Goal: Information Seeking & Learning: Learn about a topic

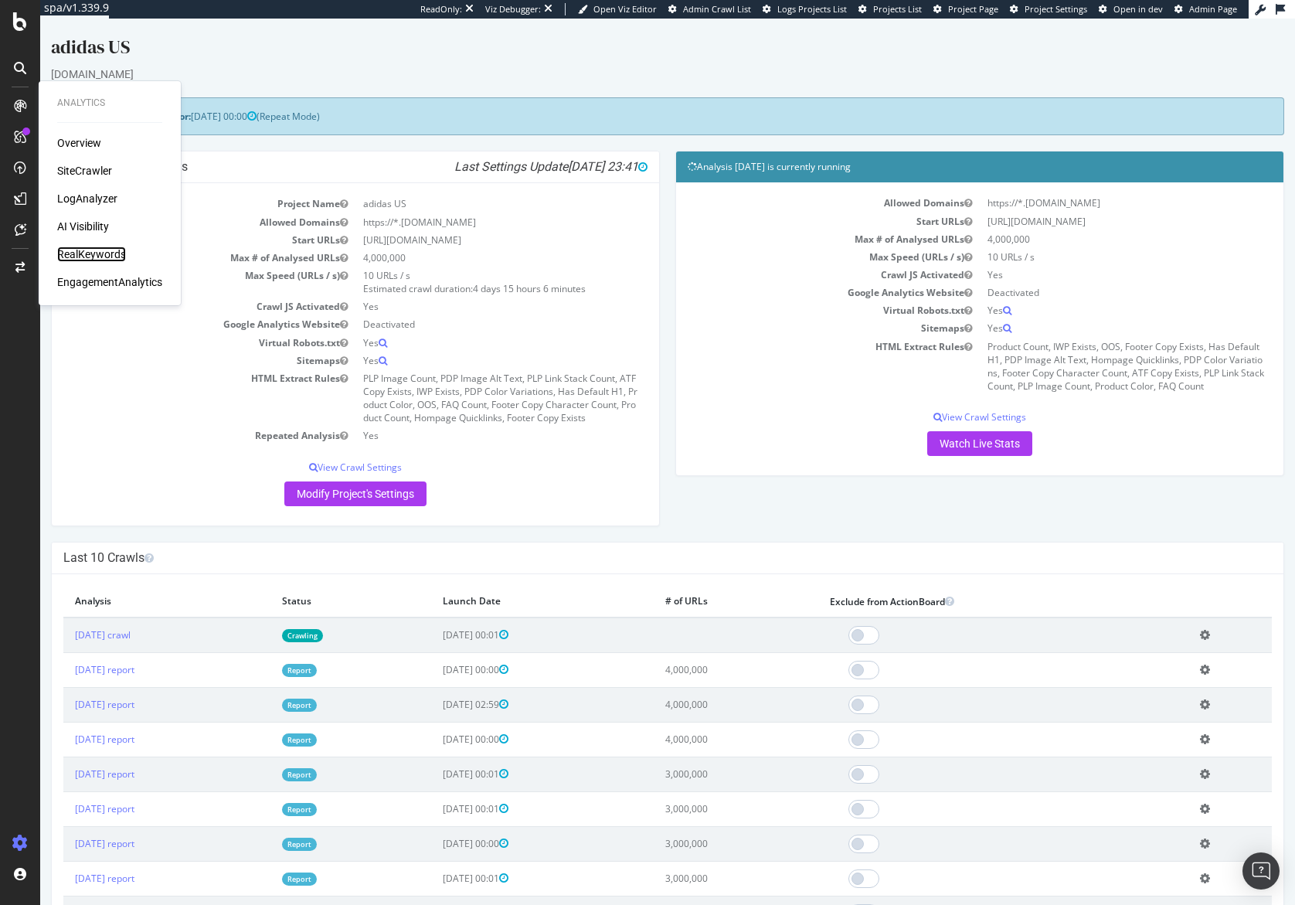
click at [79, 258] on div "RealKeywords" at bounding box center [91, 253] width 69 height 15
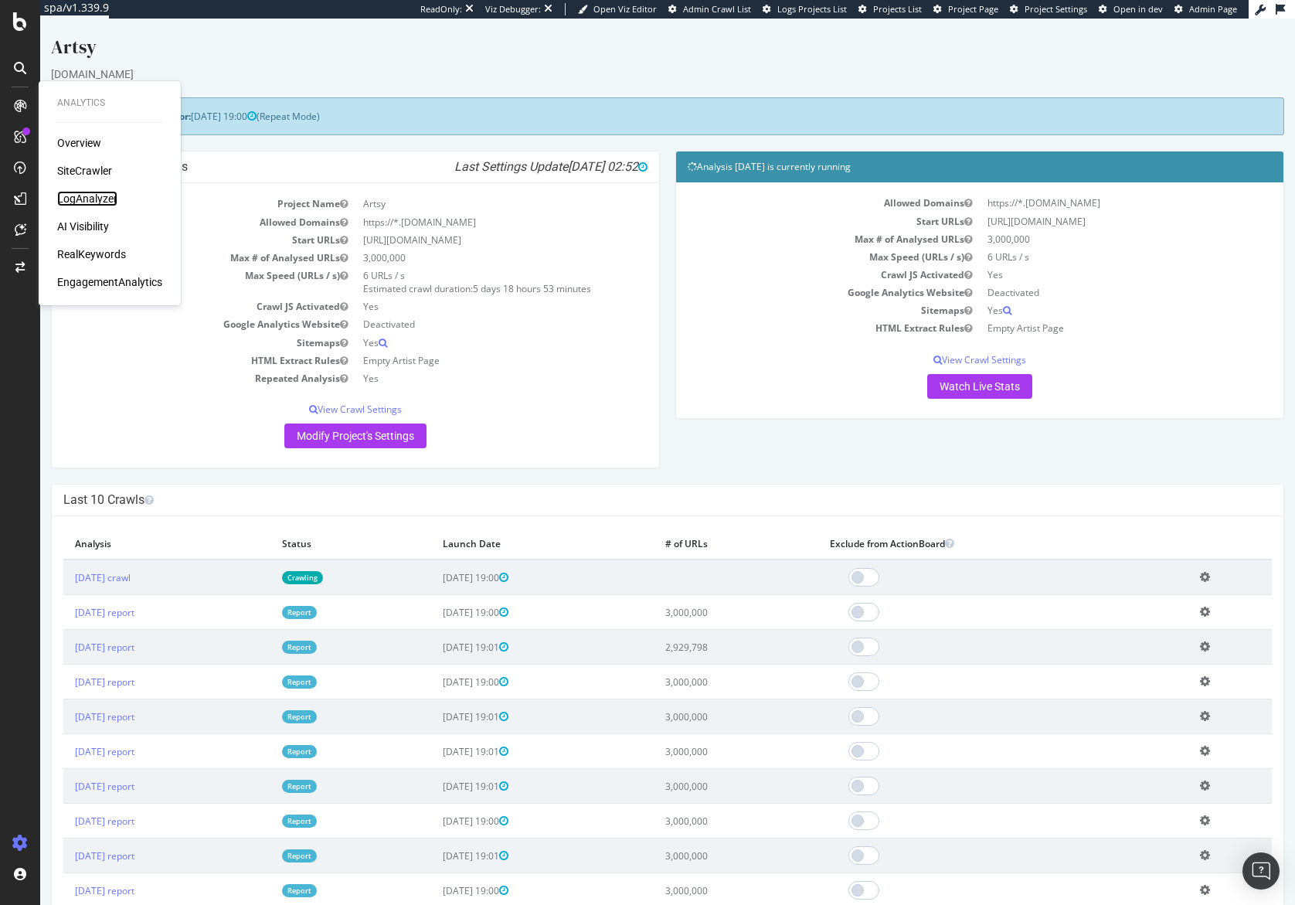
click at [81, 199] on div "LogAnalyzer" at bounding box center [87, 198] width 60 height 15
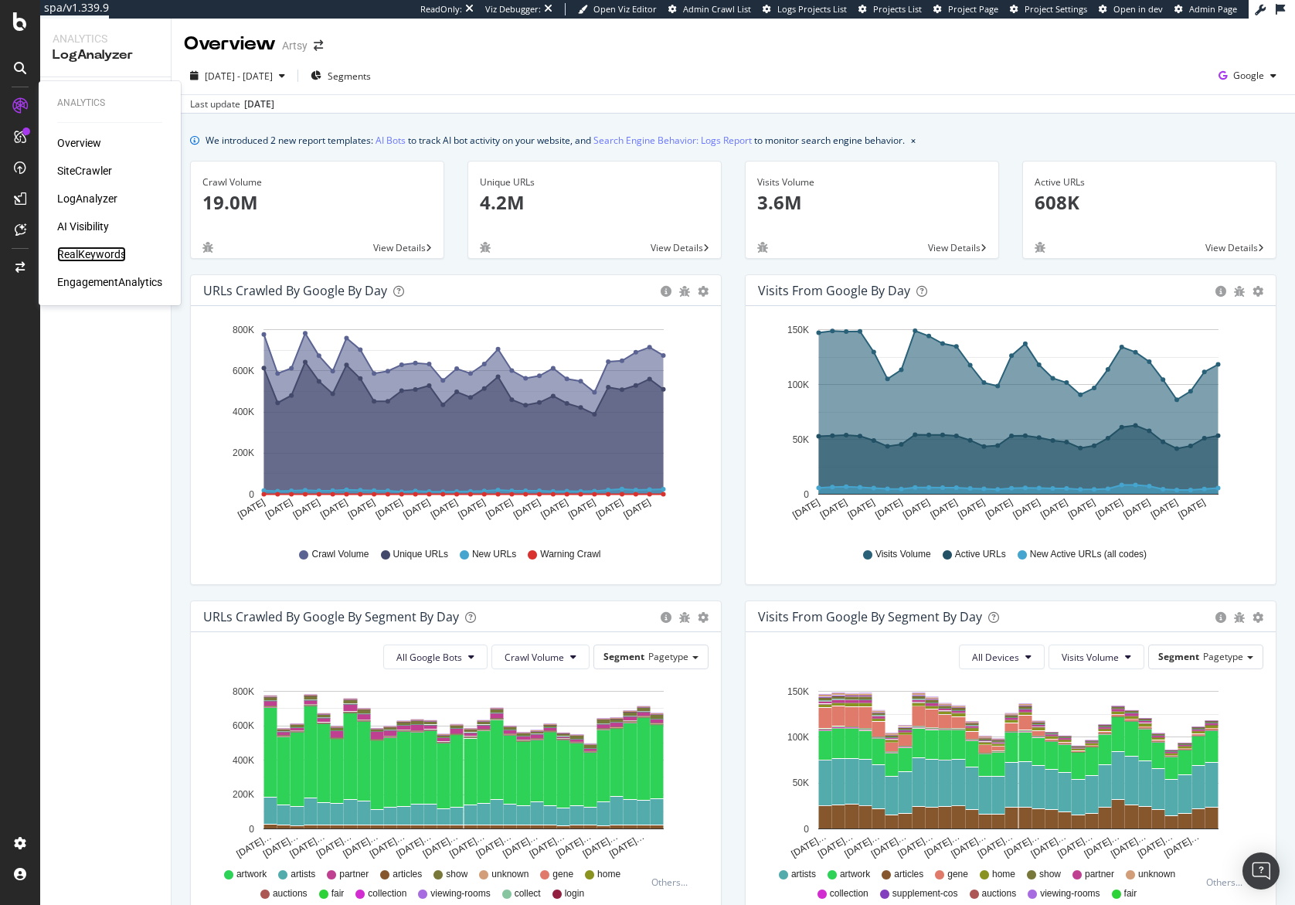
click at [104, 253] on div "RealKeywords" at bounding box center [91, 253] width 69 height 15
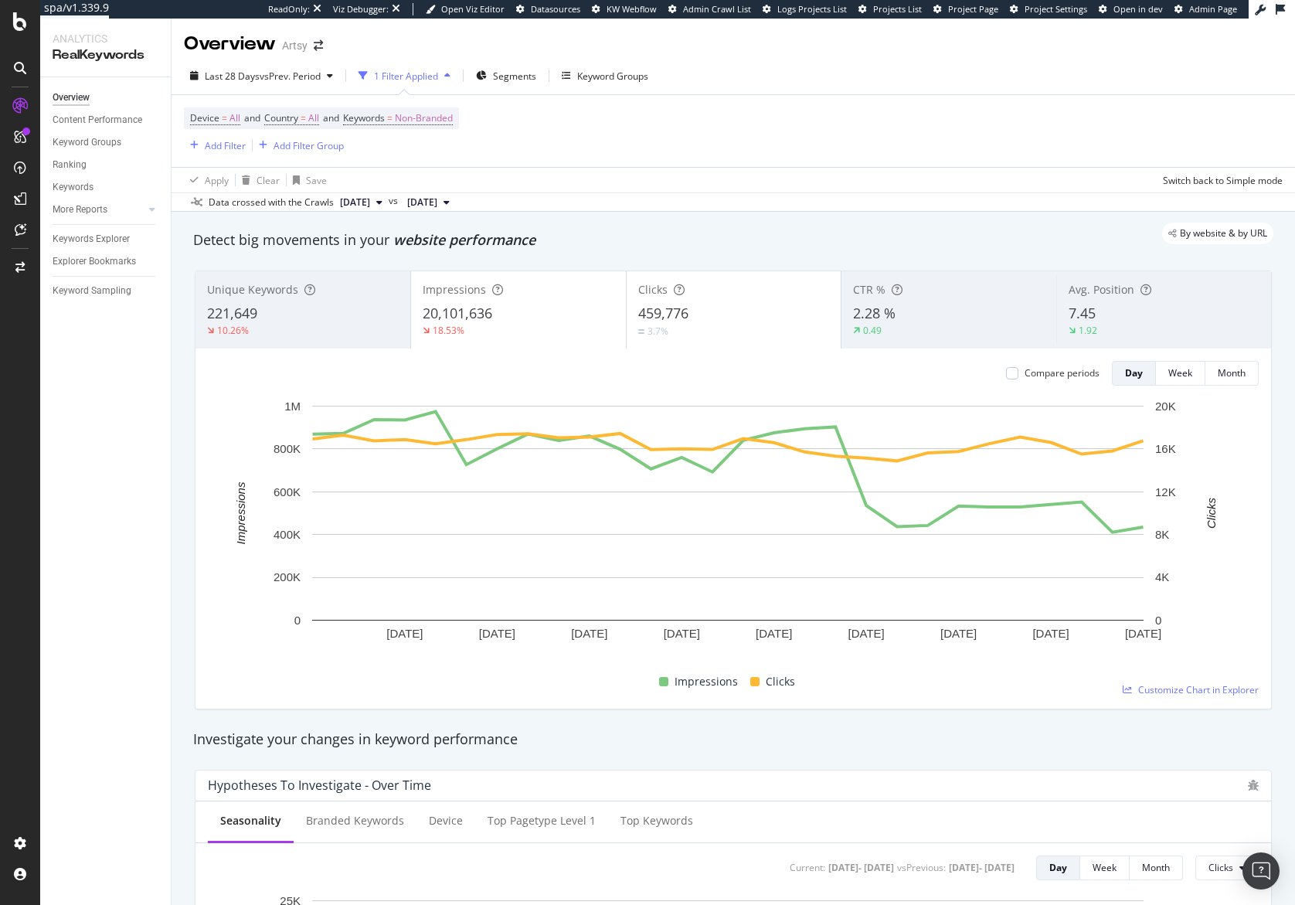
click at [535, 325] on div "18.53%" at bounding box center [519, 331] width 192 height 14
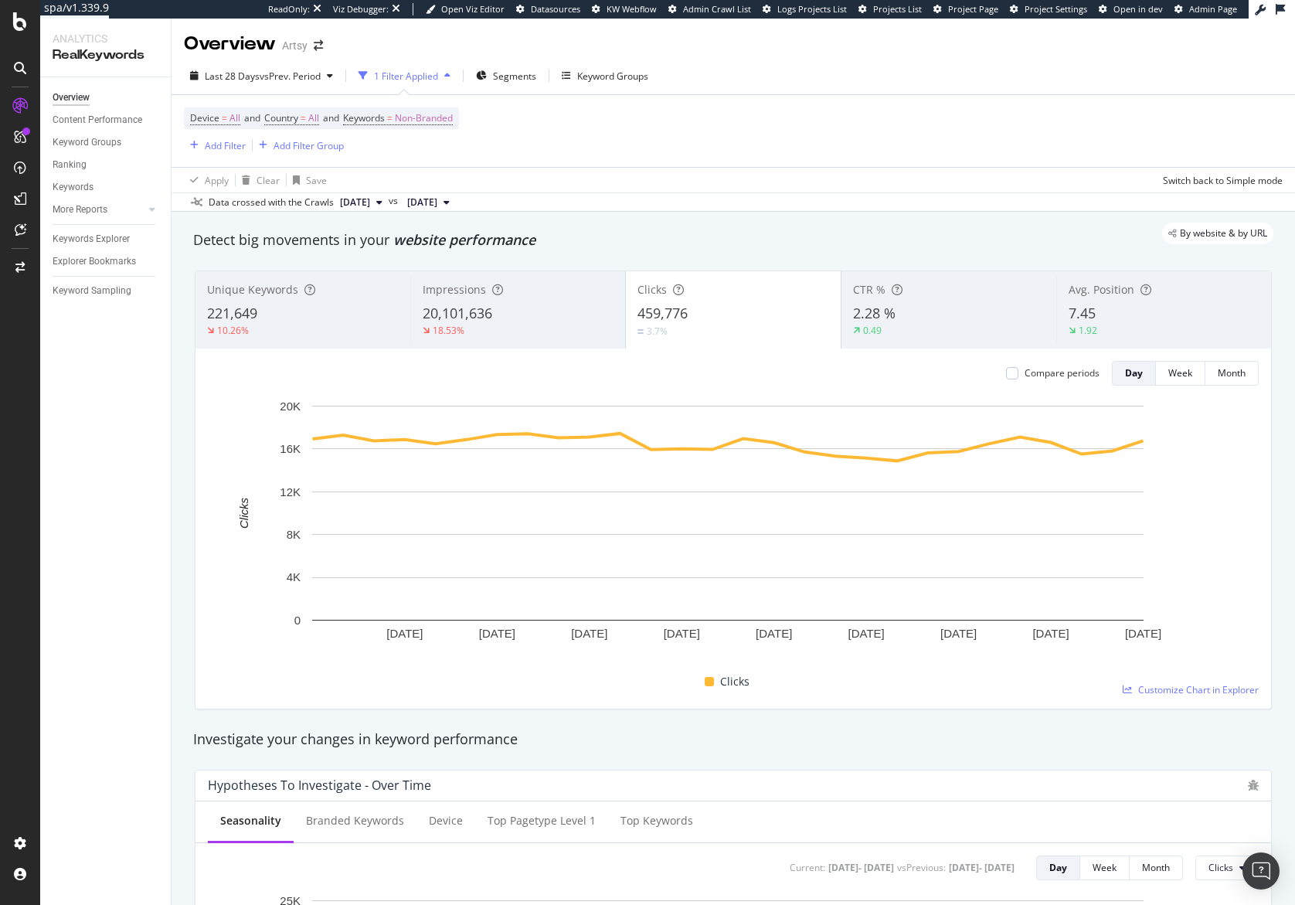
click at [876, 246] on div "Detect big movements in your website performance" at bounding box center [733, 240] width 1080 height 20
click at [224, 83] on div "Last 28 Days vs Prev. Period" at bounding box center [261, 75] width 155 height 23
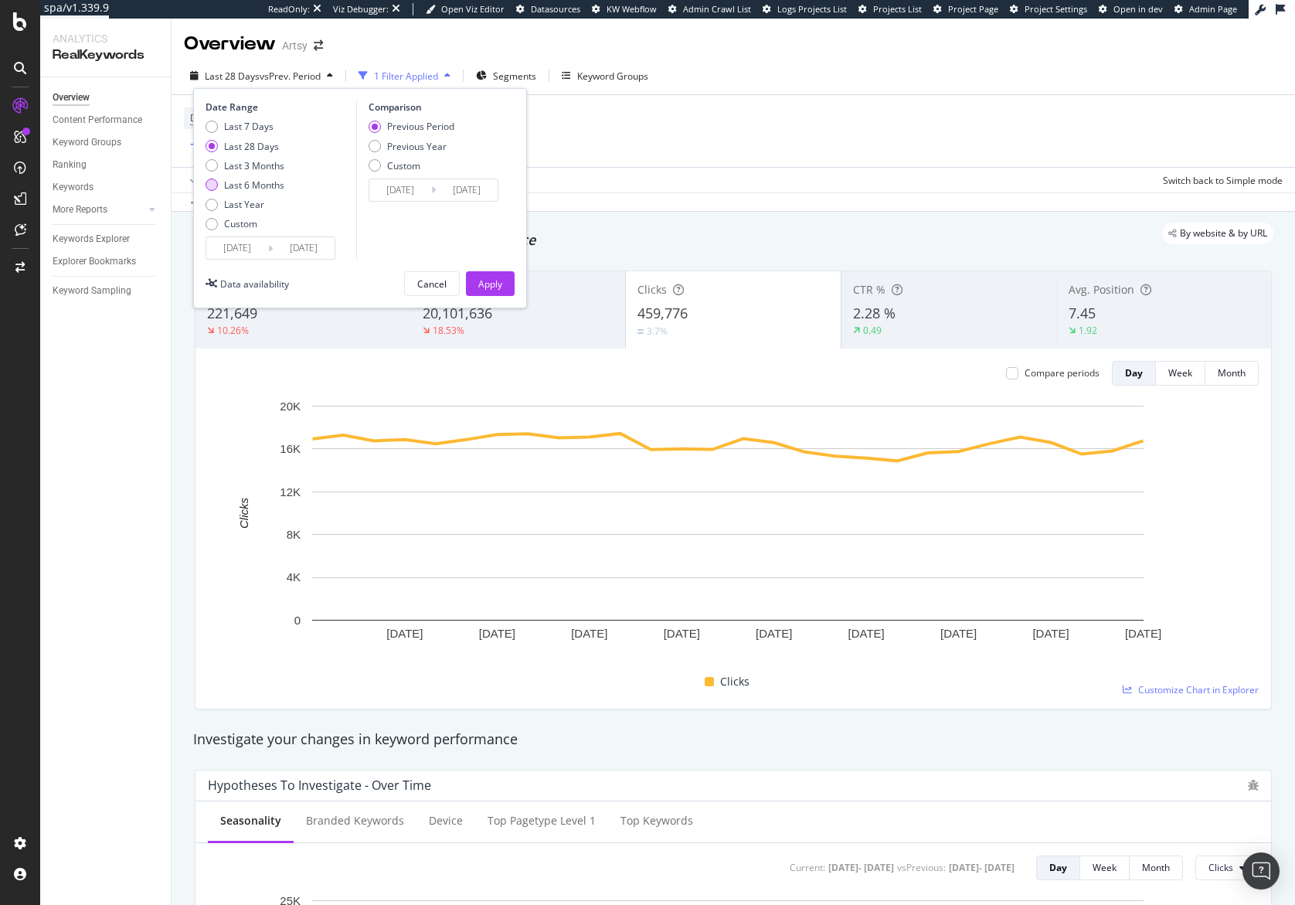
click at [263, 188] on div "Last 6 Months" at bounding box center [254, 184] width 60 height 13
type input "[DATE]"
click at [390, 145] on div "Previous Year" at bounding box center [416, 146] width 59 height 13
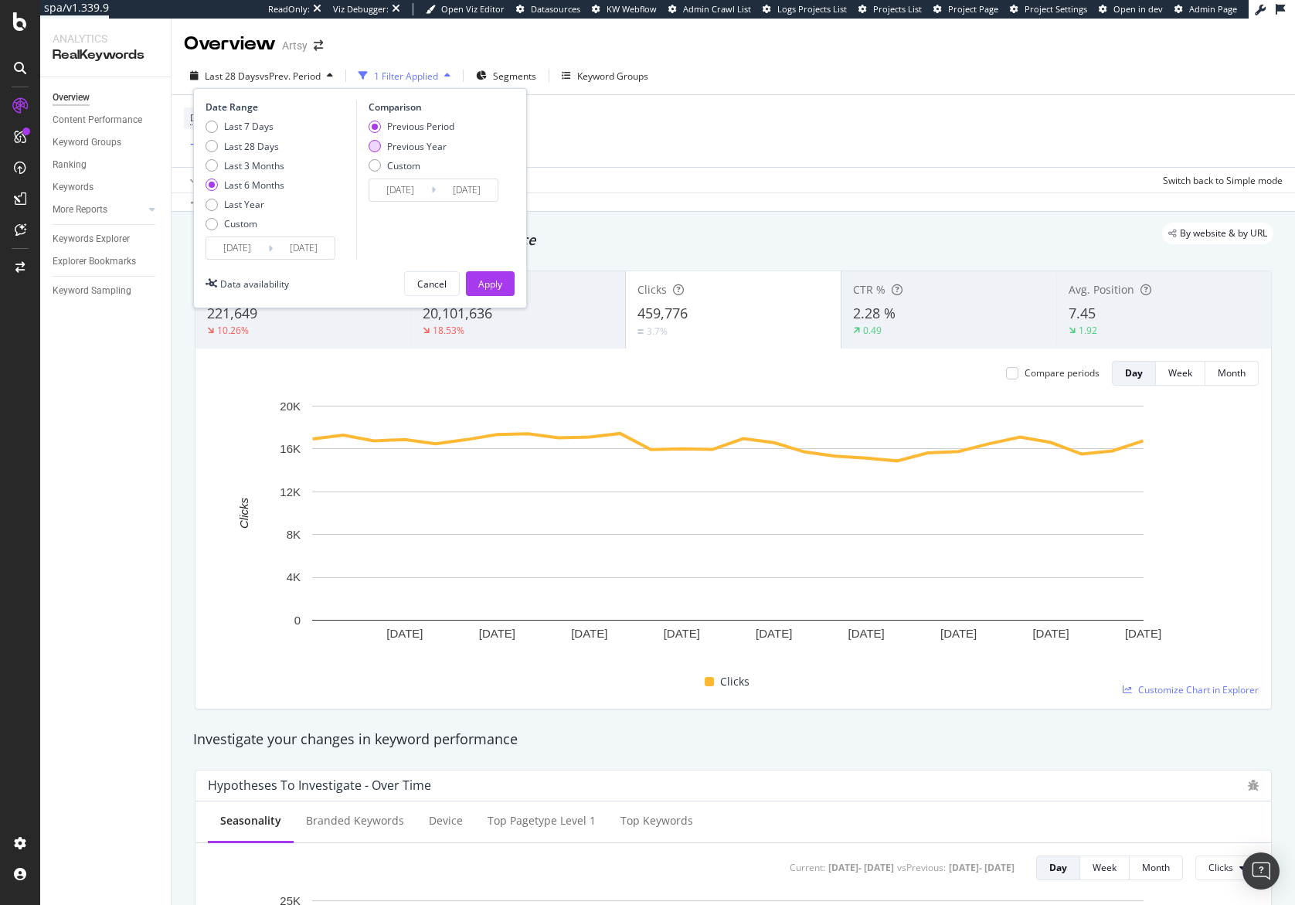
type input "[DATE]"
click at [504, 276] on button "Apply" at bounding box center [490, 283] width 49 height 25
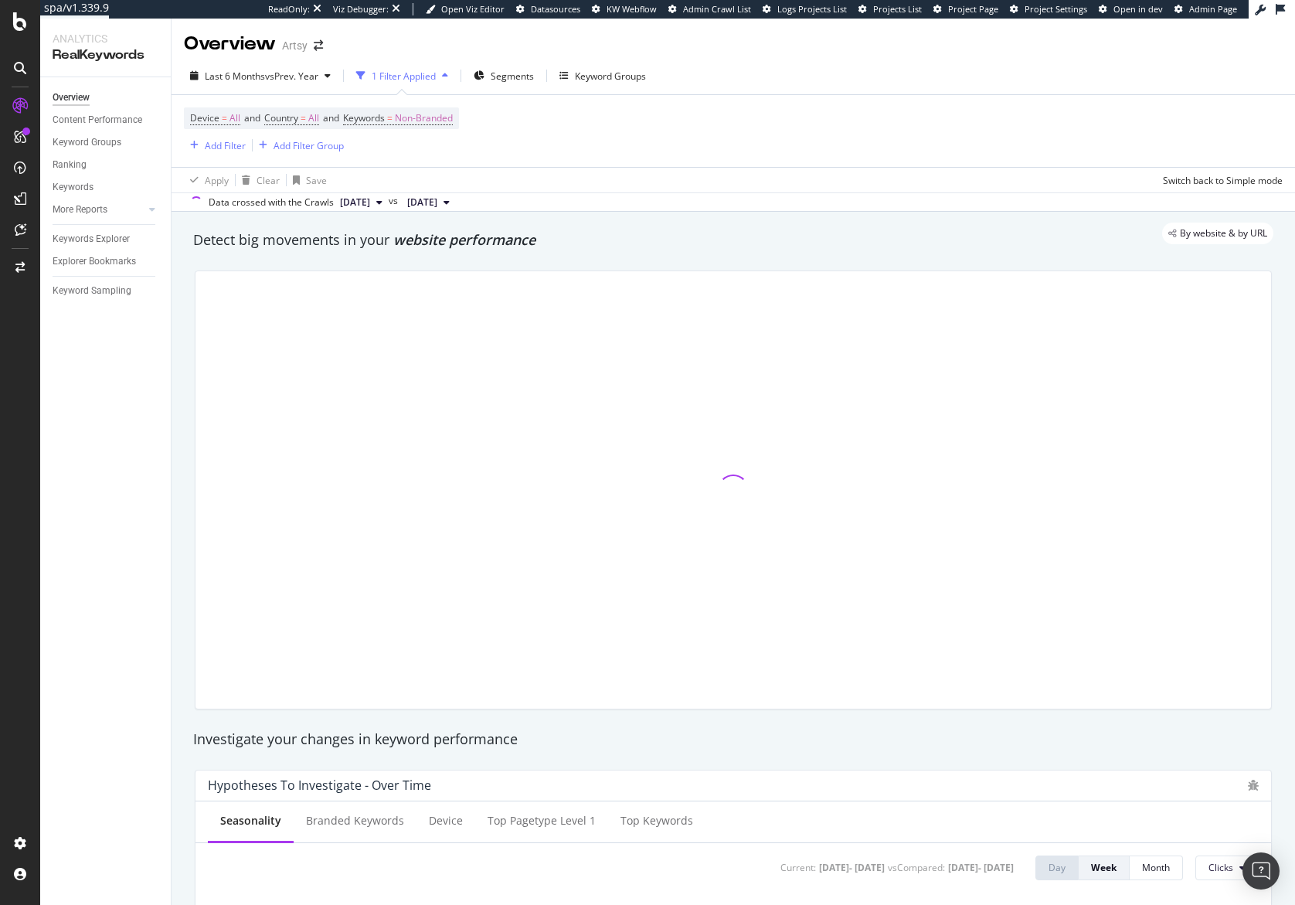
click at [758, 189] on div "Apply Clear Save Switch back to Simple mode" at bounding box center [732, 179] width 1123 height 25
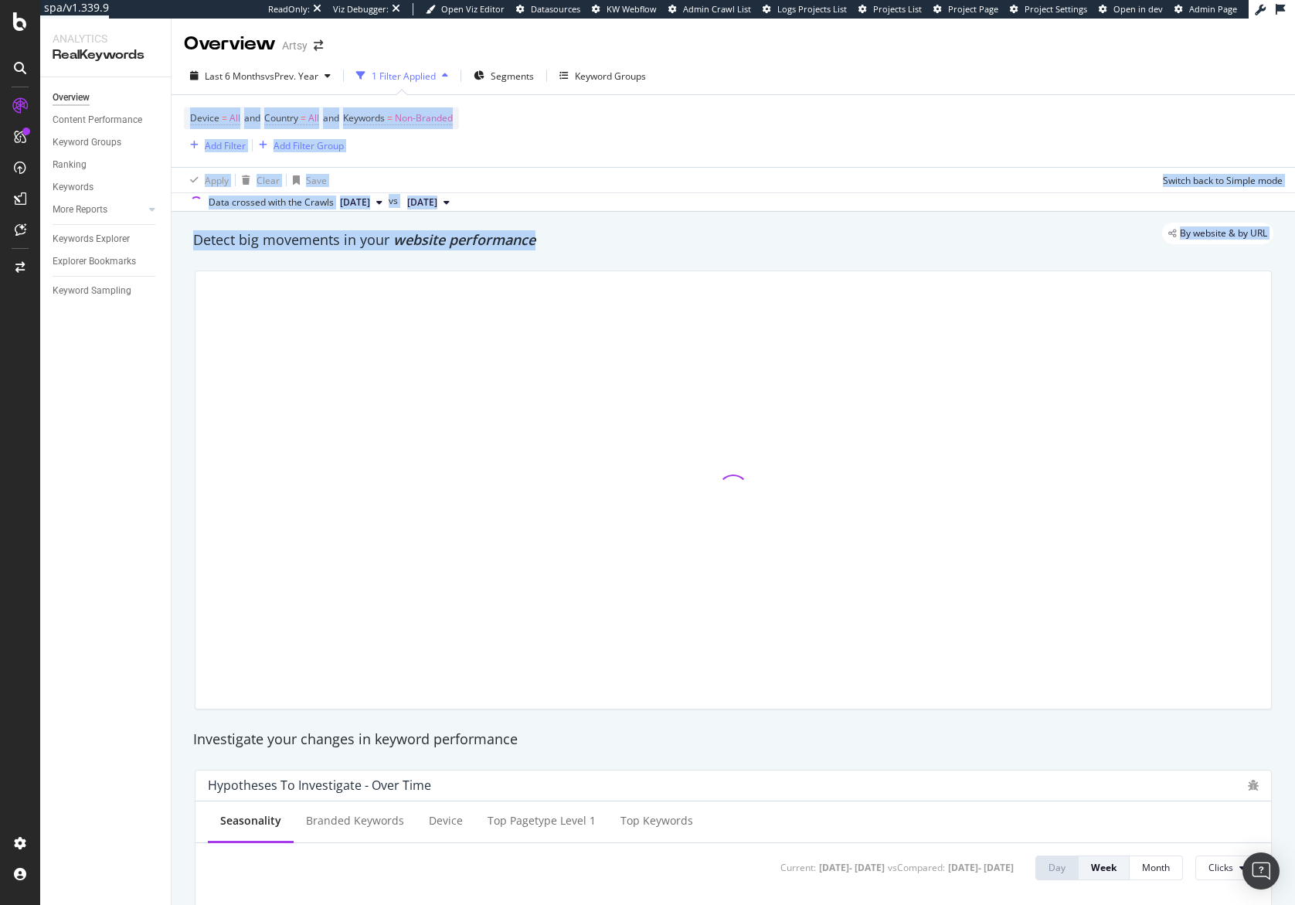
drag, startPoint x: 688, startPoint y: 221, endPoint x: 731, endPoint y: 104, distance: 124.1
click at [731, 104] on div "Overview Artsy Last 6 Months vs Prev. Year 1 Filter Applied Segments Keyword Gr…" at bounding box center [732, 462] width 1123 height 886
click at [789, 185] on div "Apply Clear Save Switch back to Simple mode" at bounding box center [732, 179] width 1123 height 25
drag, startPoint x: 787, startPoint y: 263, endPoint x: 845, endPoint y: 62, distance: 209.8
click at [845, 62] on div "Overview Artsy Last 6 Months vs Prev. Year 1 Filter Applied Segments Keyword Gr…" at bounding box center [732, 462] width 1123 height 886
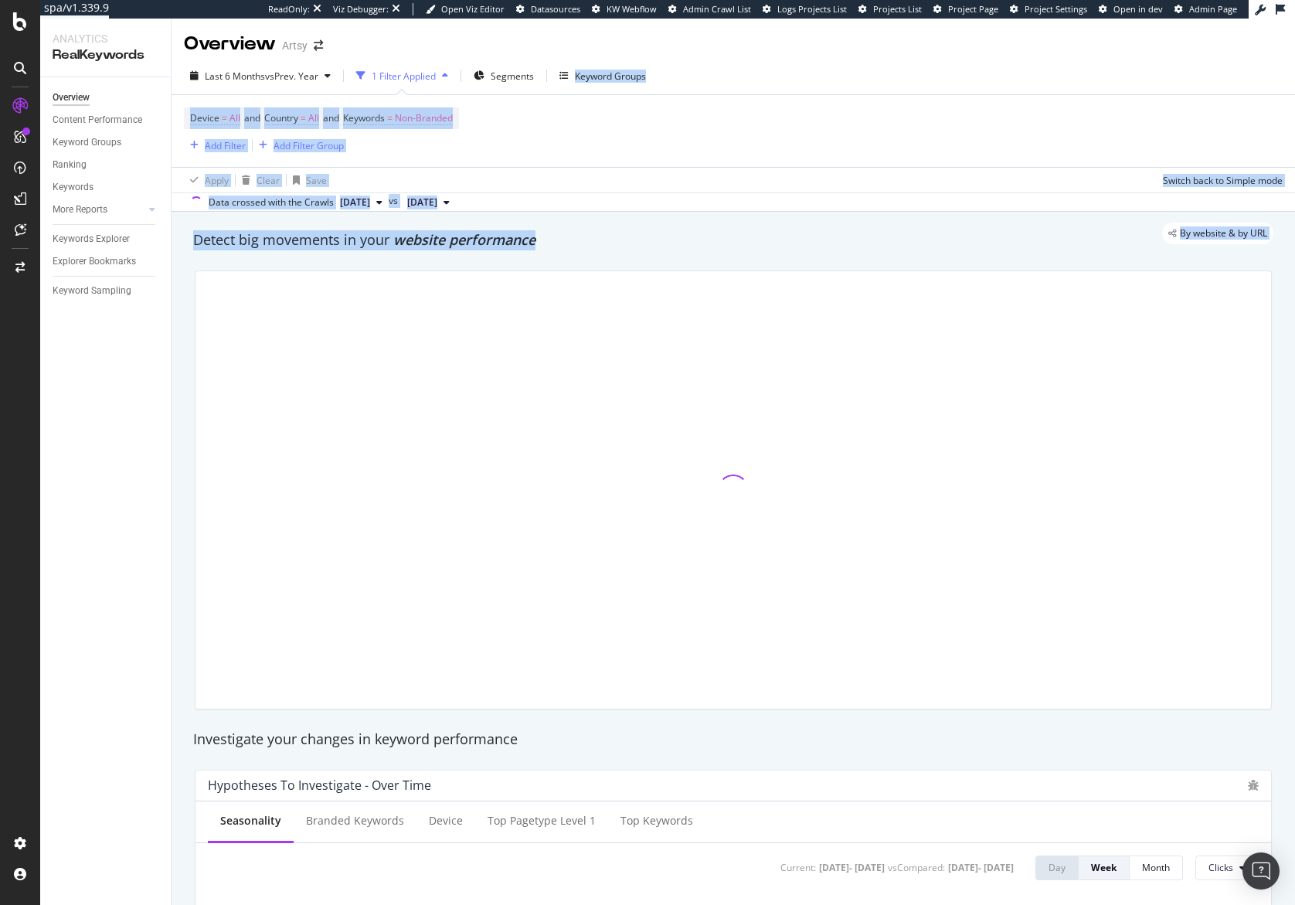
click at [878, 152] on div "Device = All and Country = All and Keywords = Non-Branded Add Filter Add Filter…" at bounding box center [733, 131] width 1098 height 72
drag, startPoint x: 888, startPoint y: 254, endPoint x: 935, endPoint y: 67, distance: 192.8
click at [935, 67] on div "Overview Artsy Last 6 Months vs Prev. Year 1 Filter Applied Segments Keyword Gr…" at bounding box center [732, 462] width 1123 height 886
click at [955, 144] on div "Device = All and Country = All and Keywords = Non-Branded Add Filter Add Filter…" at bounding box center [733, 131] width 1098 height 72
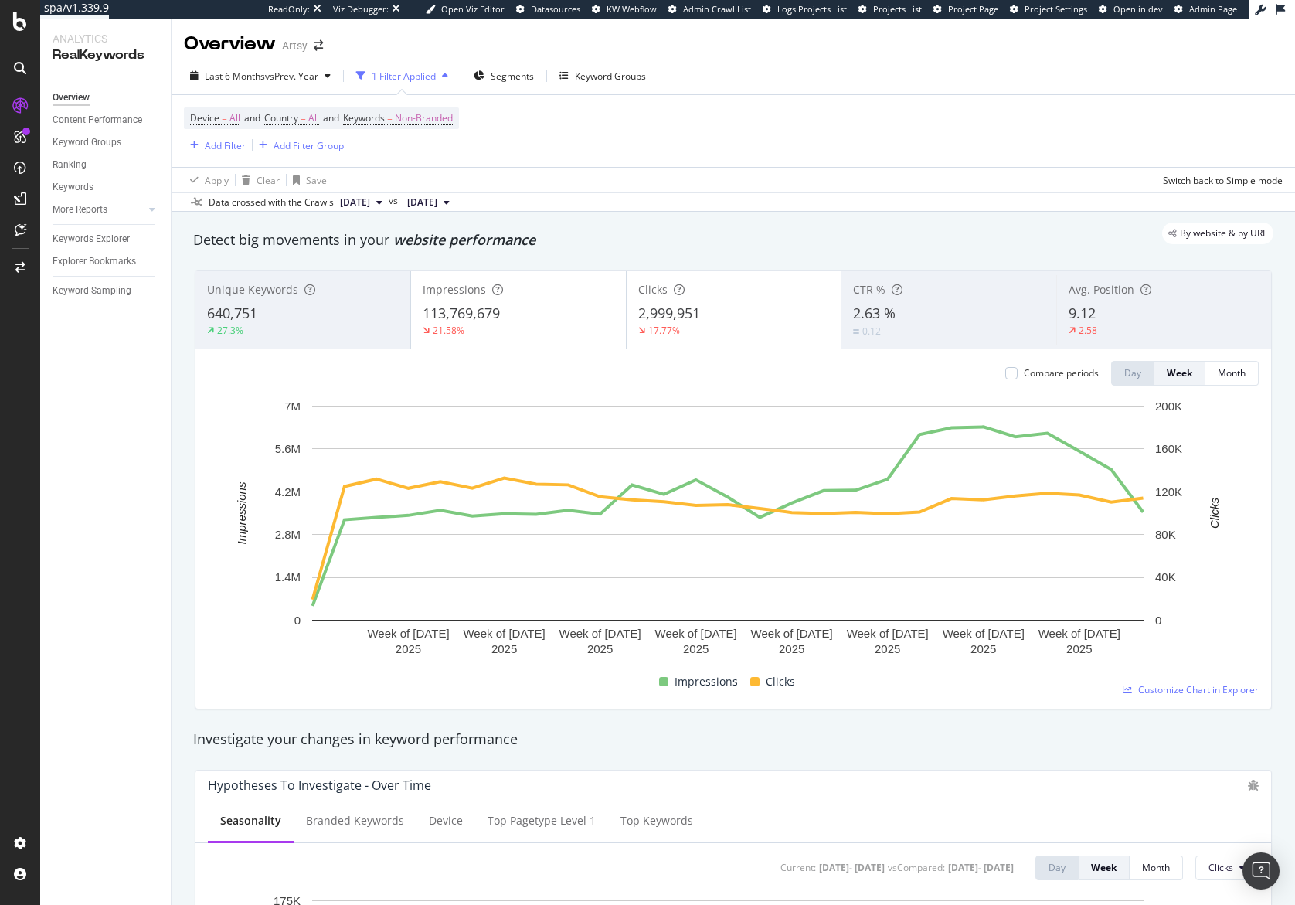
click at [522, 317] on div "113,769,679" at bounding box center [519, 314] width 192 height 20
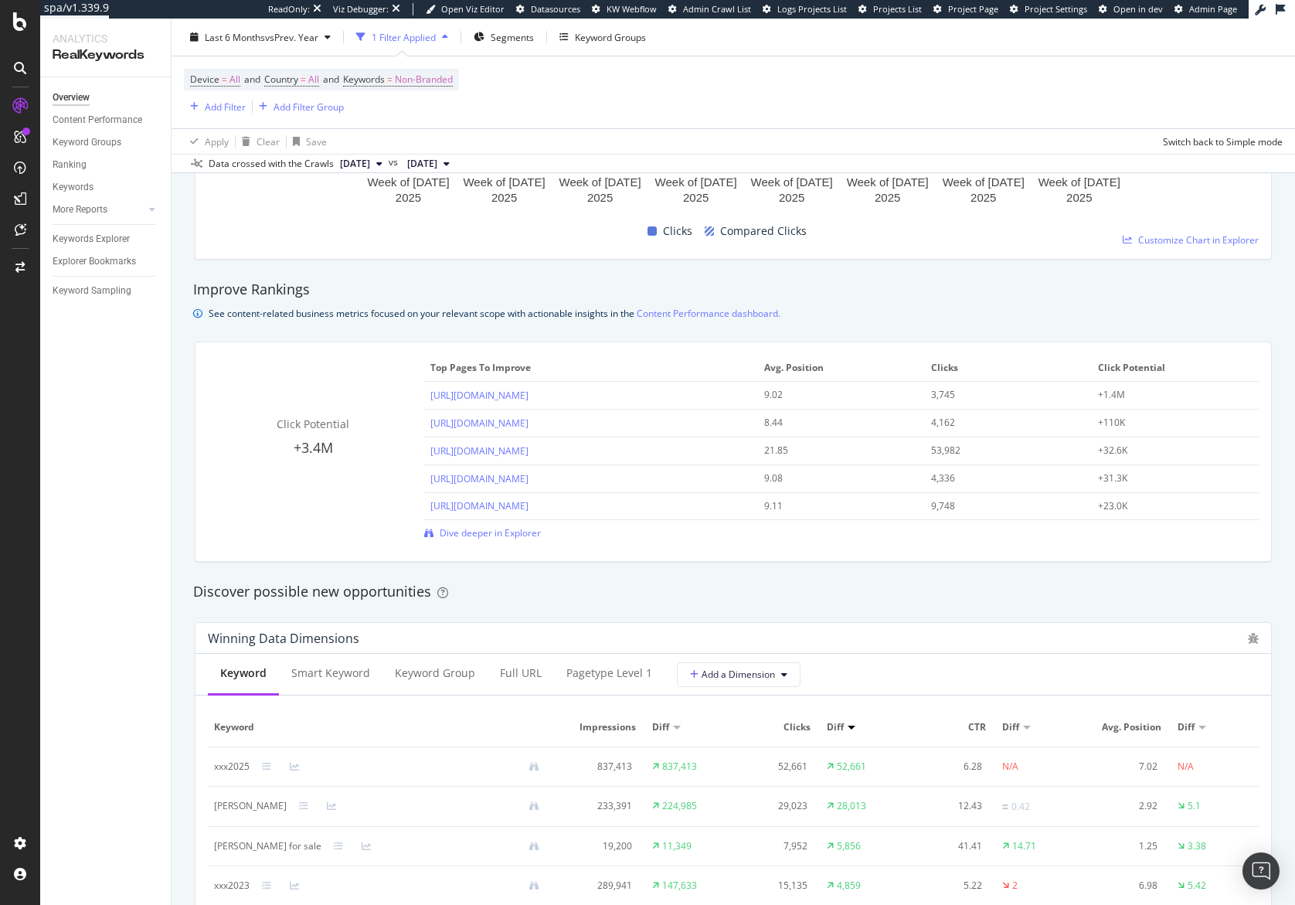
scroll to position [986, 0]
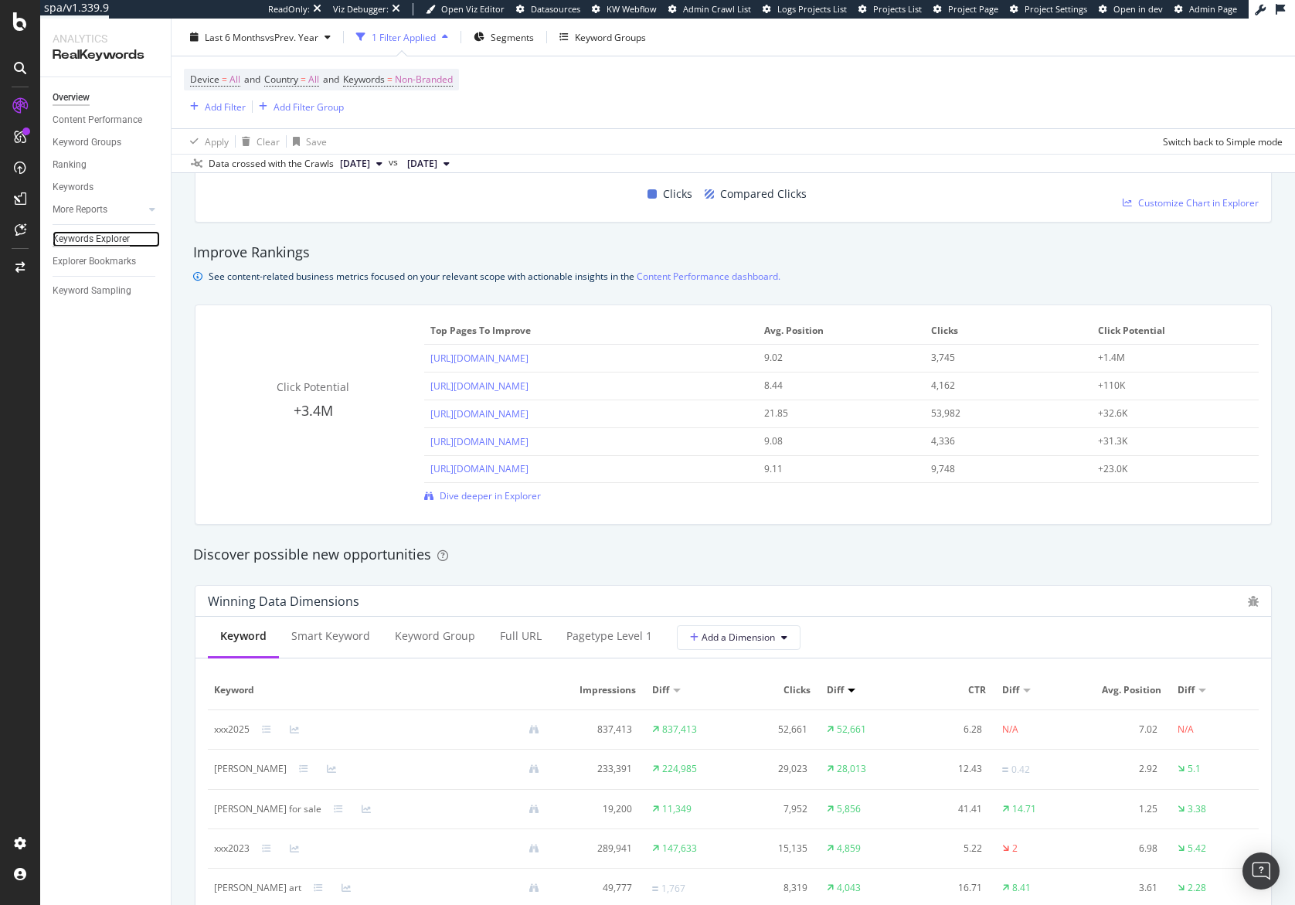
click at [96, 244] on div "Keywords Explorer" at bounding box center [91, 239] width 77 height 16
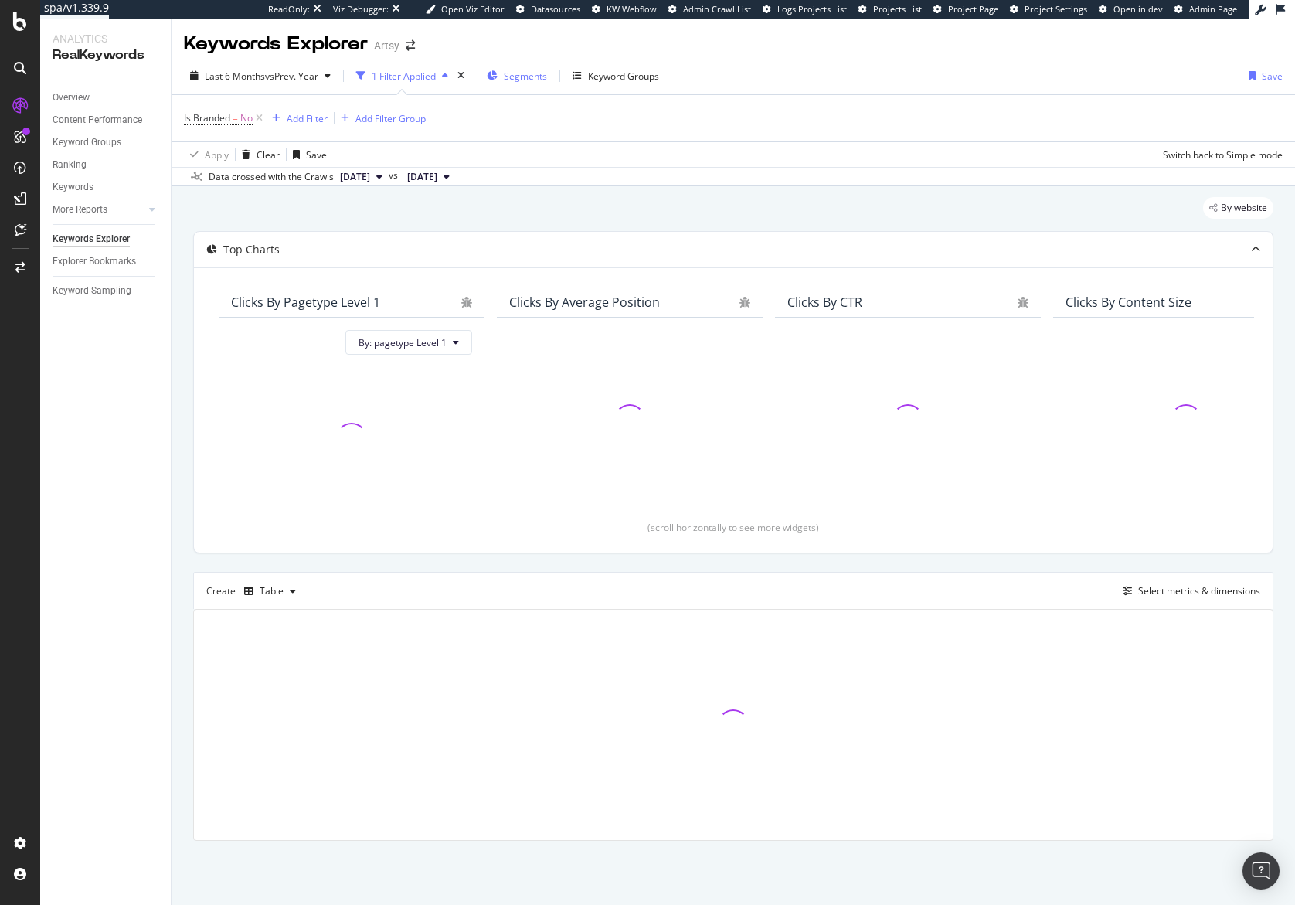
click at [518, 71] on span "Segments" at bounding box center [525, 76] width 43 height 13
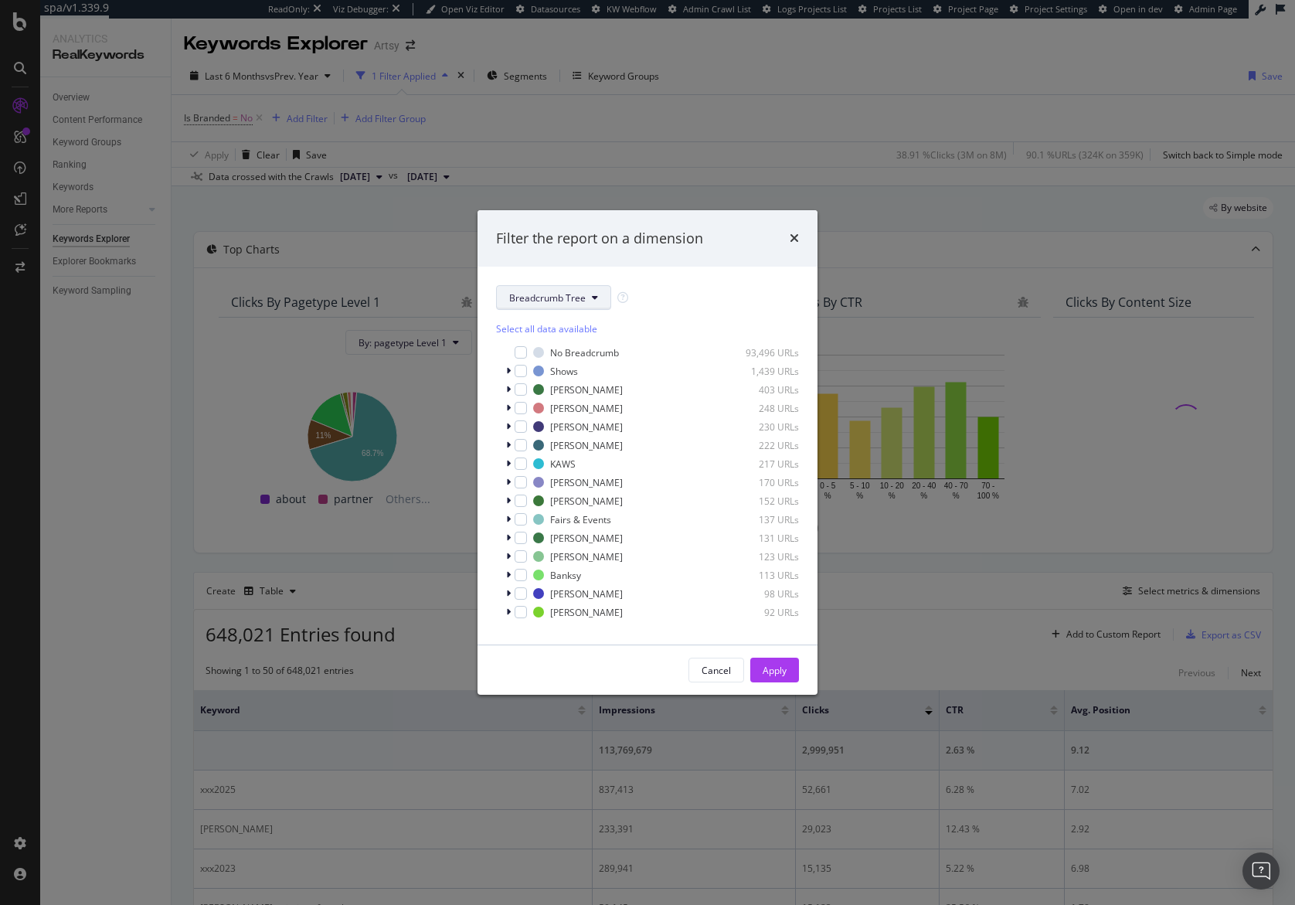
click at [565, 307] on button "Breadcrumb Tree" at bounding box center [553, 297] width 115 height 25
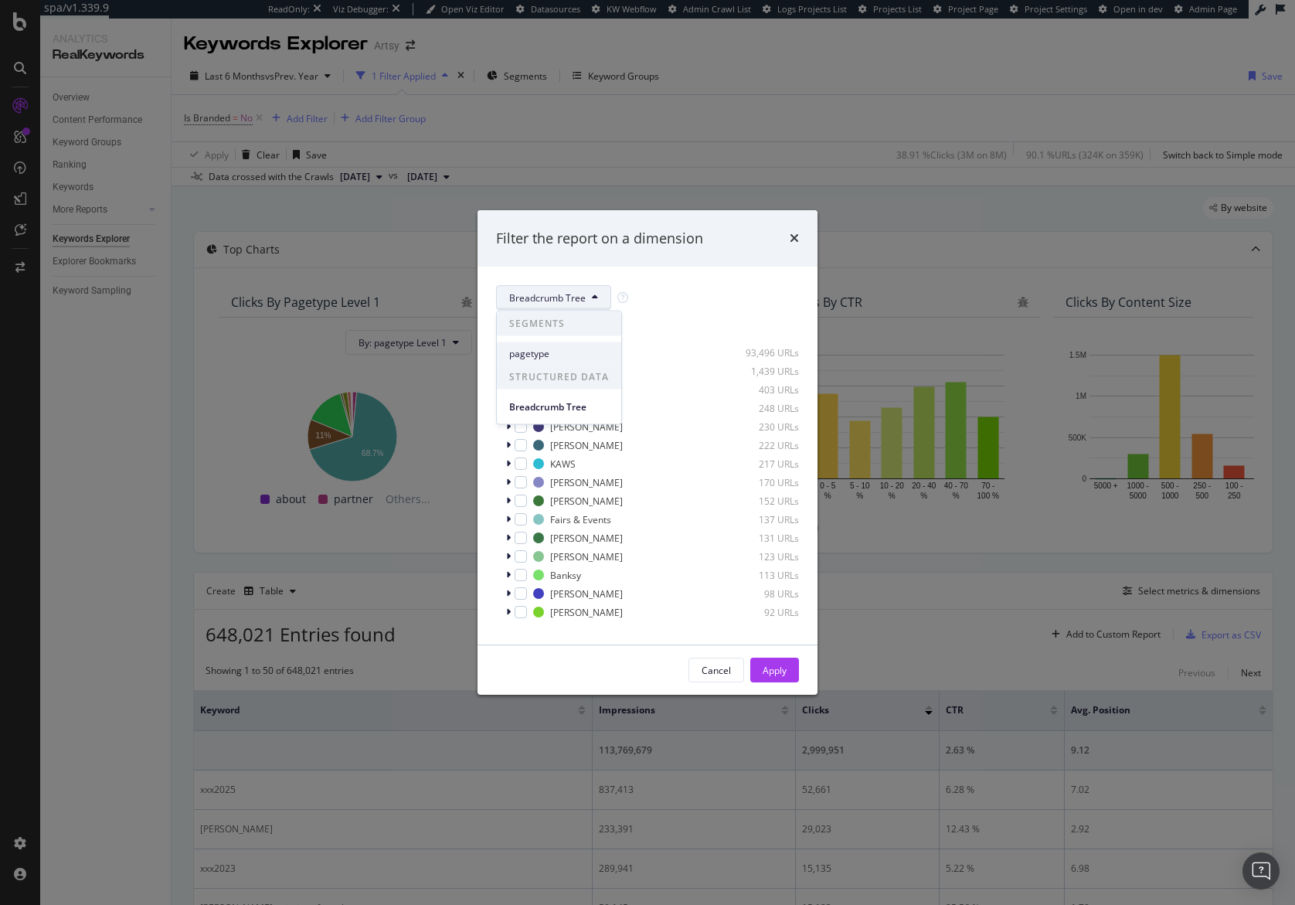
click at [557, 360] on div "pagetype" at bounding box center [559, 353] width 124 height 22
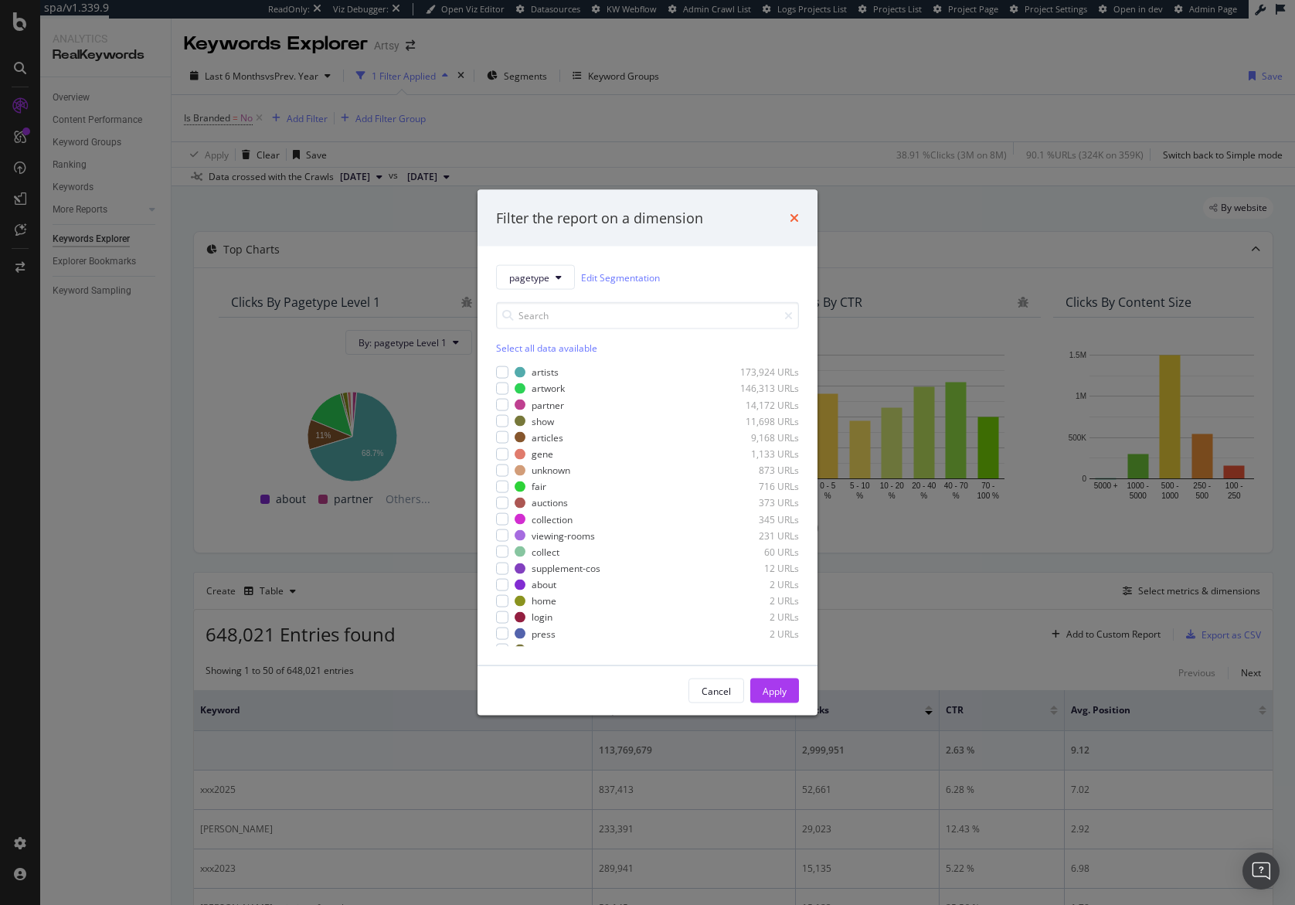
click at [793, 216] on icon "times" at bounding box center [793, 218] width 9 height 12
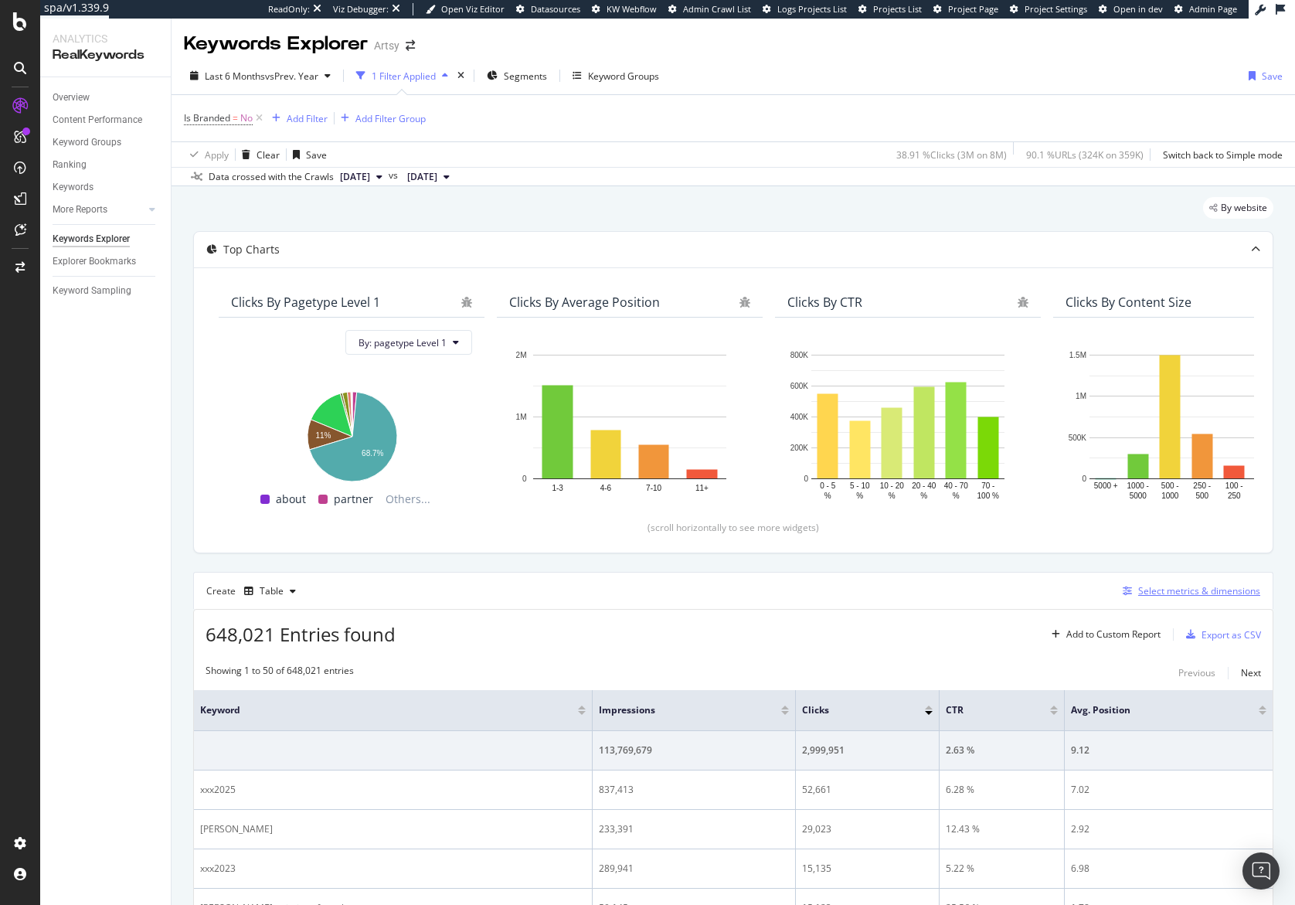
click at [1171, 586] on div "Select metrics & dimensions" at bounding box center [1199, 590] width 122 height 13
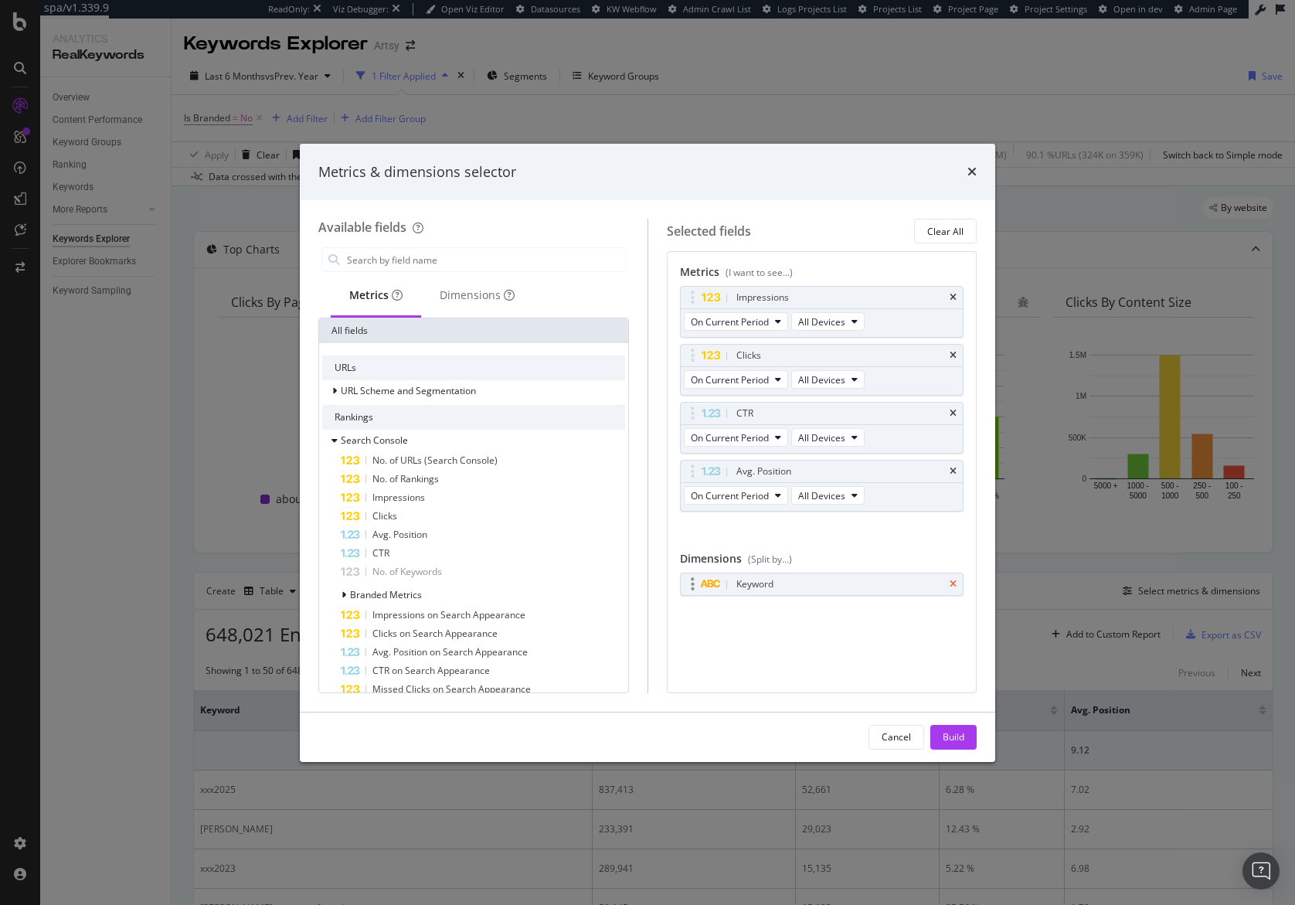
click at [955, 582] on icon "times" at bounding box center [952, 583] width 7 height 9
click at [483, 295] on div "Dimensions" at bounding box center [477, 294] width 75 height 15
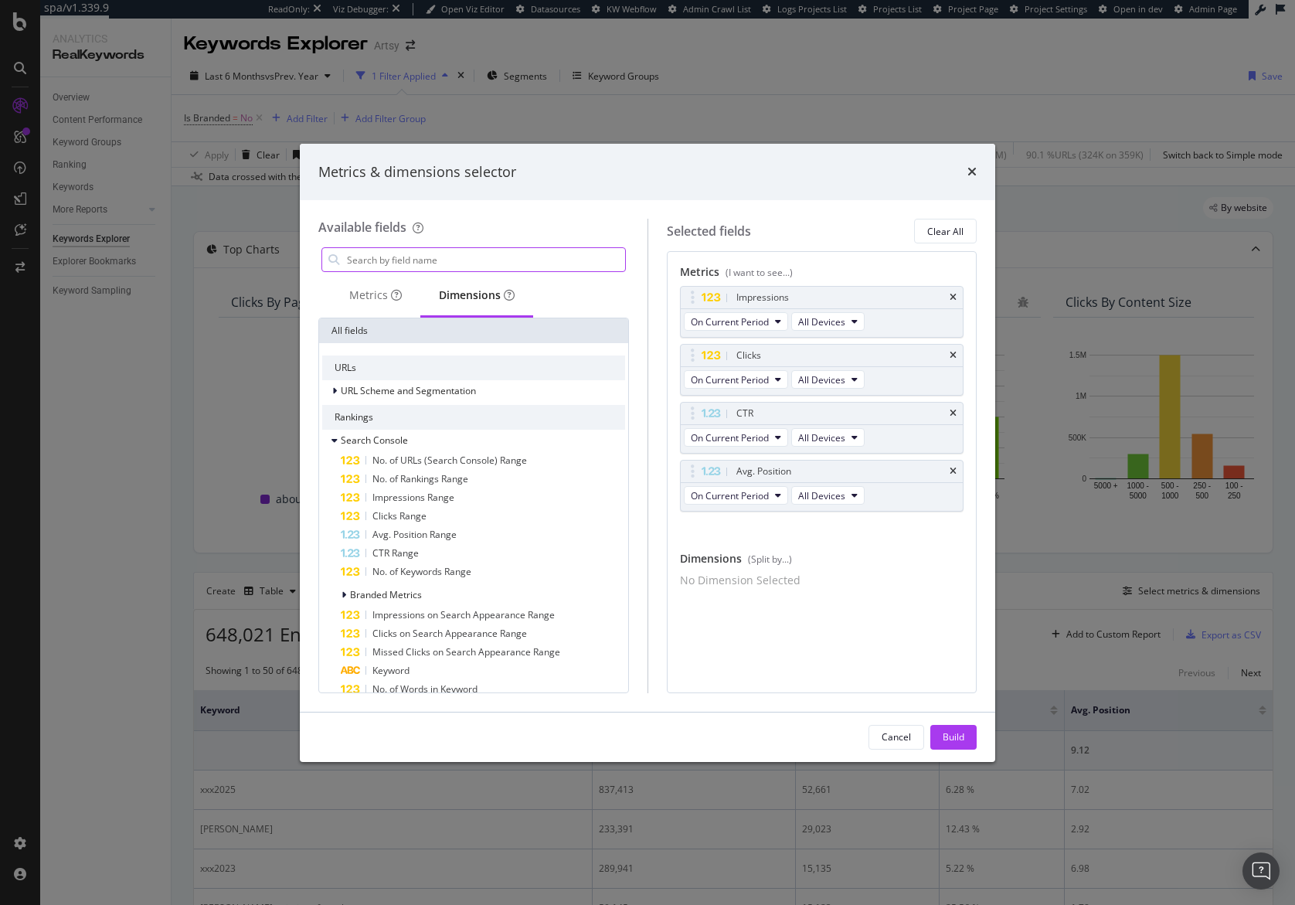
click at [484, 260] on input "modal" at bounding box center [485, 259] width 280 height 23
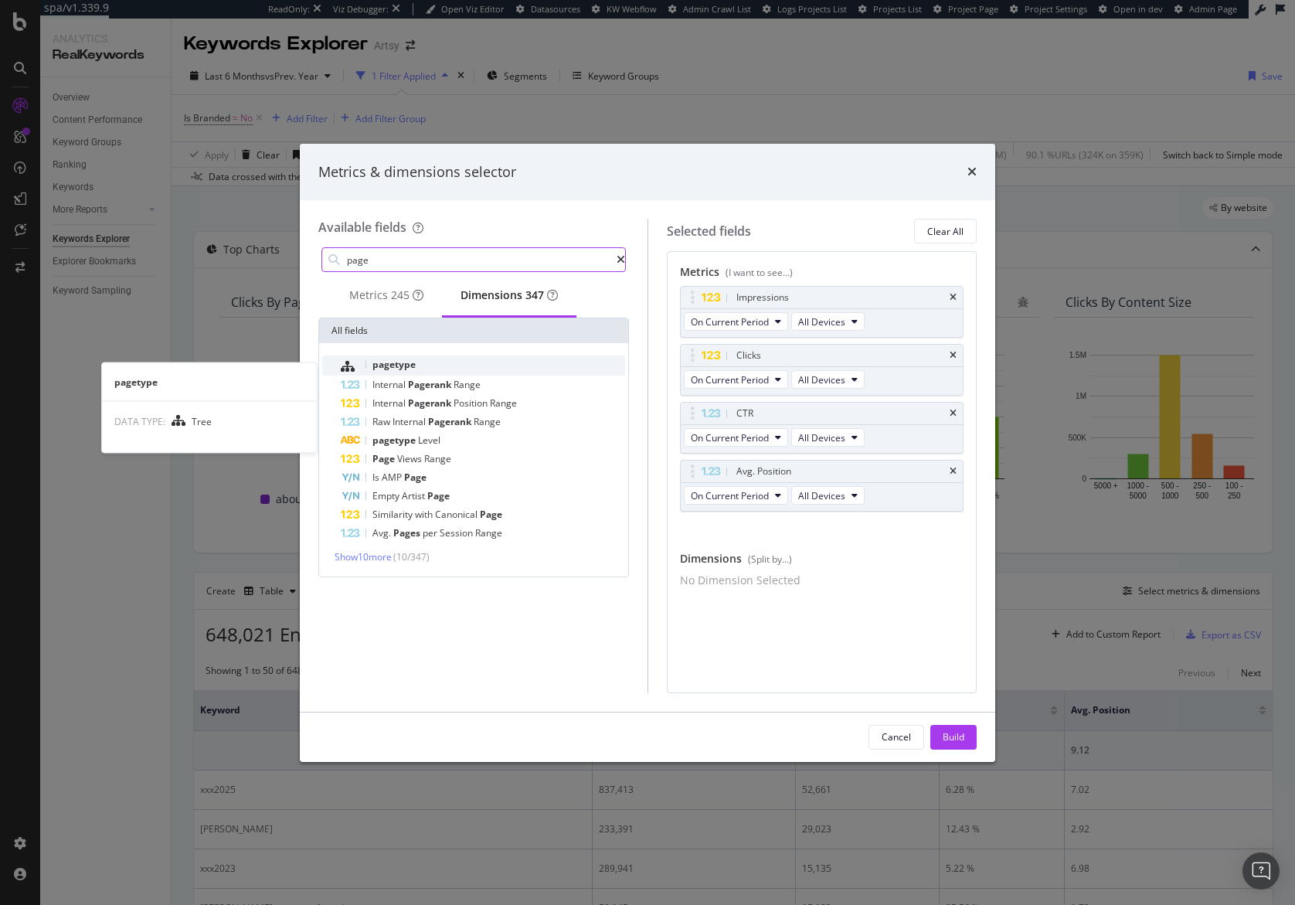
type input "page"
click at [494, 375] on div "pagetype" at bounding box center [483, 365] width 284 height 20
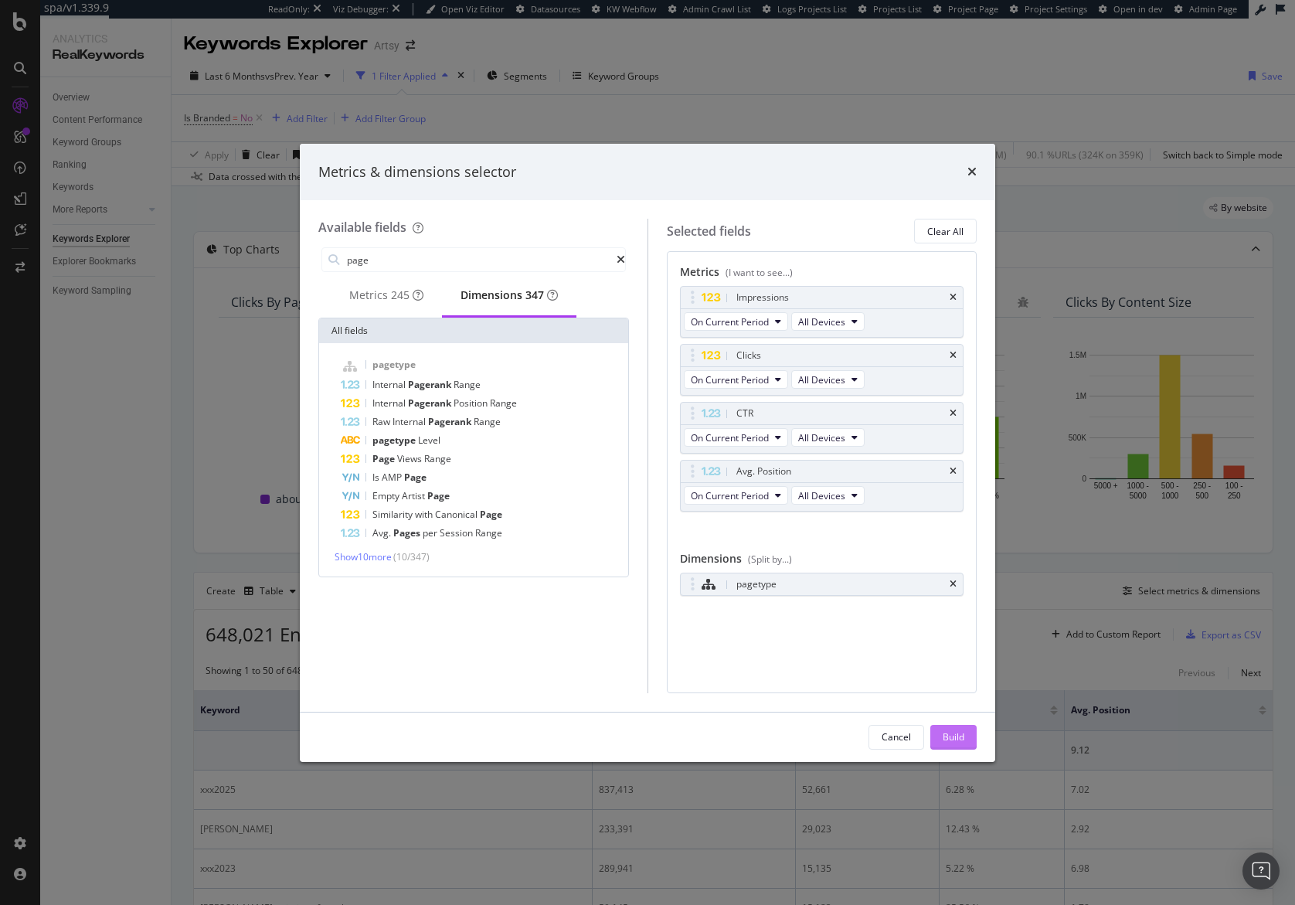
click at [949, 736] on div "Build" at bounding box center [953, 736] width 22 height 13
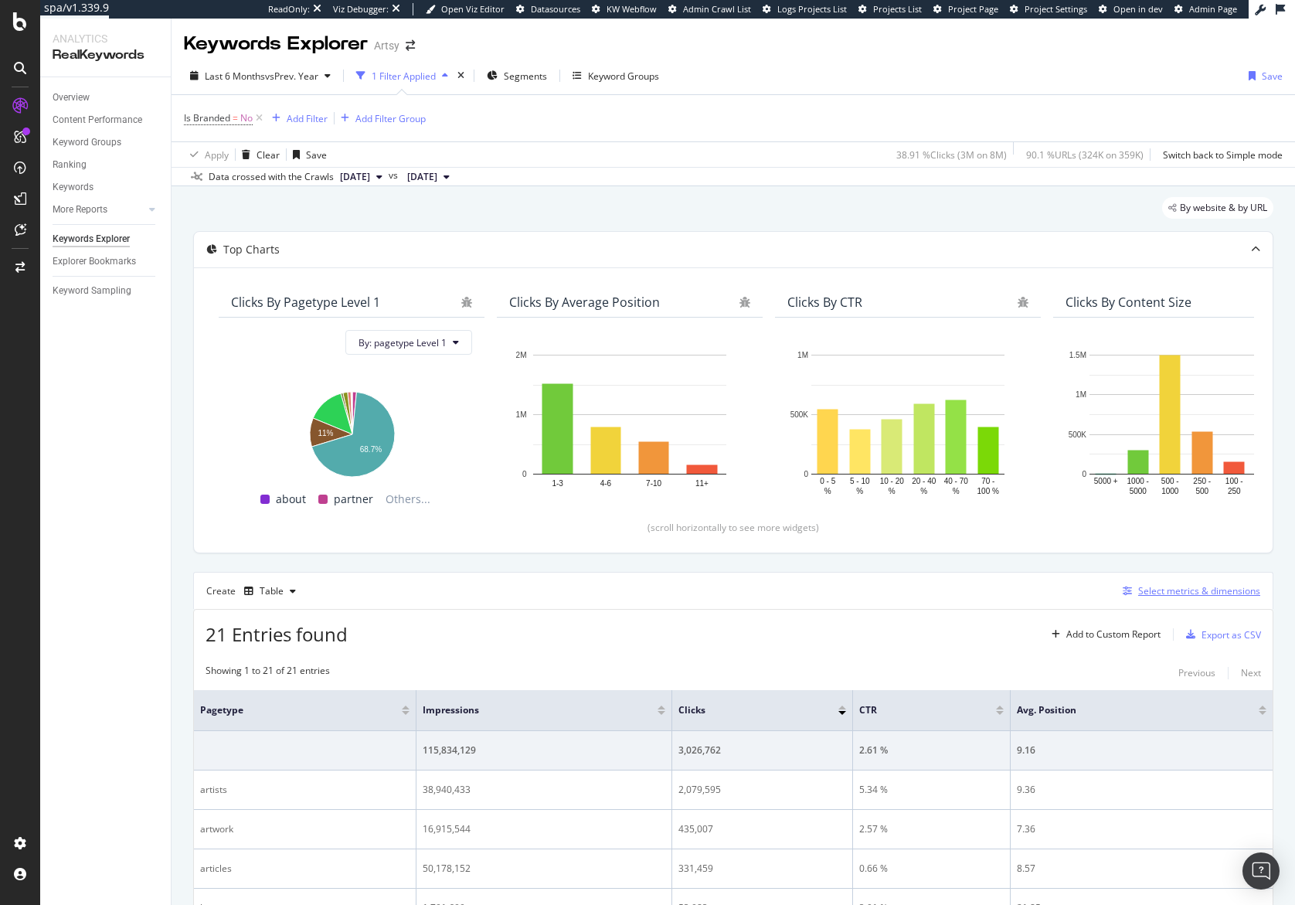
click at [1157, 587] on div "Select metrics & dimensions" at bounding box center [1199, 590] width 122 height 13
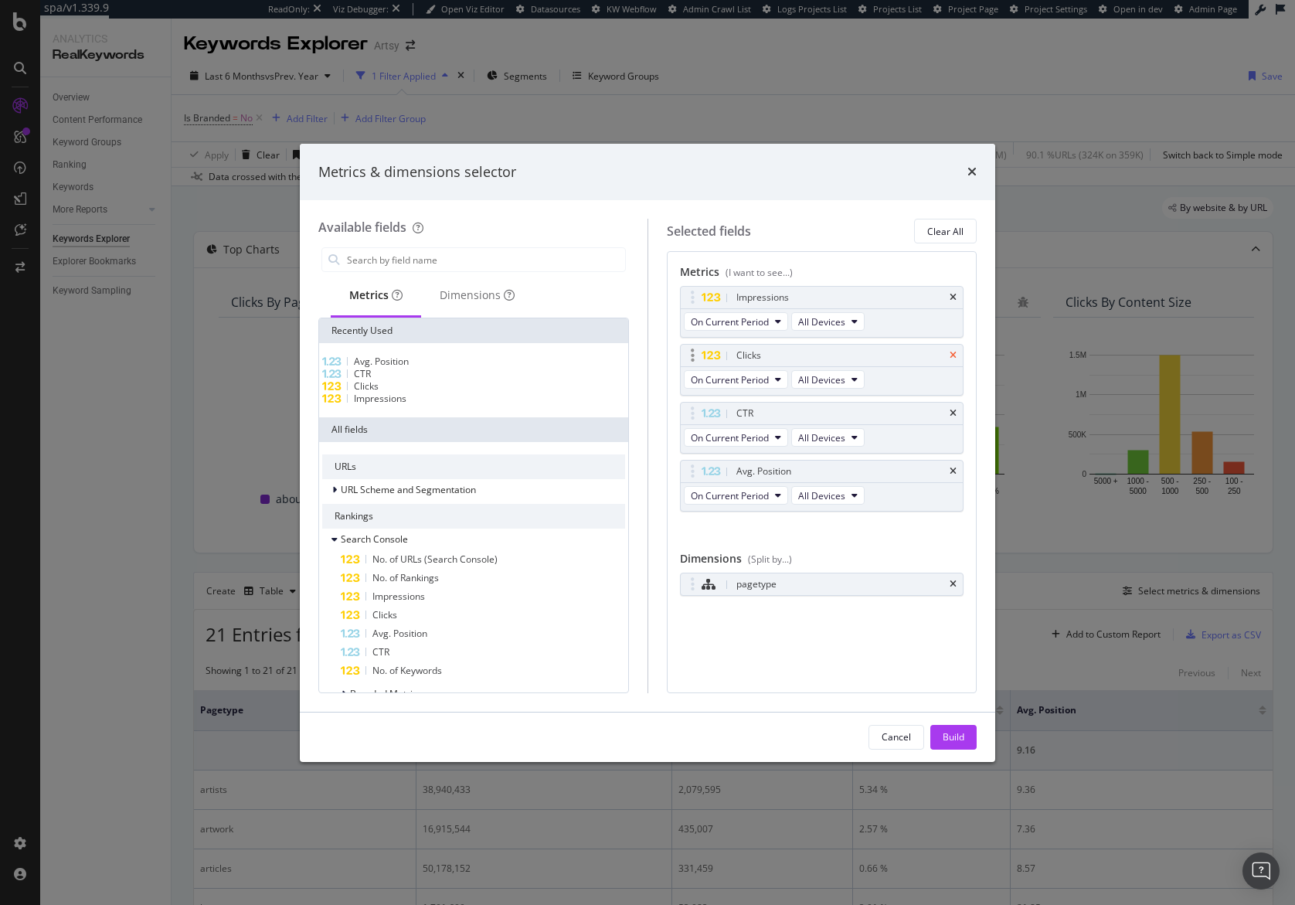
click at [955, 355] on icon "times" at bounding box center [952, 355] width 7 height 9
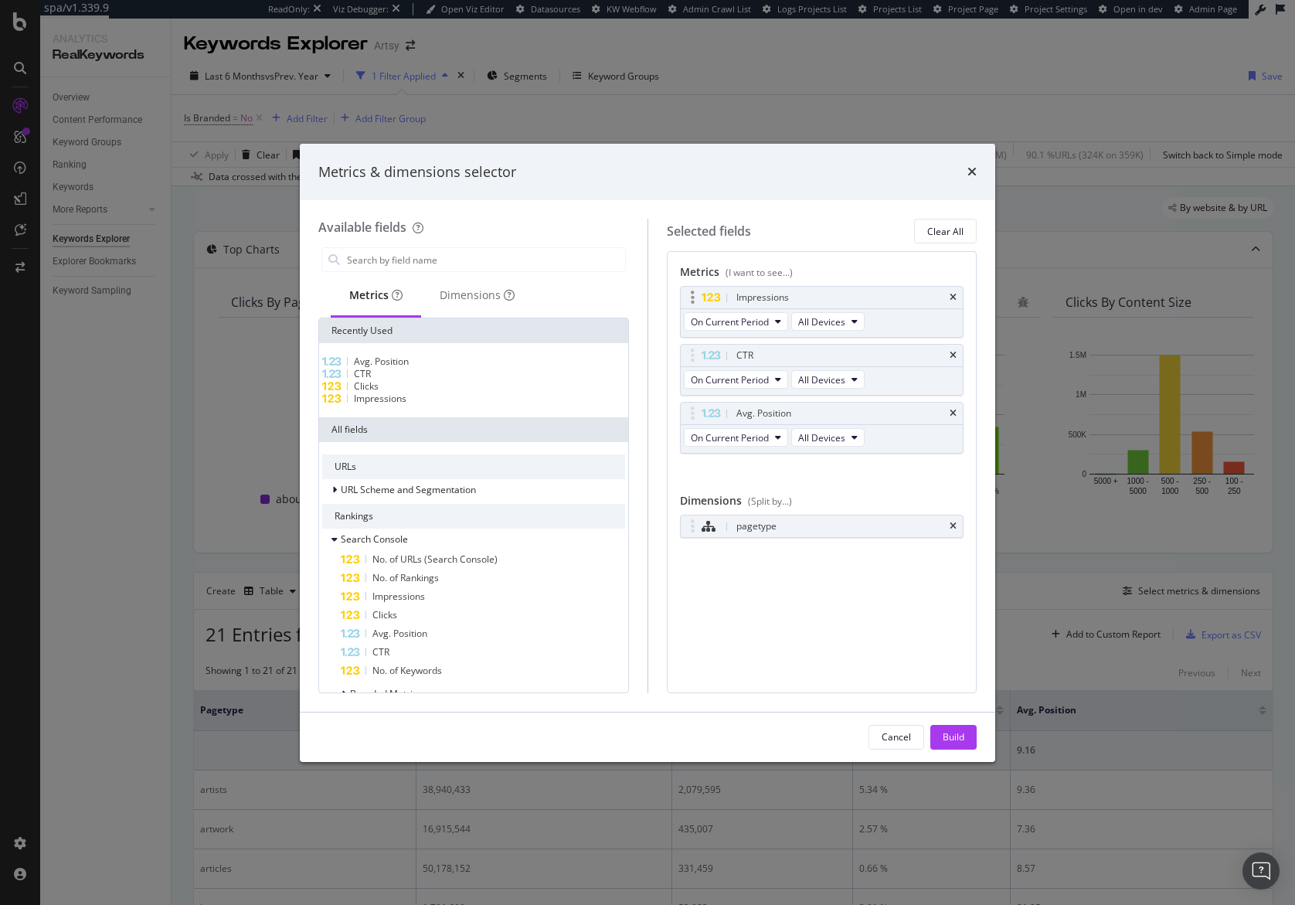
click at [957, 294] on div "Impressions" at bounding box center [822, 298] width 283 height 22
click at [954, 299] on icon "times" at bounding box center [952, 297] width 7 height 9
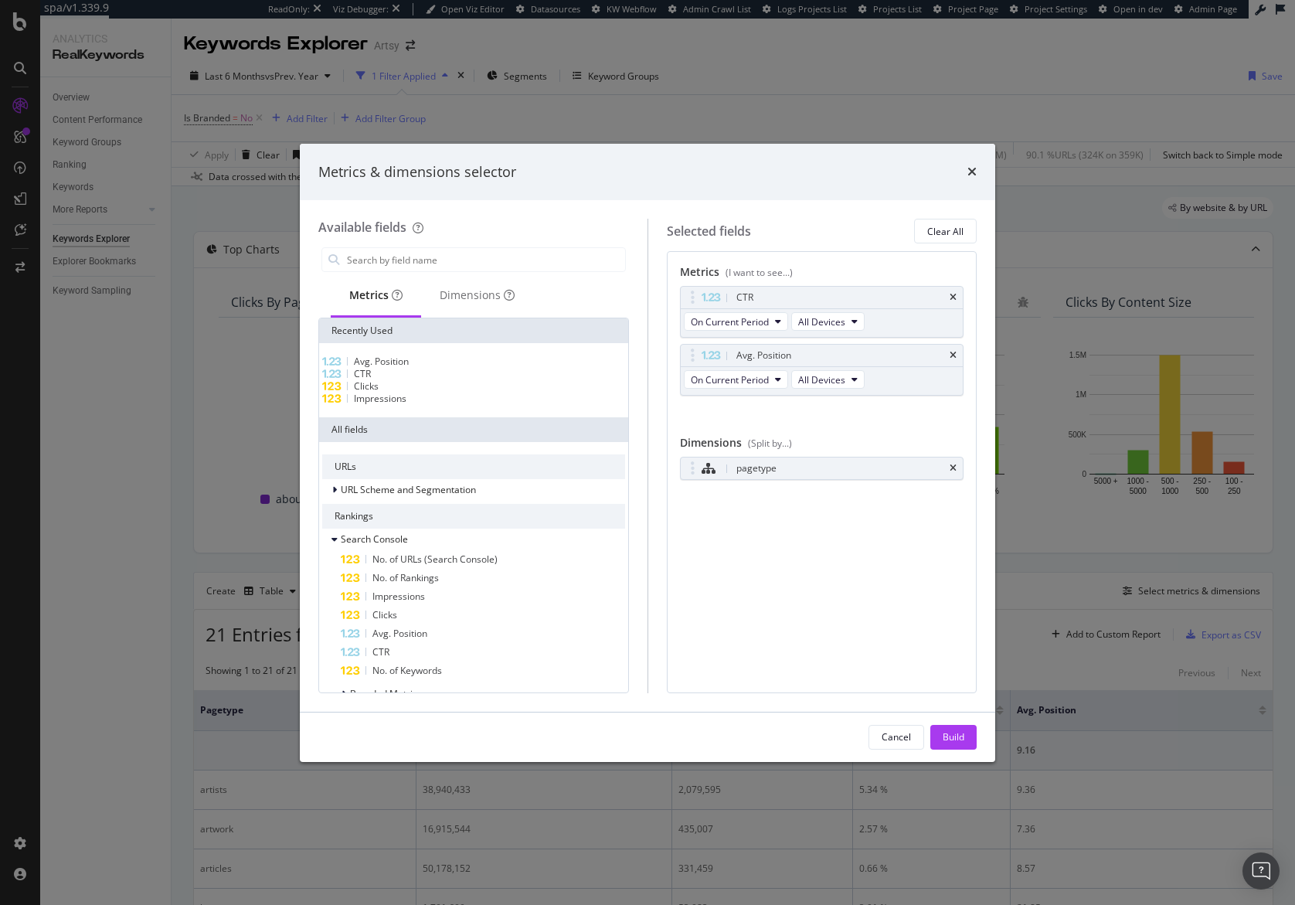
click at [954, 299] on icon "times" at bounding box center [952, 297] width 7 height 9
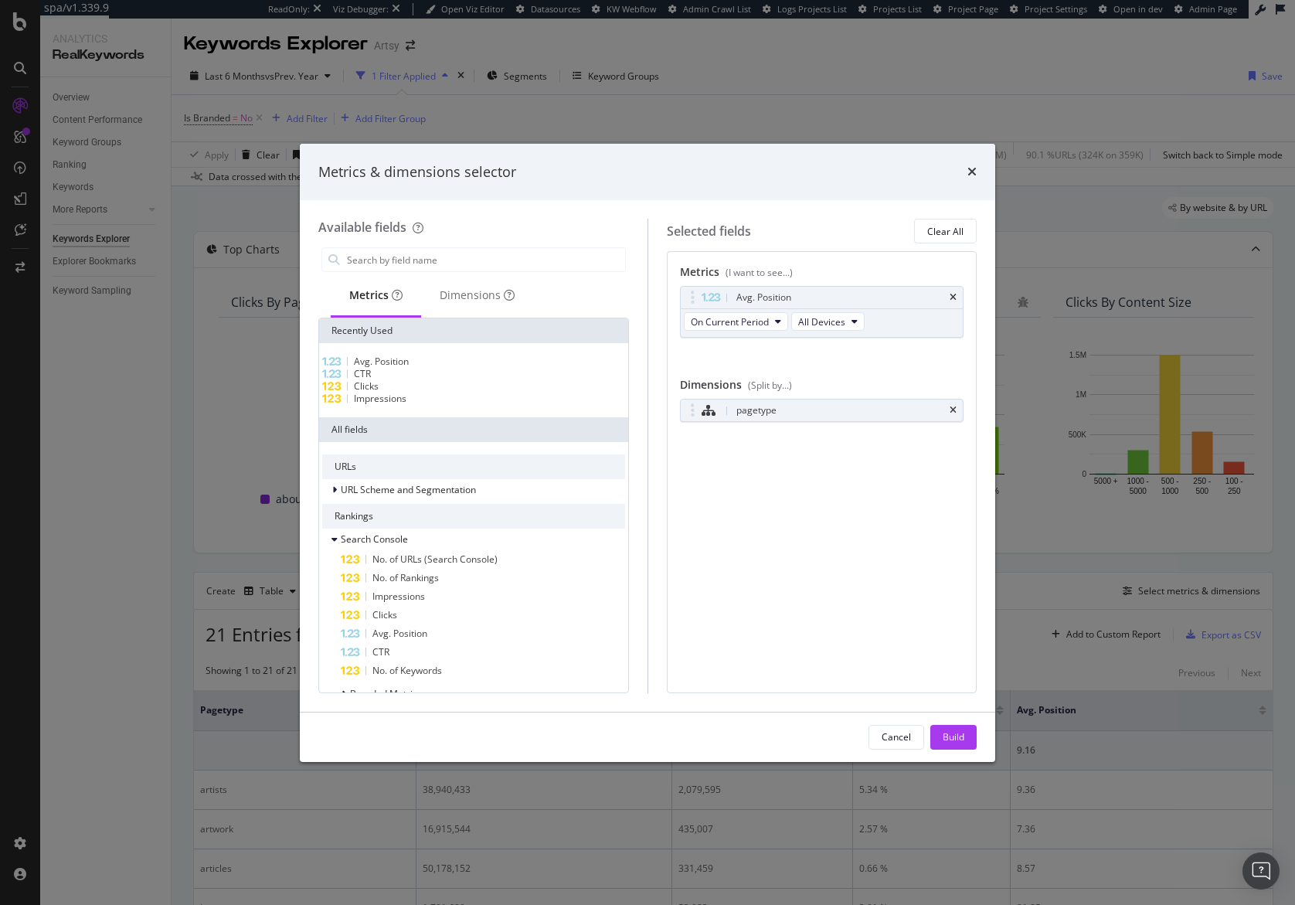
click at [954, 299] on icon "times" at bounding box center [952, 297] width 7 height 9
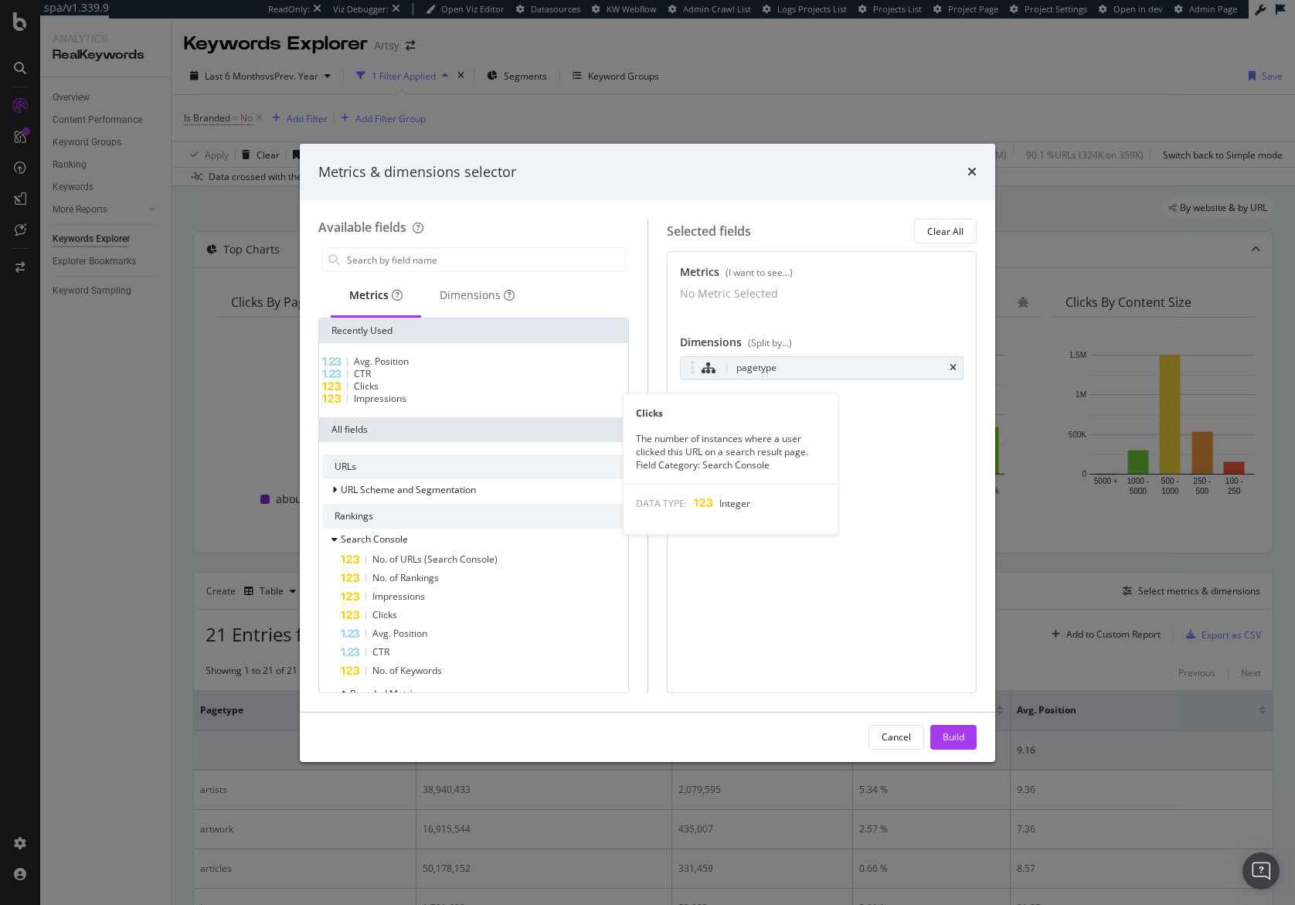
click at [392, 392] on div "Clicks" at bounding box center [473, 386] width 303 height 12
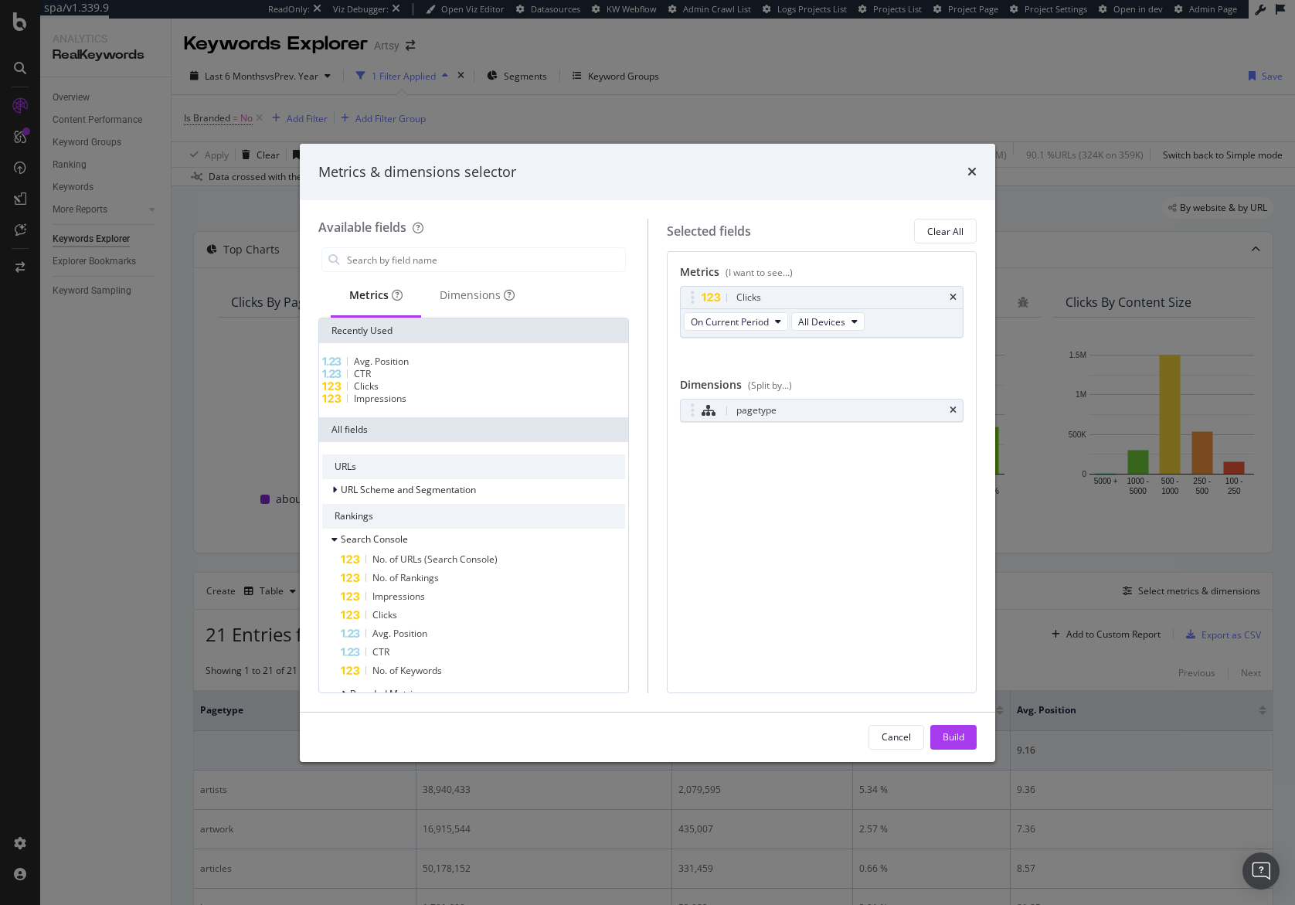
click at [392, 392] on div "Clicks" at bounding box center [473, 386] width 303 height 12
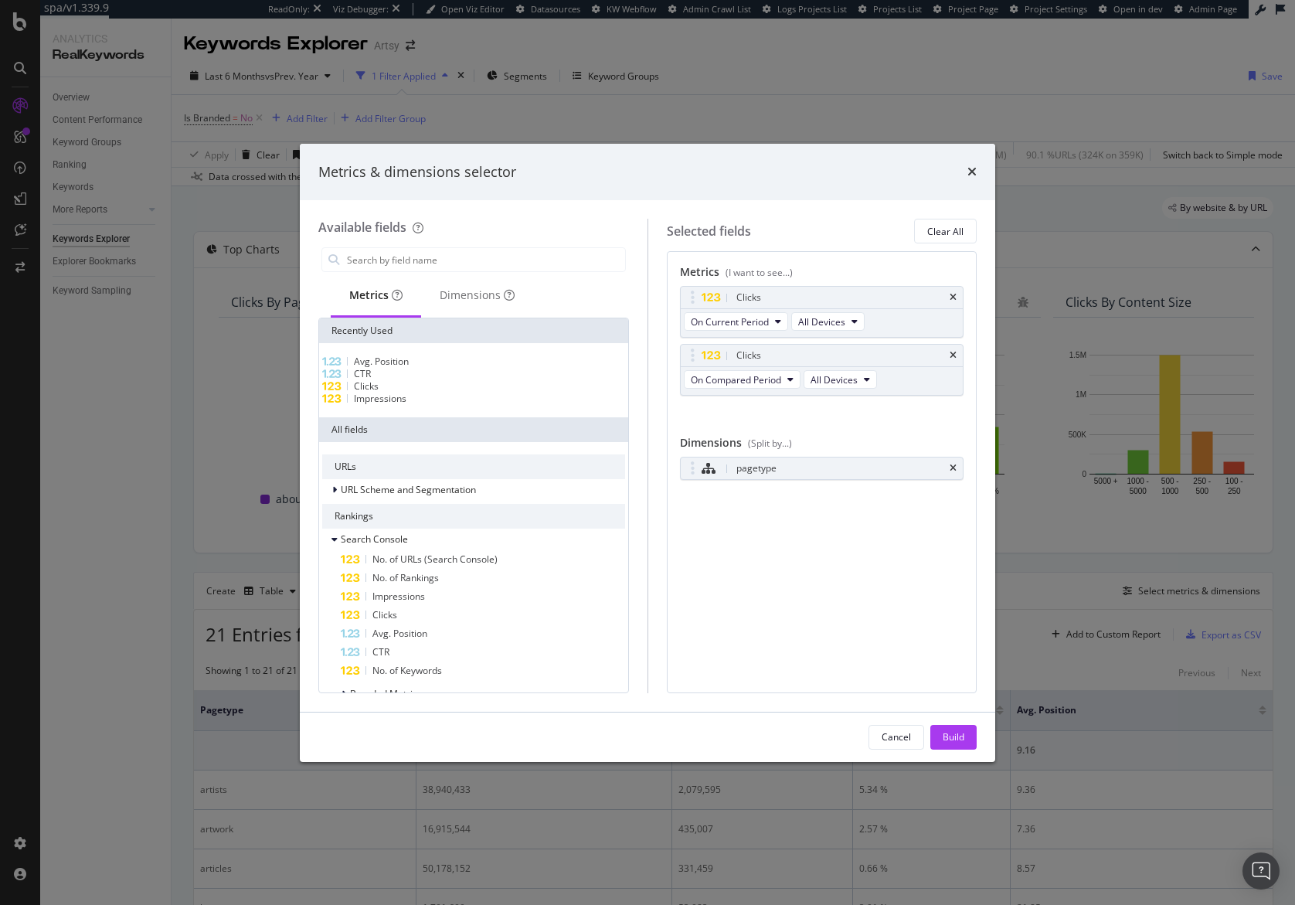
click at [392, 392] on div "Clicks" at bounding box center [473, 386] width 303 height 12
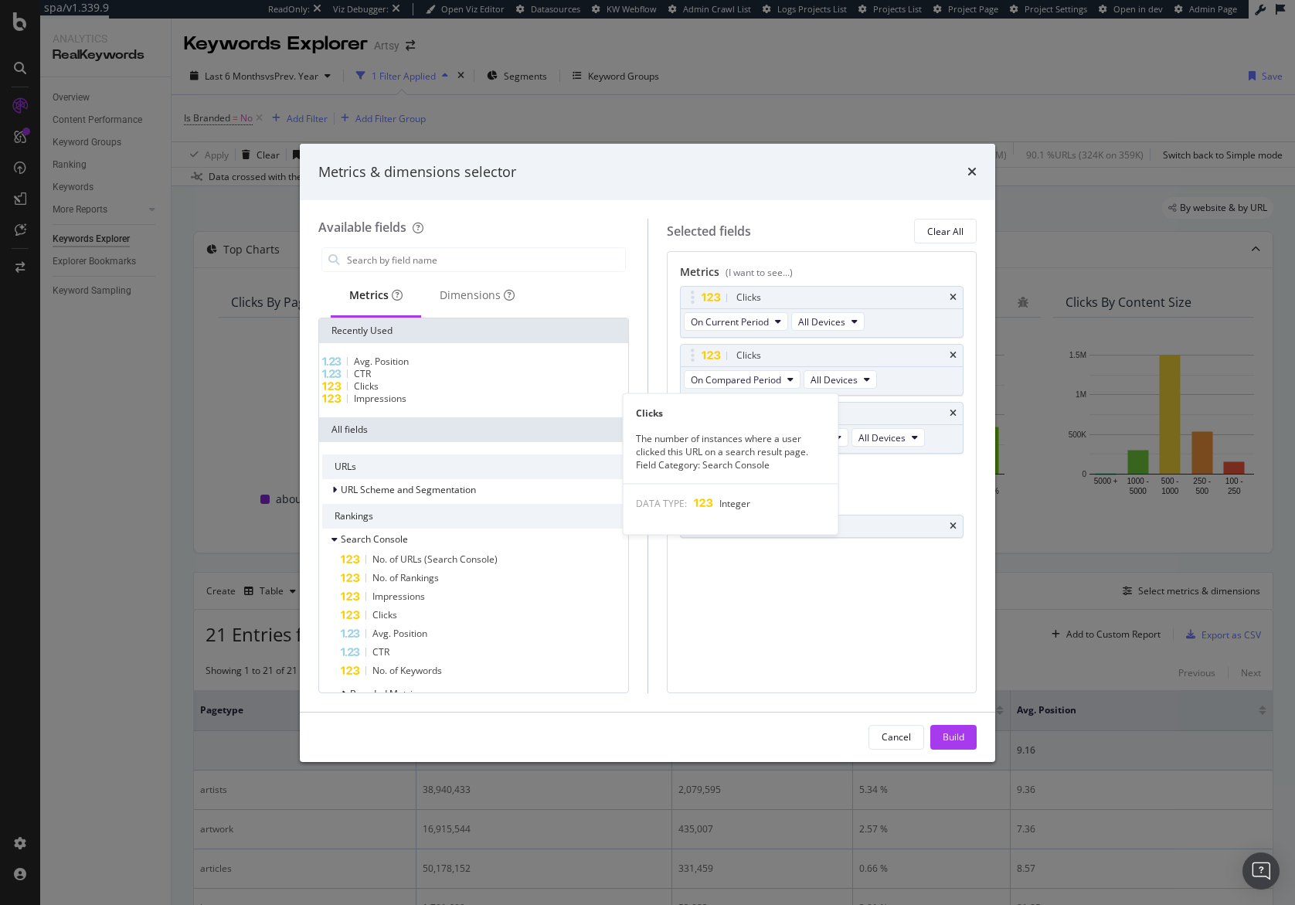
click at [378, 392] on span "Clicks" at bounding box center [366, 385] width 25 height 13
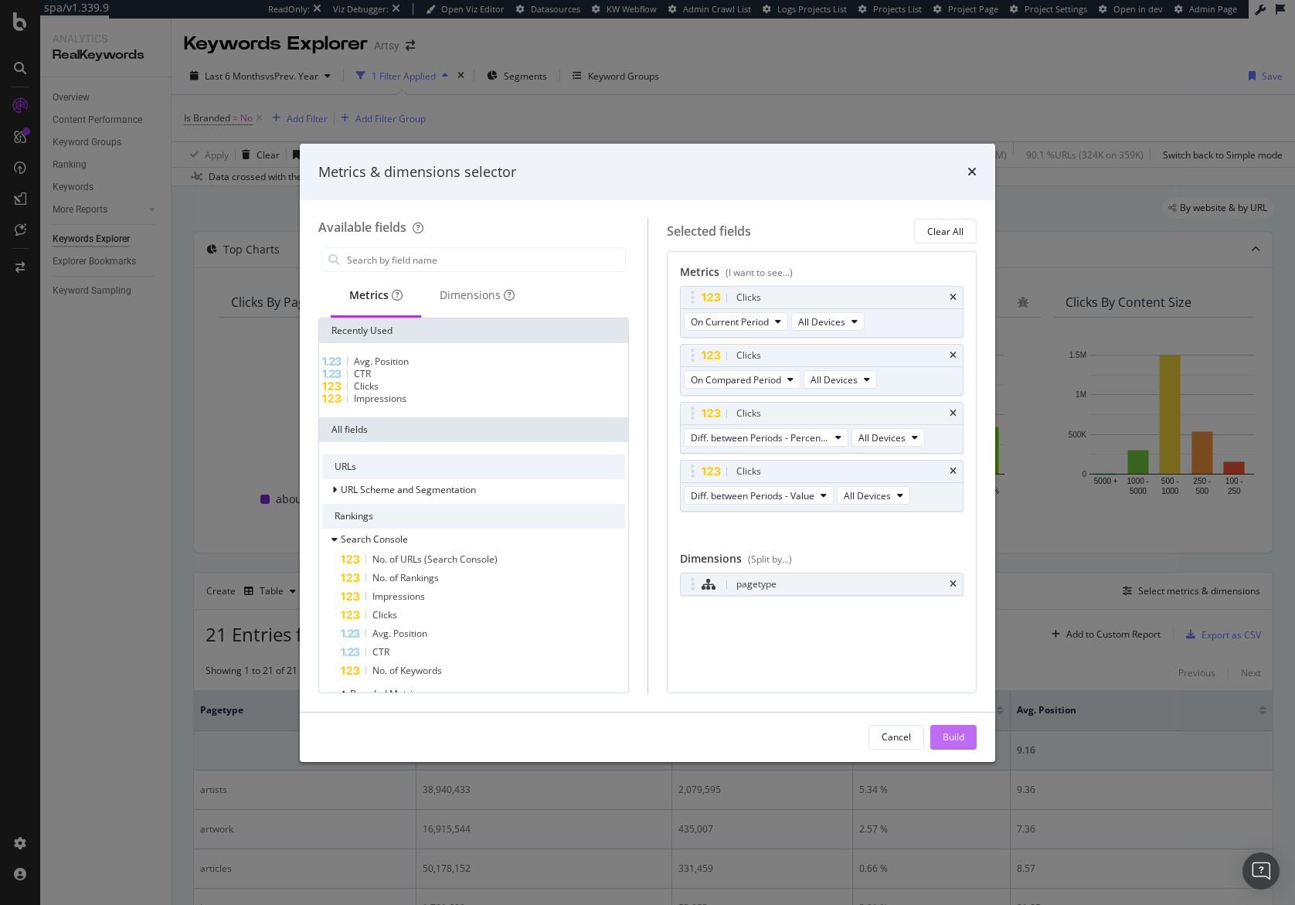
click at [952, 733] on div "Build" at bounding box center [953, 736] width 22 height 13
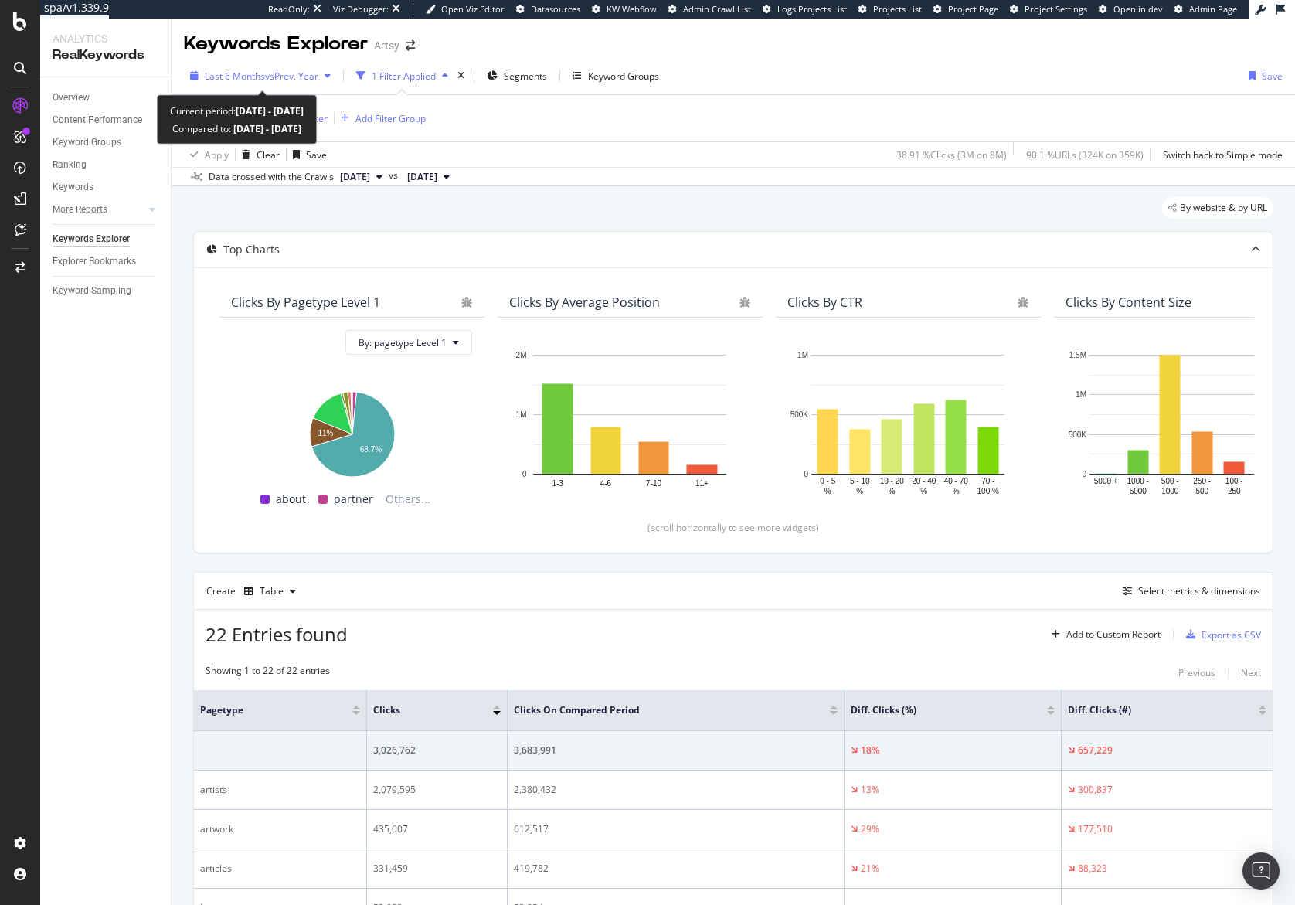
click at [247, 76] on span "Last 6 Months" at bounding box center [235, 76] width 60 height 13
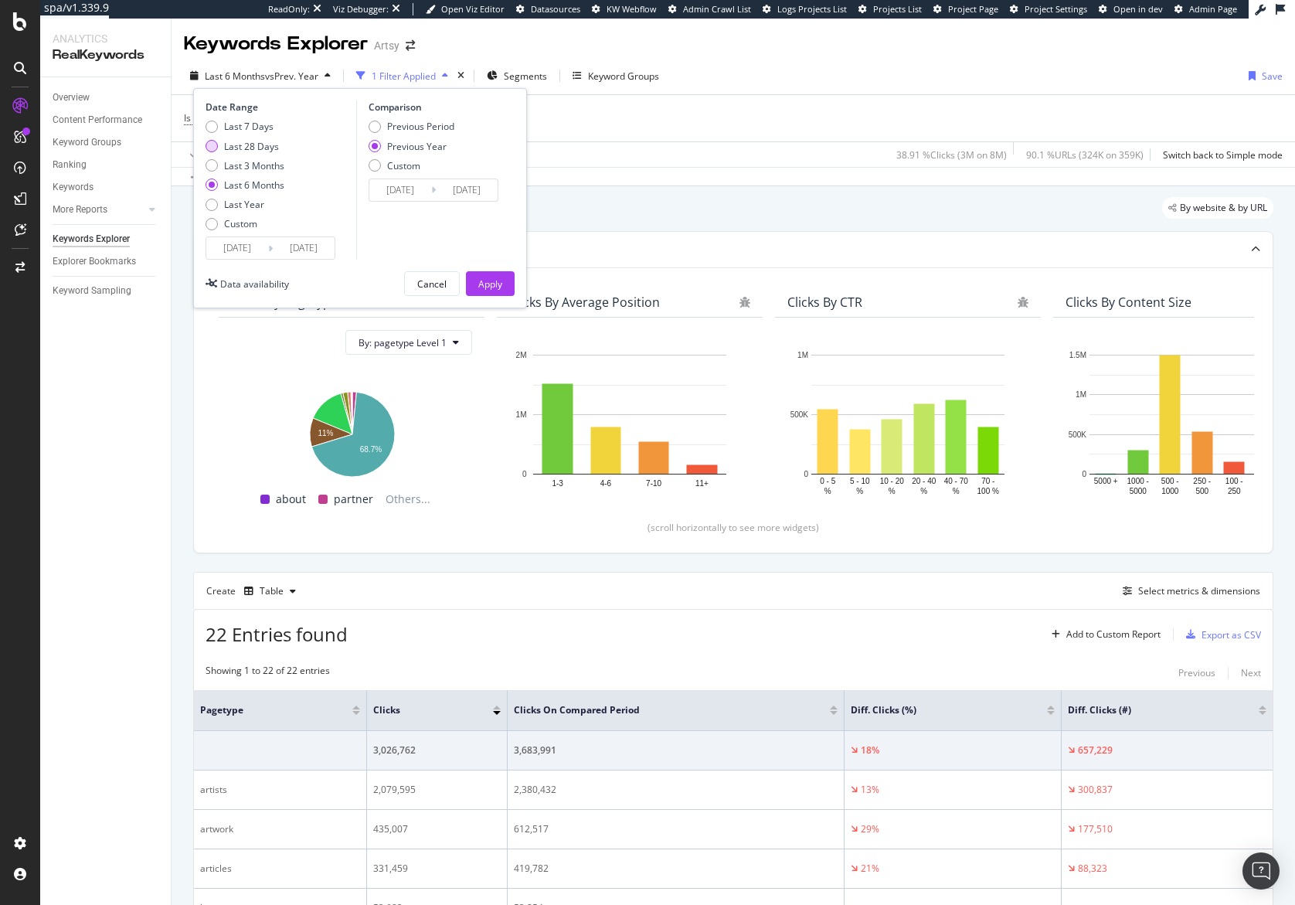
click at [257, 145] on div "Last 28 Days" at bounding box center [251, 146] width 55 height 13
type input "[DATE]"
click at [474, 279] on button "Apply" at bounding box center [490, 283] width 49 height 25
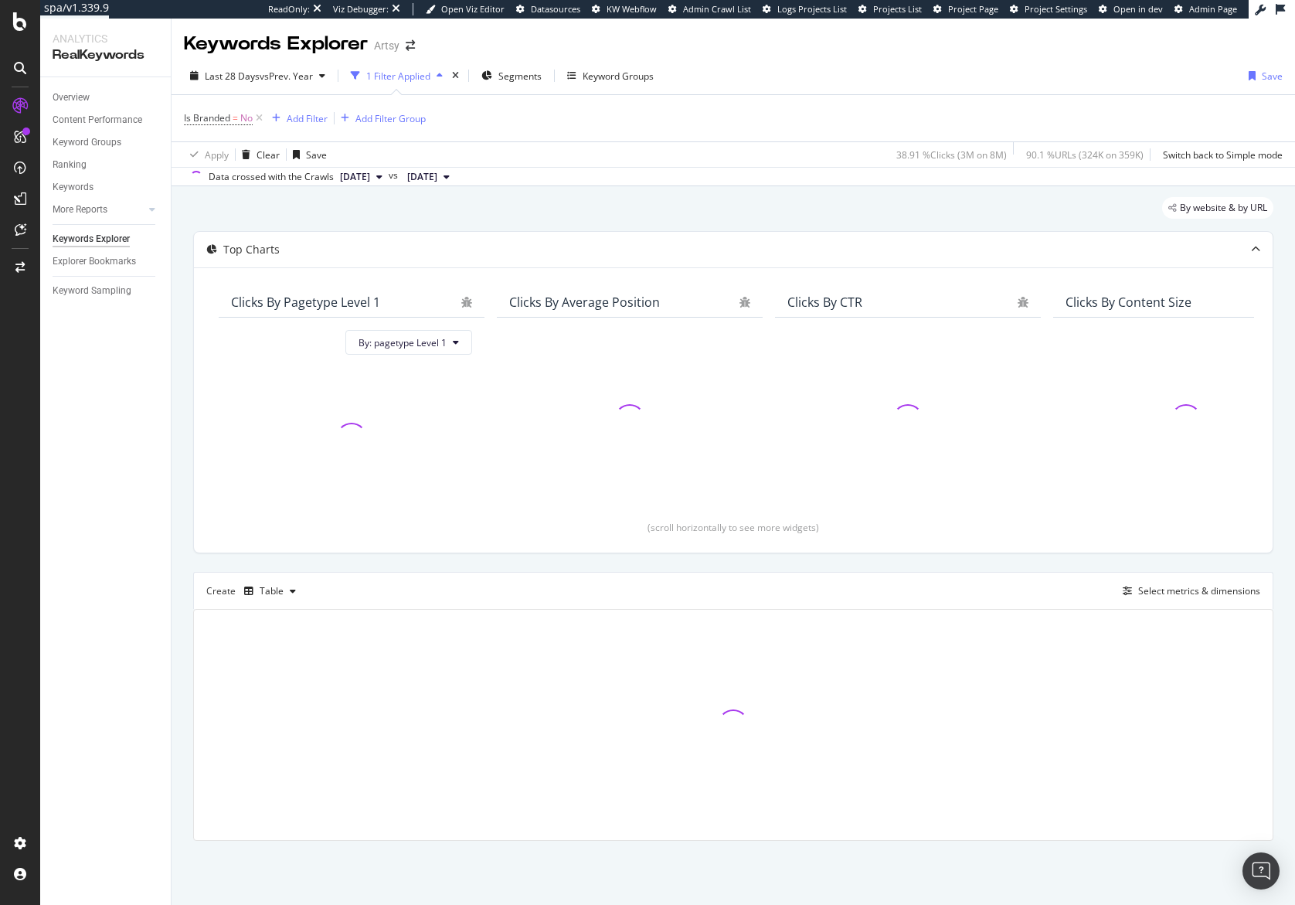
click at [689, 217] on div "By website & by URL" at bounding box center [733, 214] width 1080 height 34
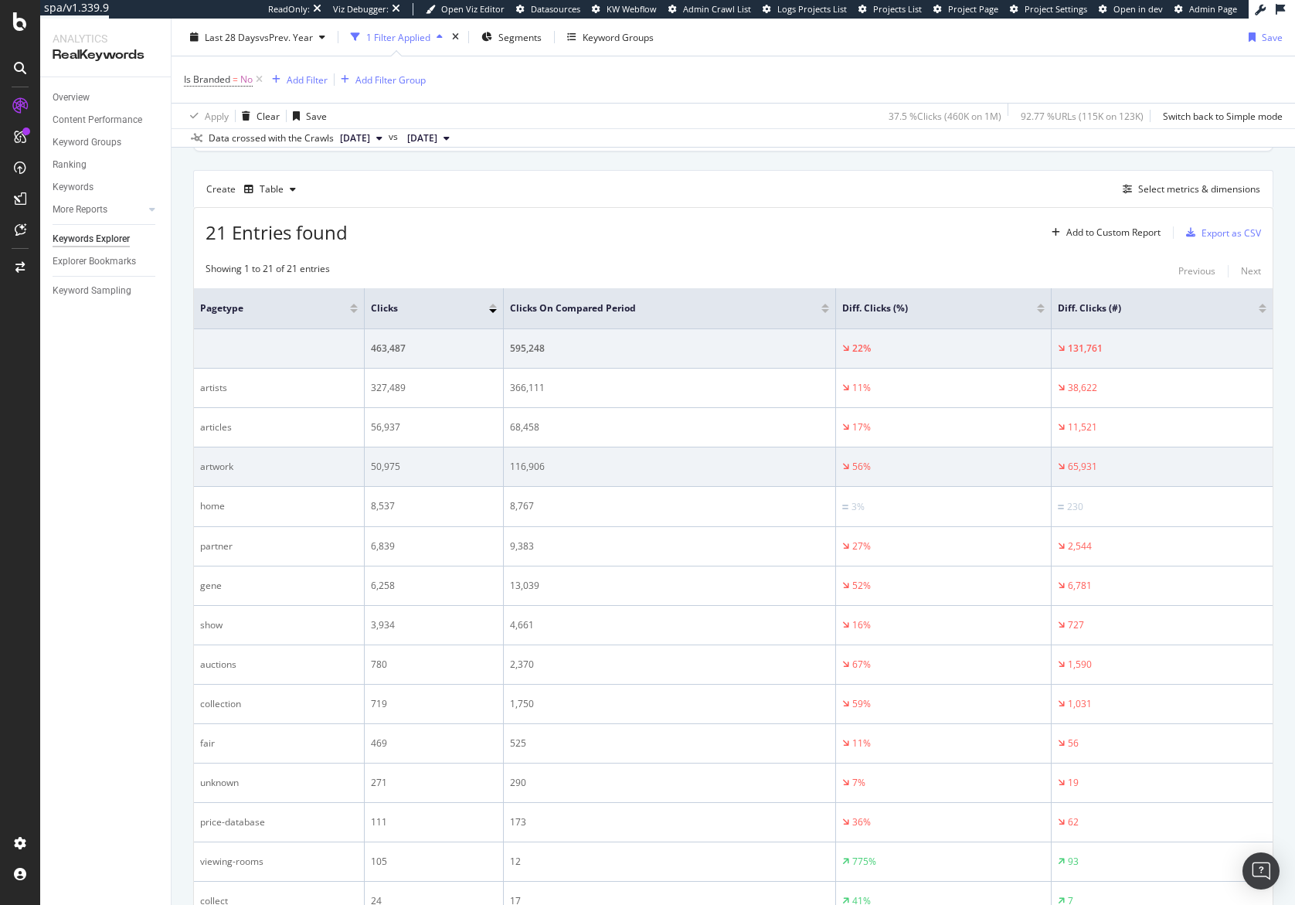
scroll to position [402, 0]
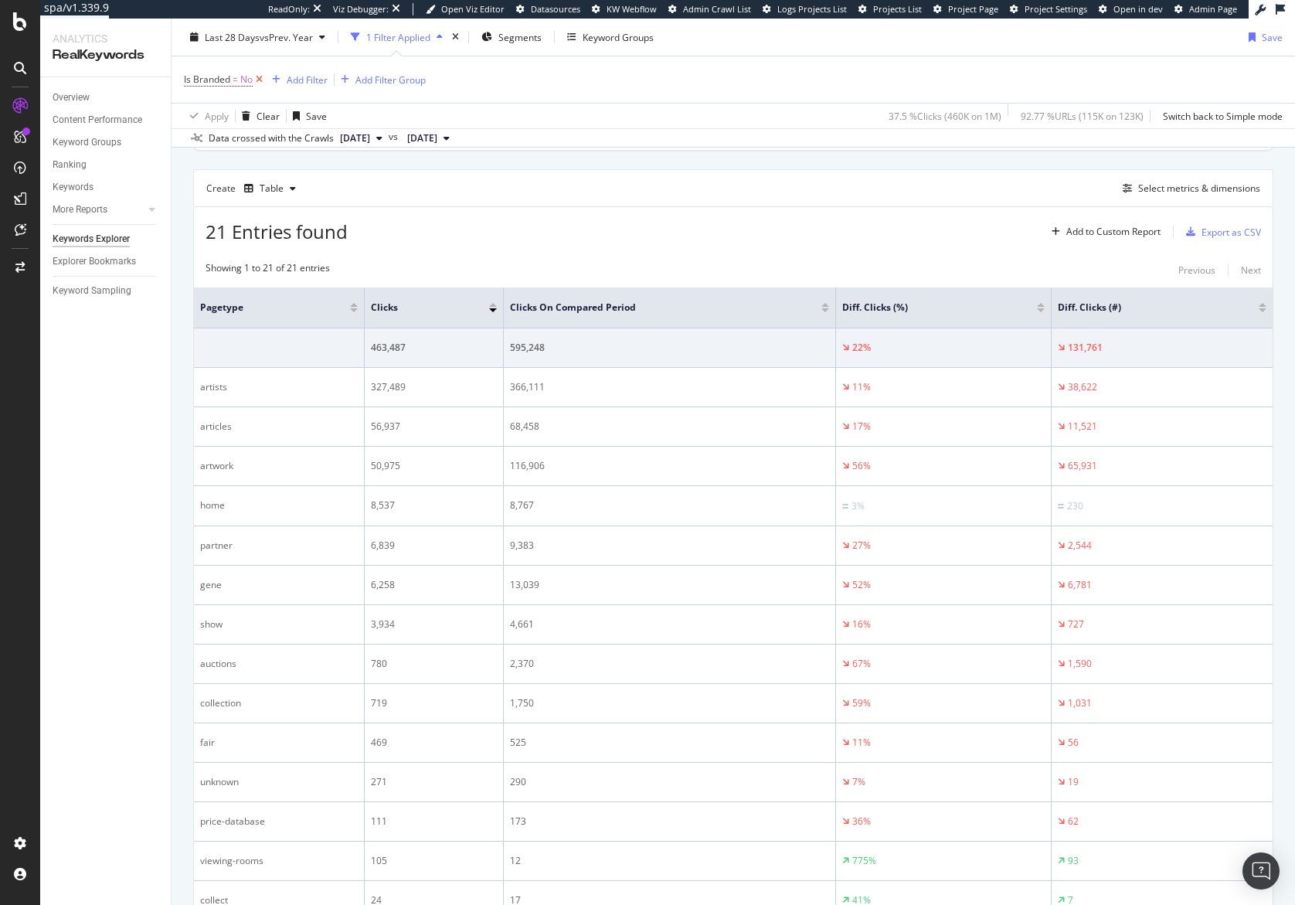
click at [257, 79] on icon at bounding box center [259, 79] width 13 height 15
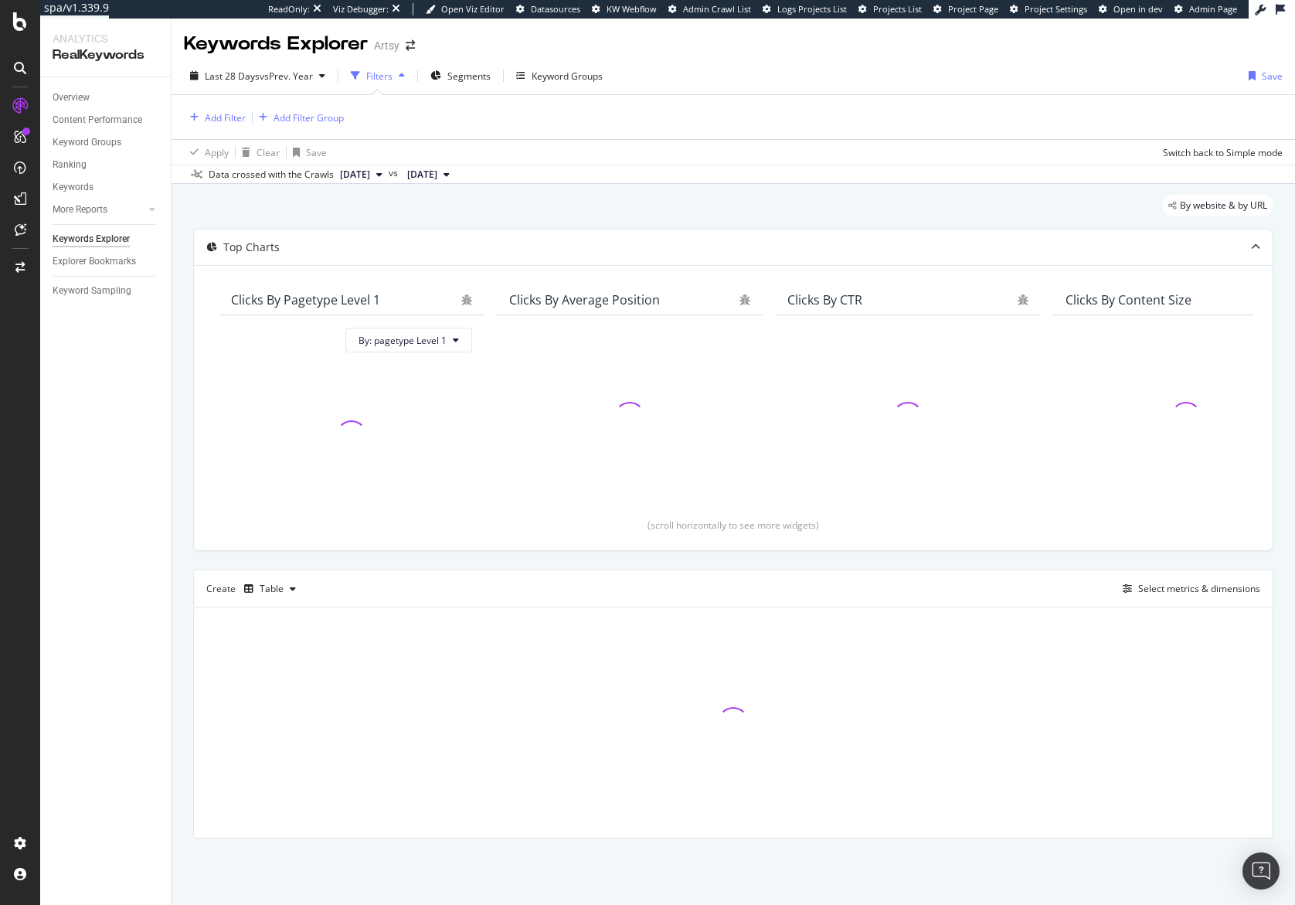
click at [682, 217] on div "By website & by URL" at bounding box center [733, 212] width 1080 height 34
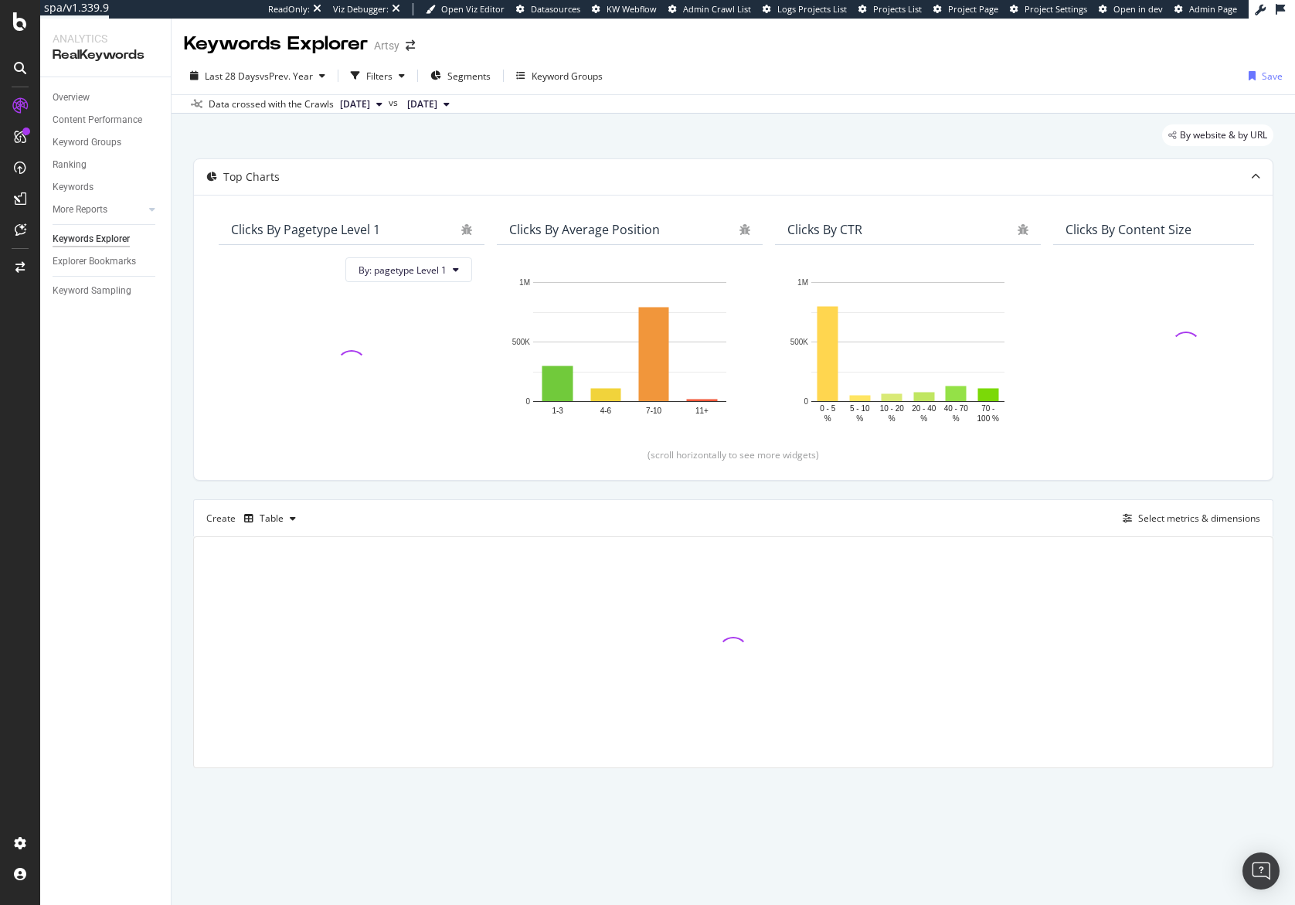
click at [712, 133] on div "By website & by URL" at bounding box center [733, 141] width 1080 height 34
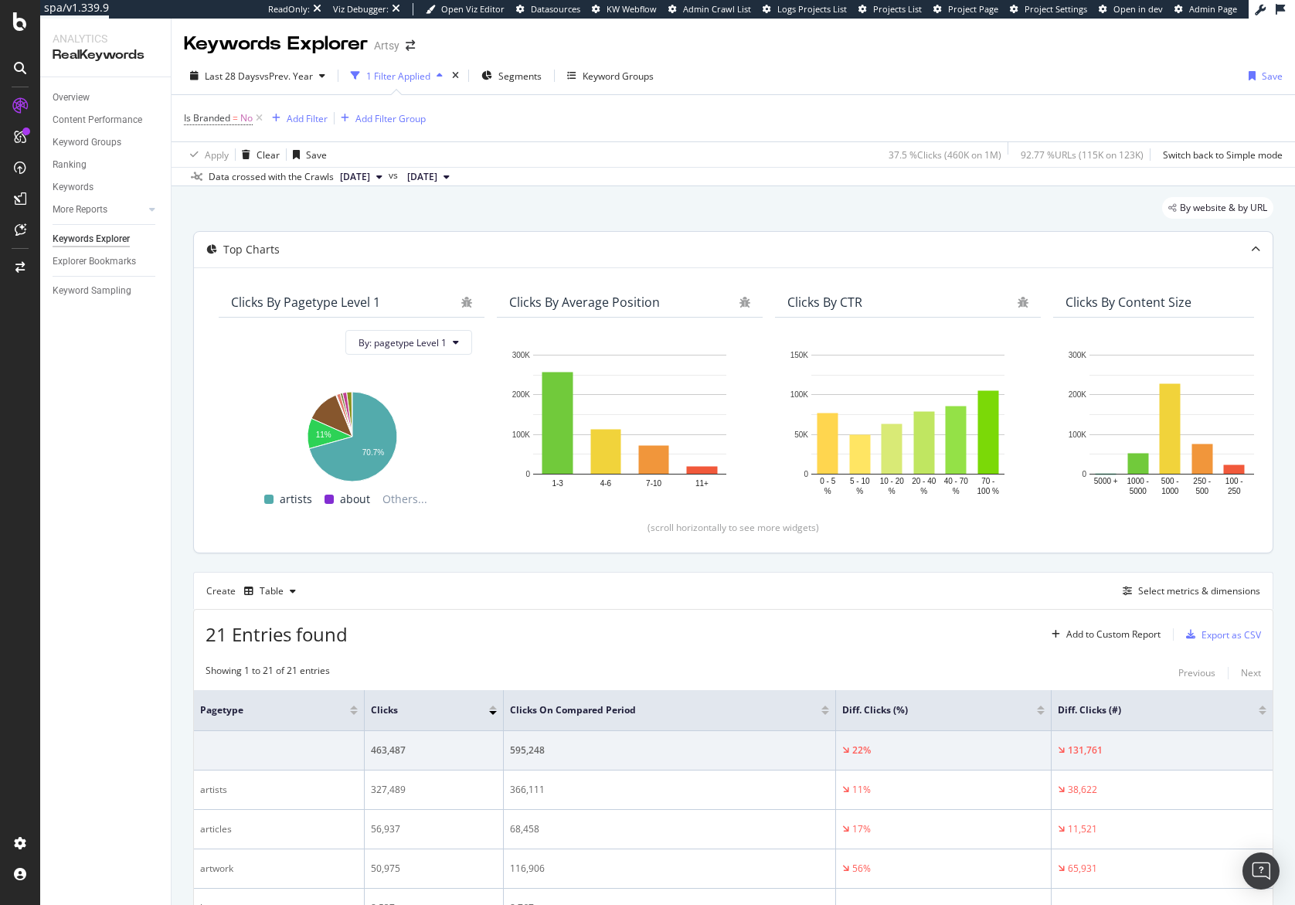
click at [266, 70] on span "vs Prev. Year" at bounding box center [286, 76] width 53 height 13
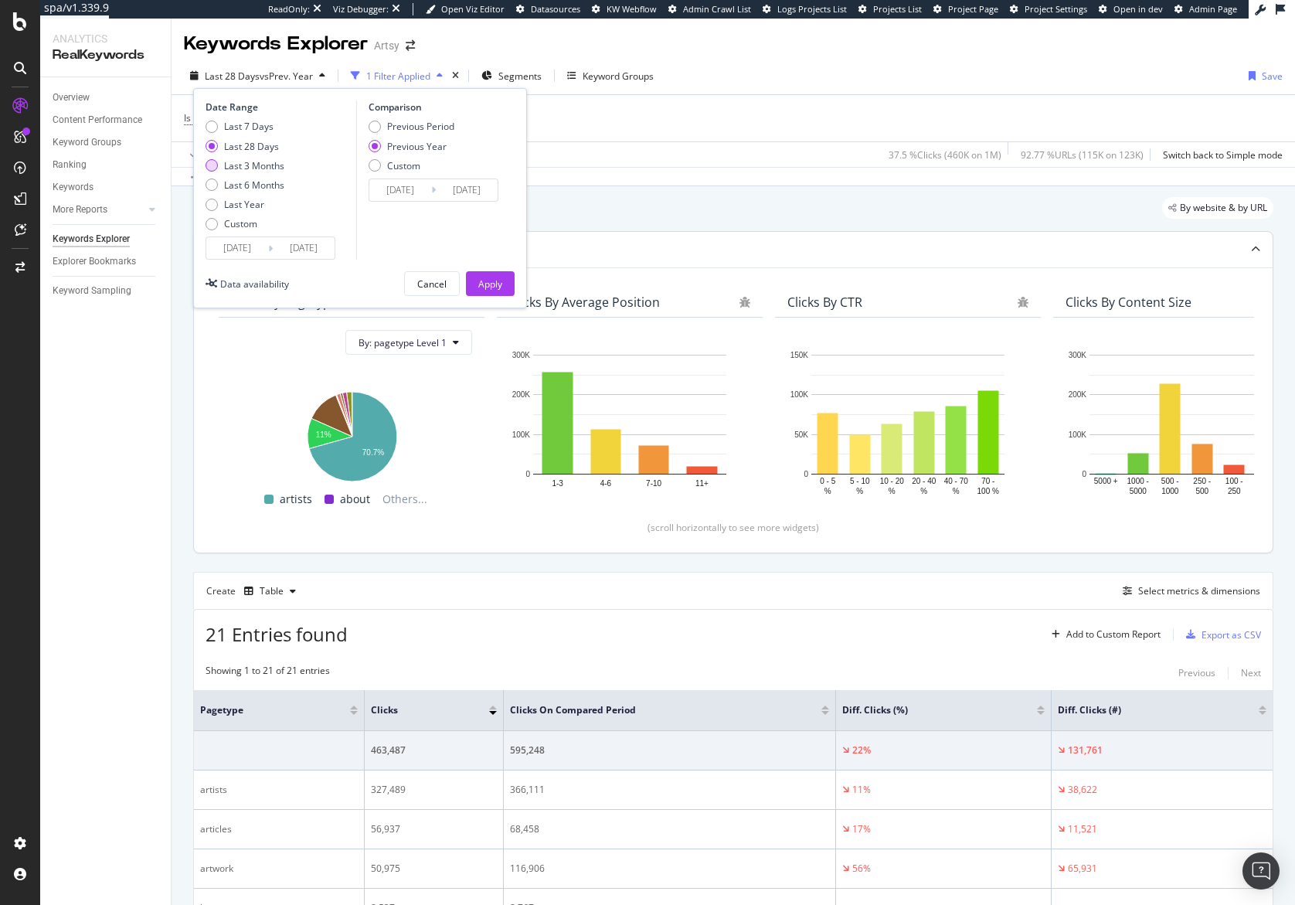
click at [256, 163] on div "Last 3 Months" at bounding box center [254, 165] width 60 height 13
type input "[DATE]"
click at [490, 287] on div "Apply" at bounding box center [490, 283] width 24 height 13
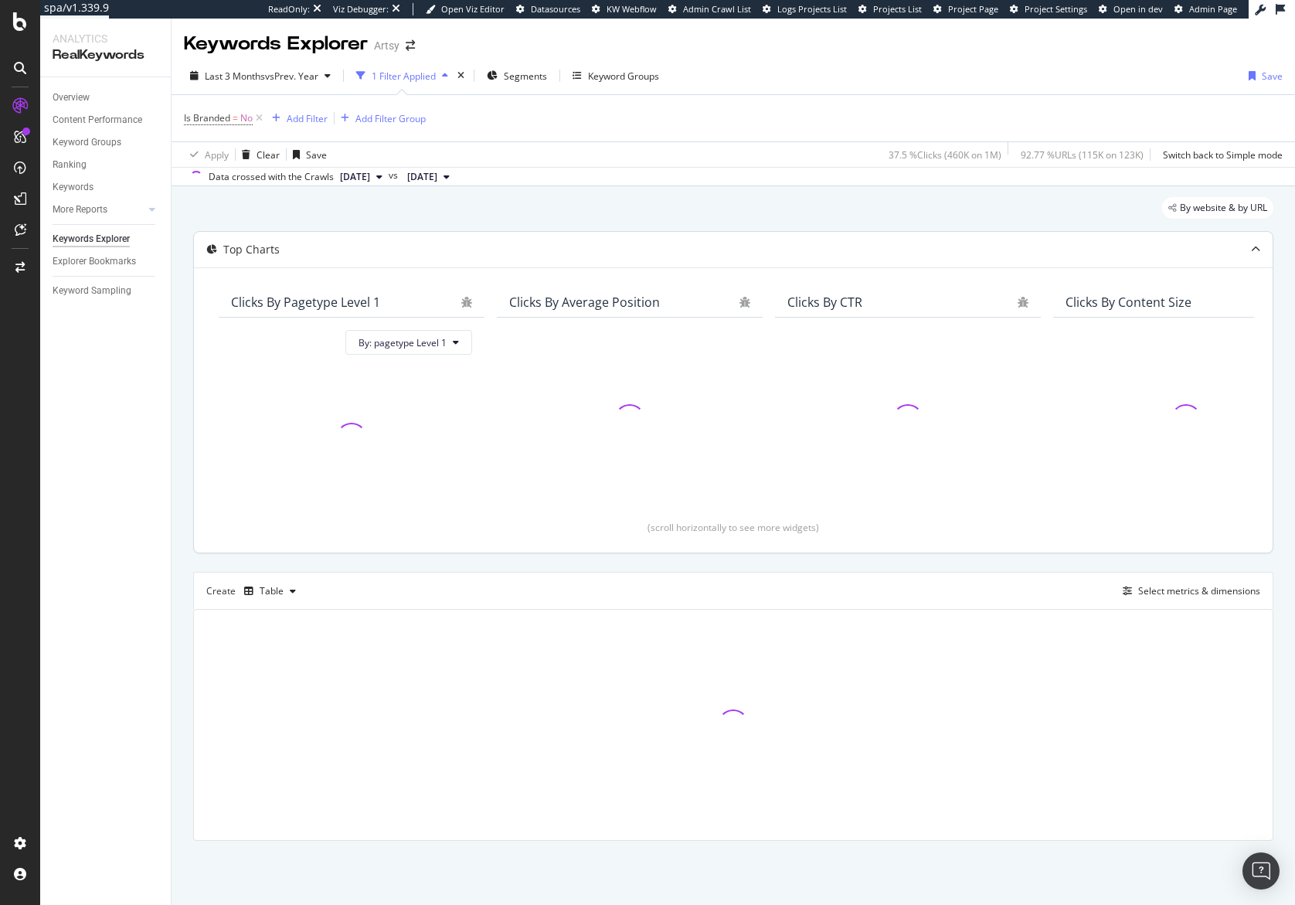
click at [614, 212] on div "By website & by URL" at bounding box center [733, 214] width 1080 height 34
click at [606, 207] on div "By website & by URL" at bounding box center [733, 214] width 1080 height 34
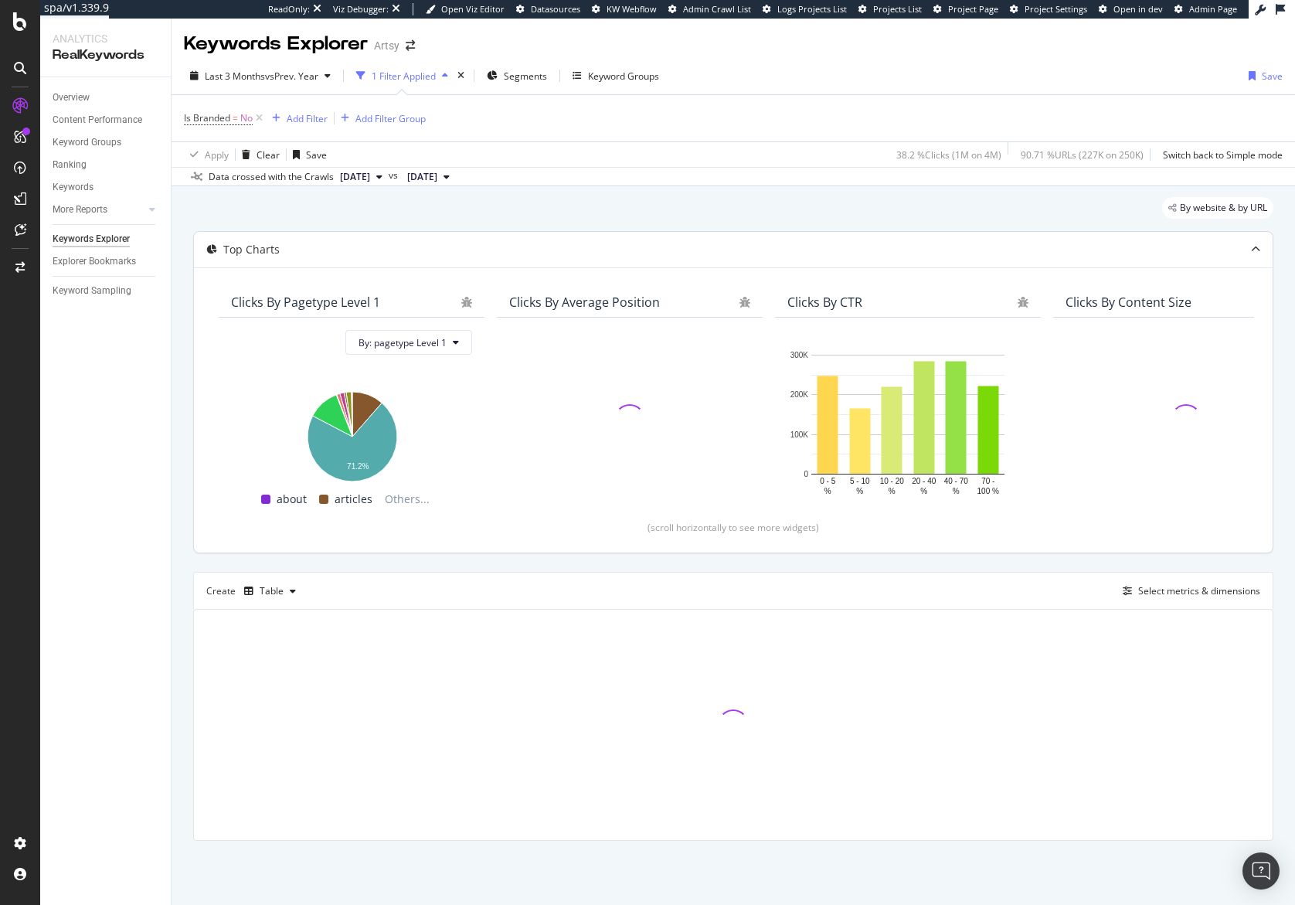
click at [604, 207] on div "By website & by URL" at bounding box center [733, 214] width 1080 height 34
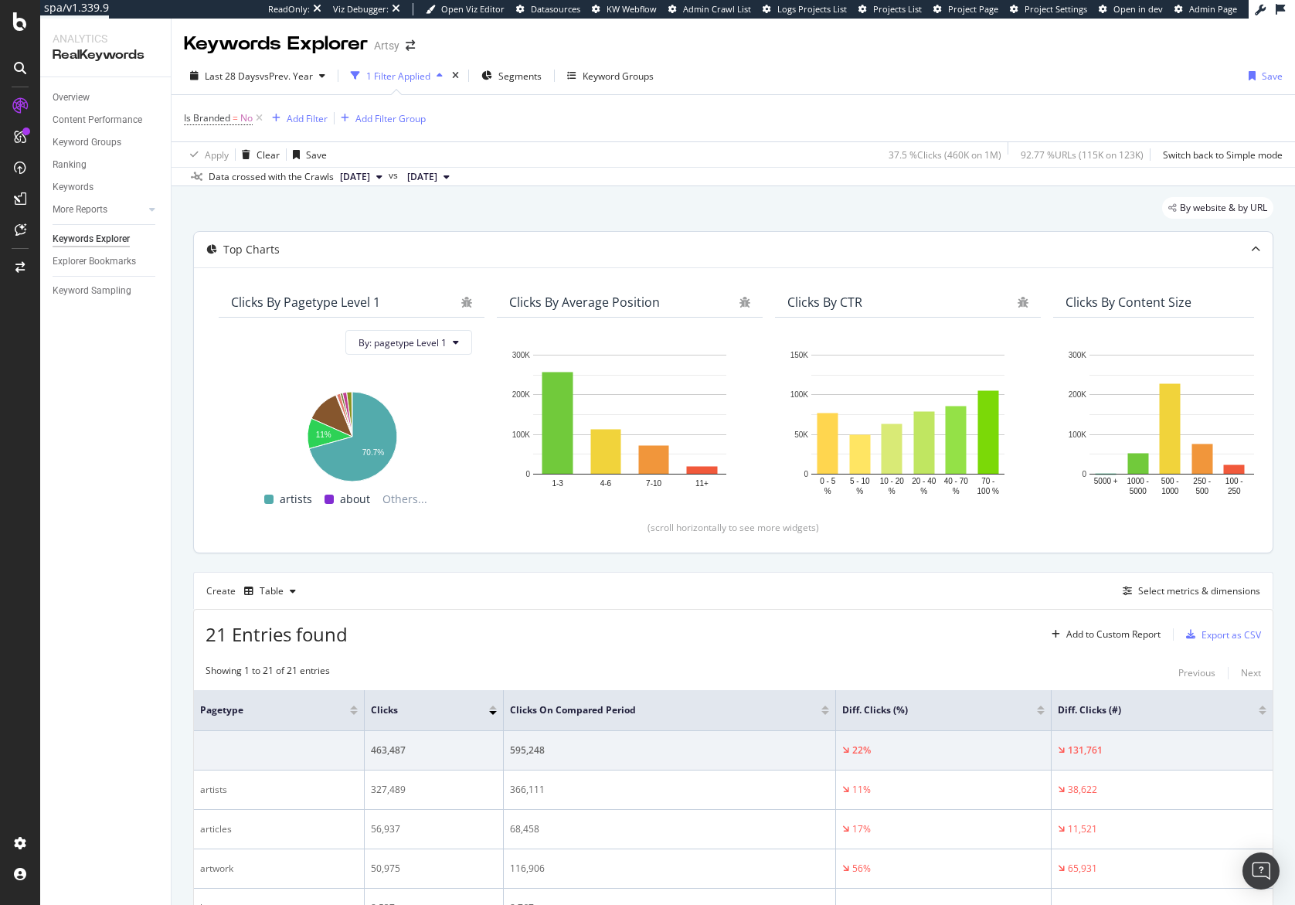
click at [604, 207] on div "By website & by URL" at bounding box center [733, 214] width 1080 height 34
click at [511, 73] on span "Segments" at bounding box center [519, 76] width 43 height 13
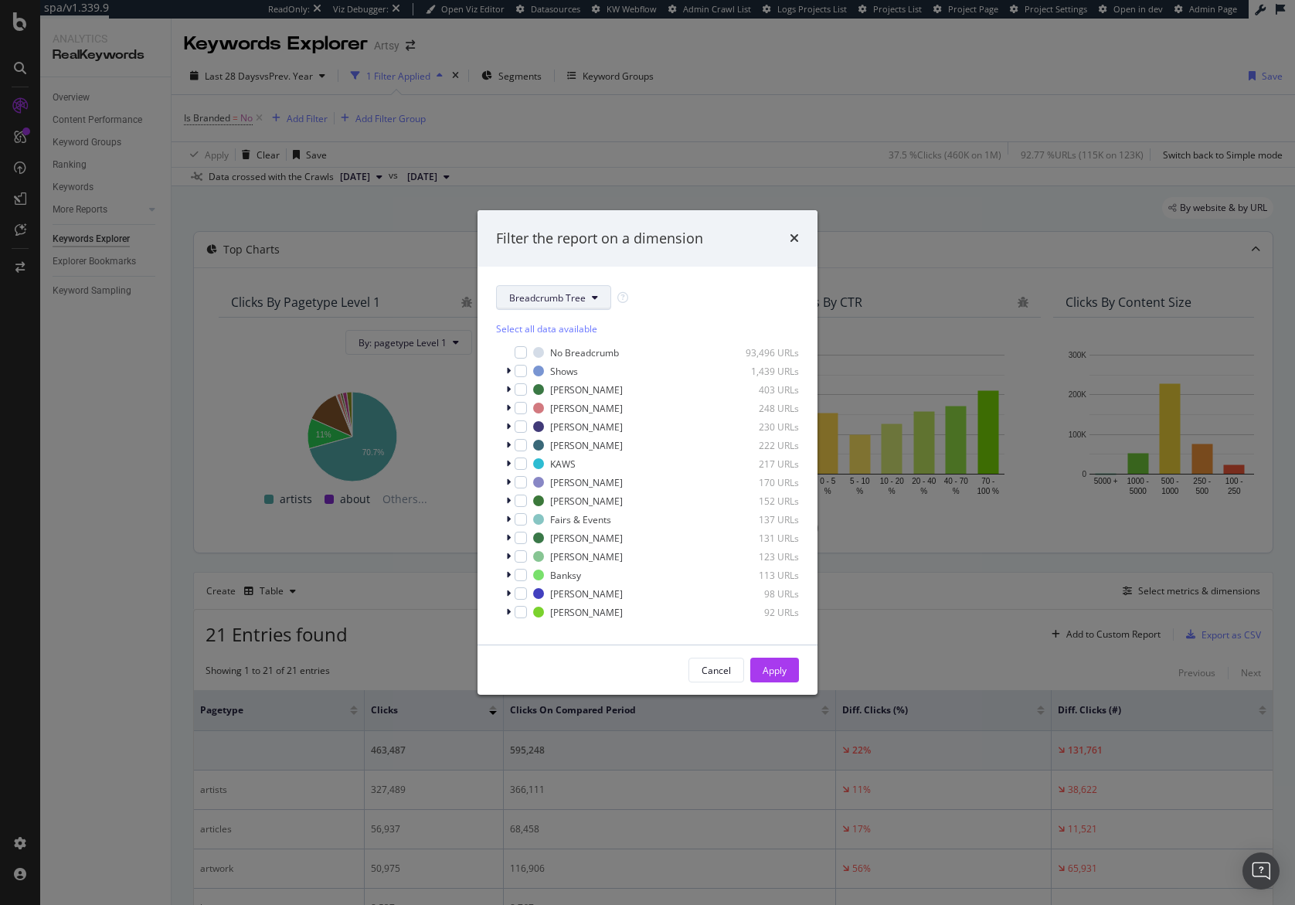
click at [537, 304] on button "Breadcrumb Tree" at bounding box center [553, 297] width 115 height 25
click at [529, 349] on span "pagetype" at bounding box center [559, 353] width 100 height 14
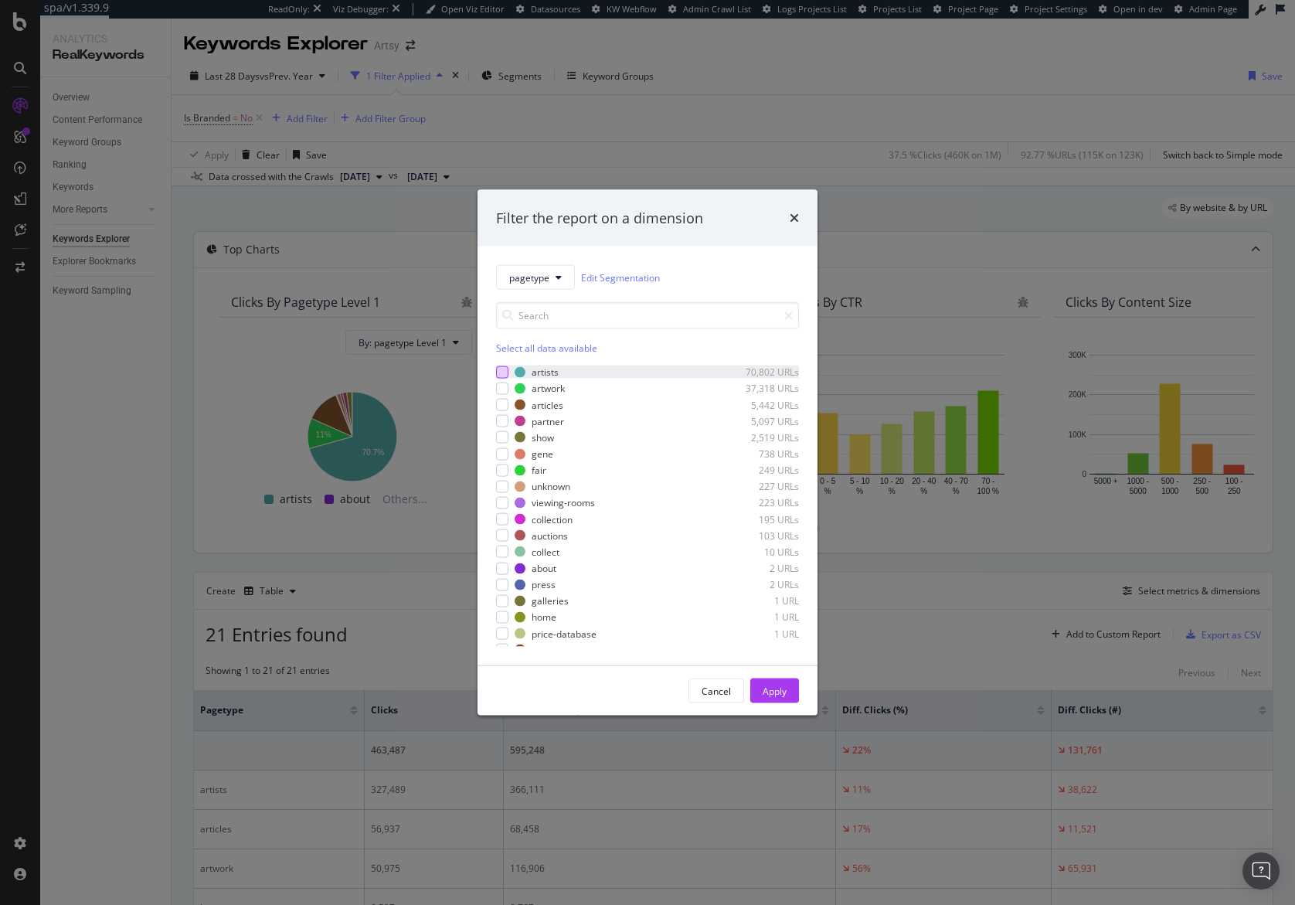
click at [503, 373] on div "modal" at bounding box center [502, 371] width 12 height 12
click at [773, 692] on div "Apply" at bounding box center [774, 690] width 24 height 13
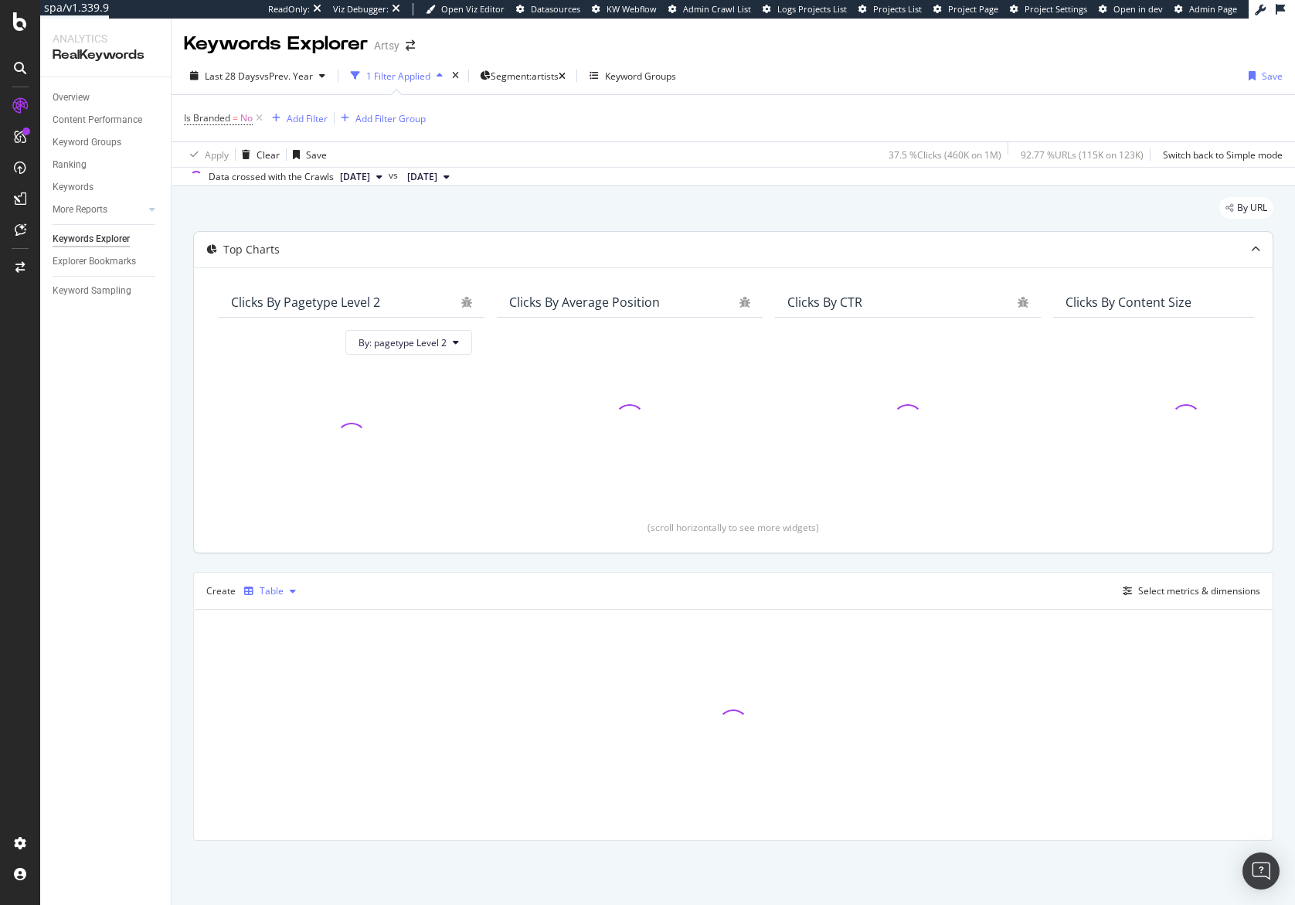
click at [267, 594] on div "Table" at bounding box center [272, 590] width 24 height 9
click at [281, 648] on div "Trend" at bounding box center [287, 642] width 25 height 13
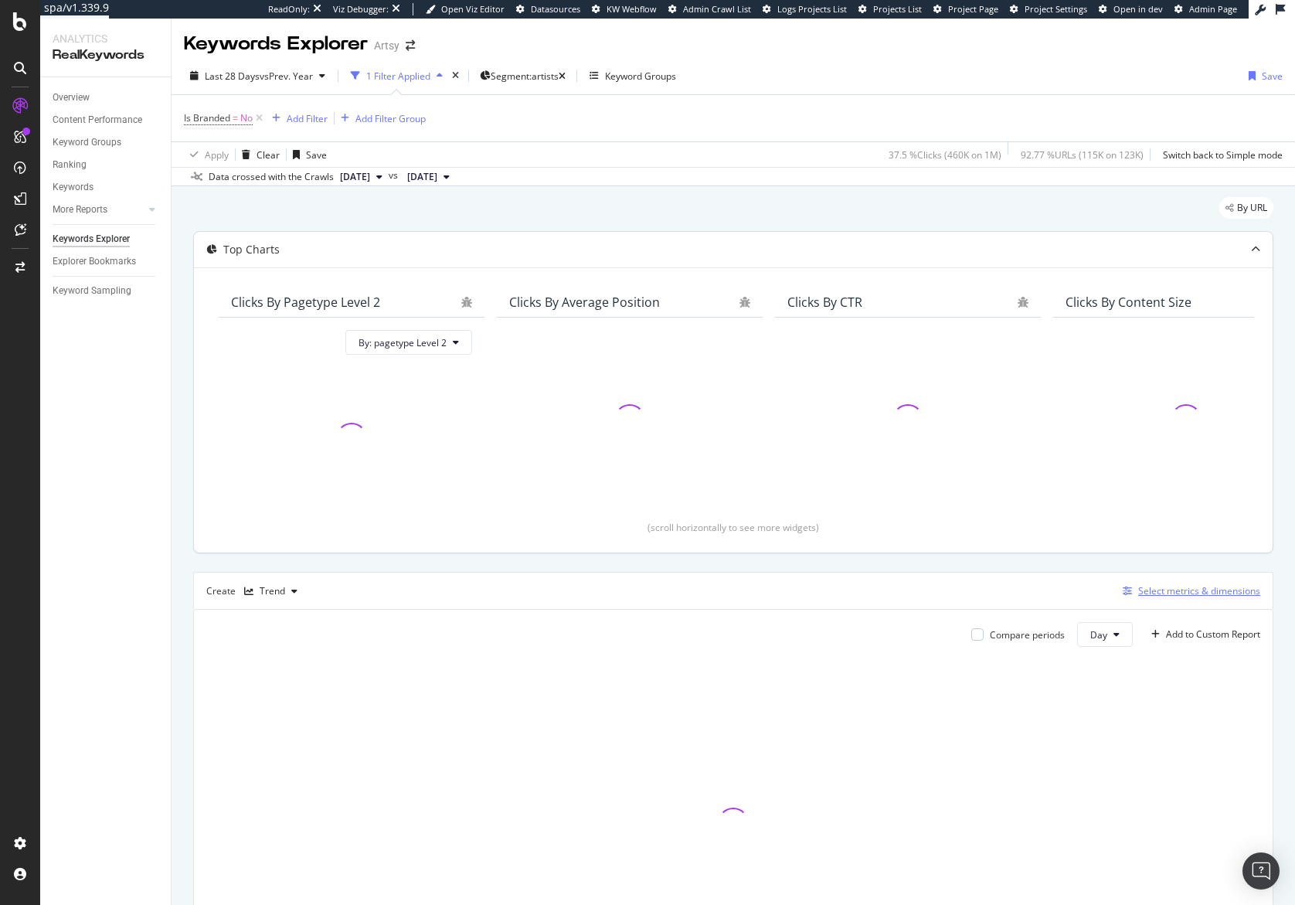
click at [1191, 591] on div "Select metrics & dimensions" at bounding box center [1199, 590] width 122 height 13
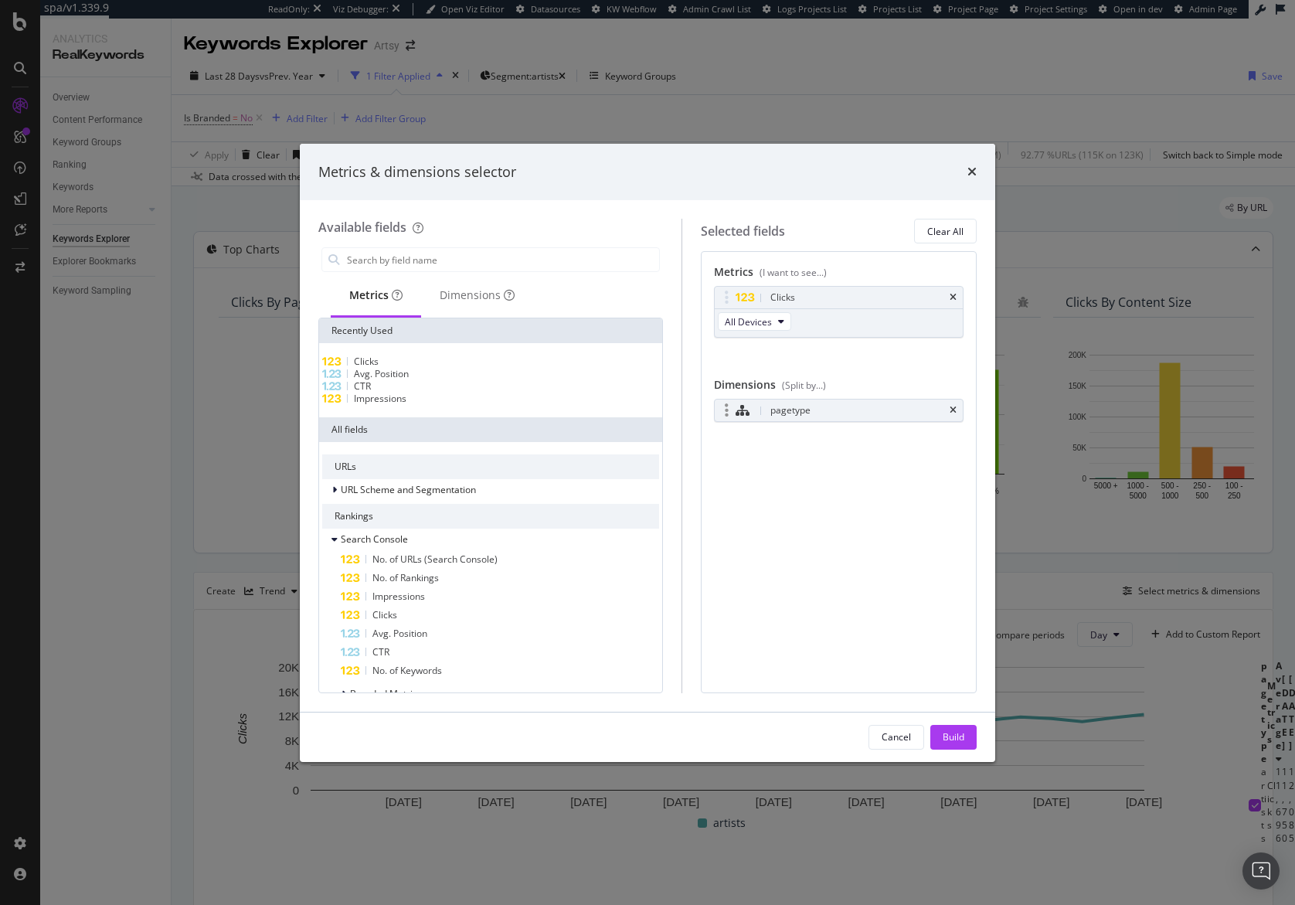
click at [958, 411] on div "pagetype" at bounding box center [838, 410] width 248 height 22
click at [954, 409] on icon "times" at bounding box center [952, 410] width 7 height 9
click at [943, 736] on div "Build" at bounding box center [953, 736] width 22 height 13
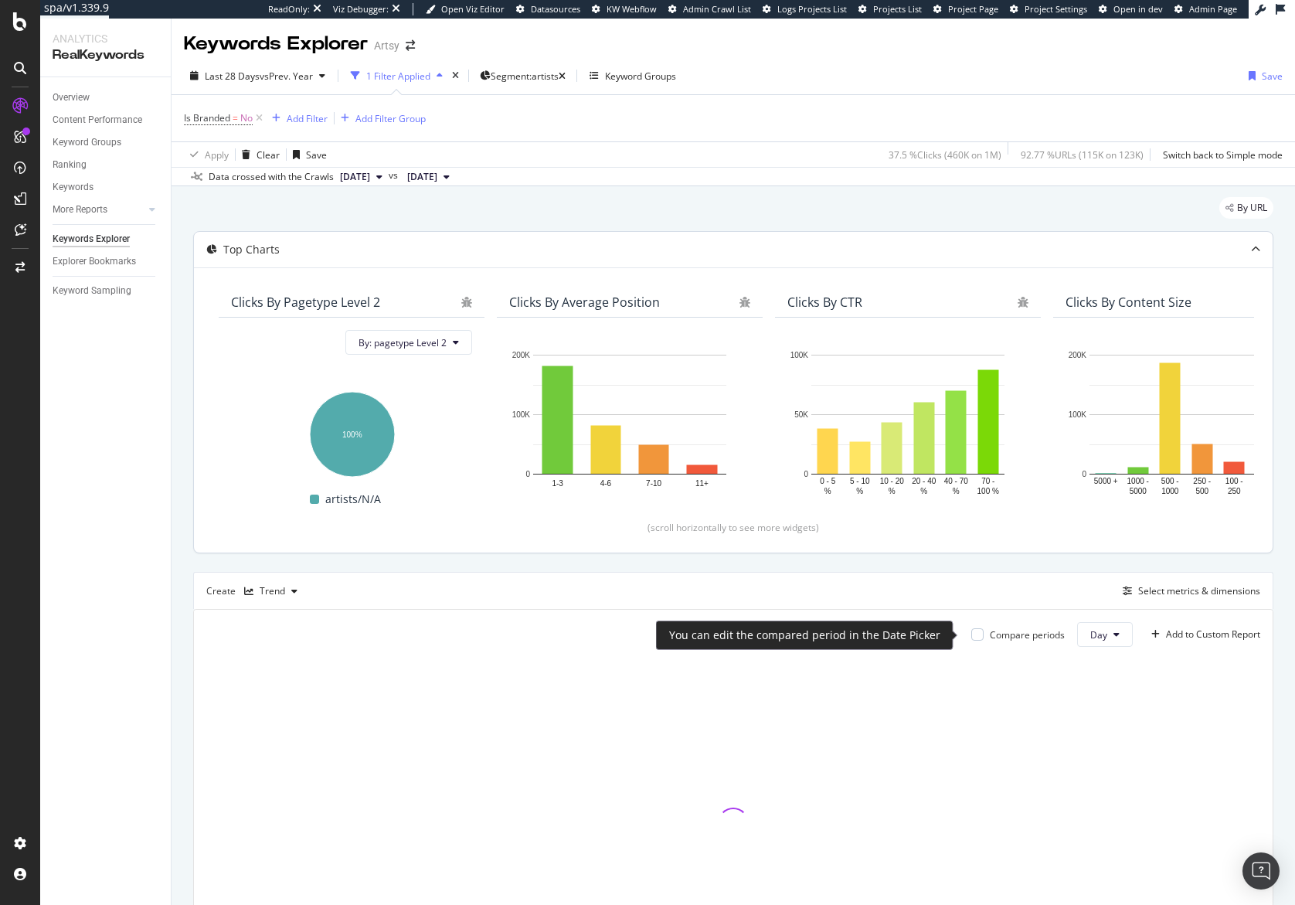
click at [1000, 637] on div "Compare periods" at bounding box center [1026, 634] width 75 height 13
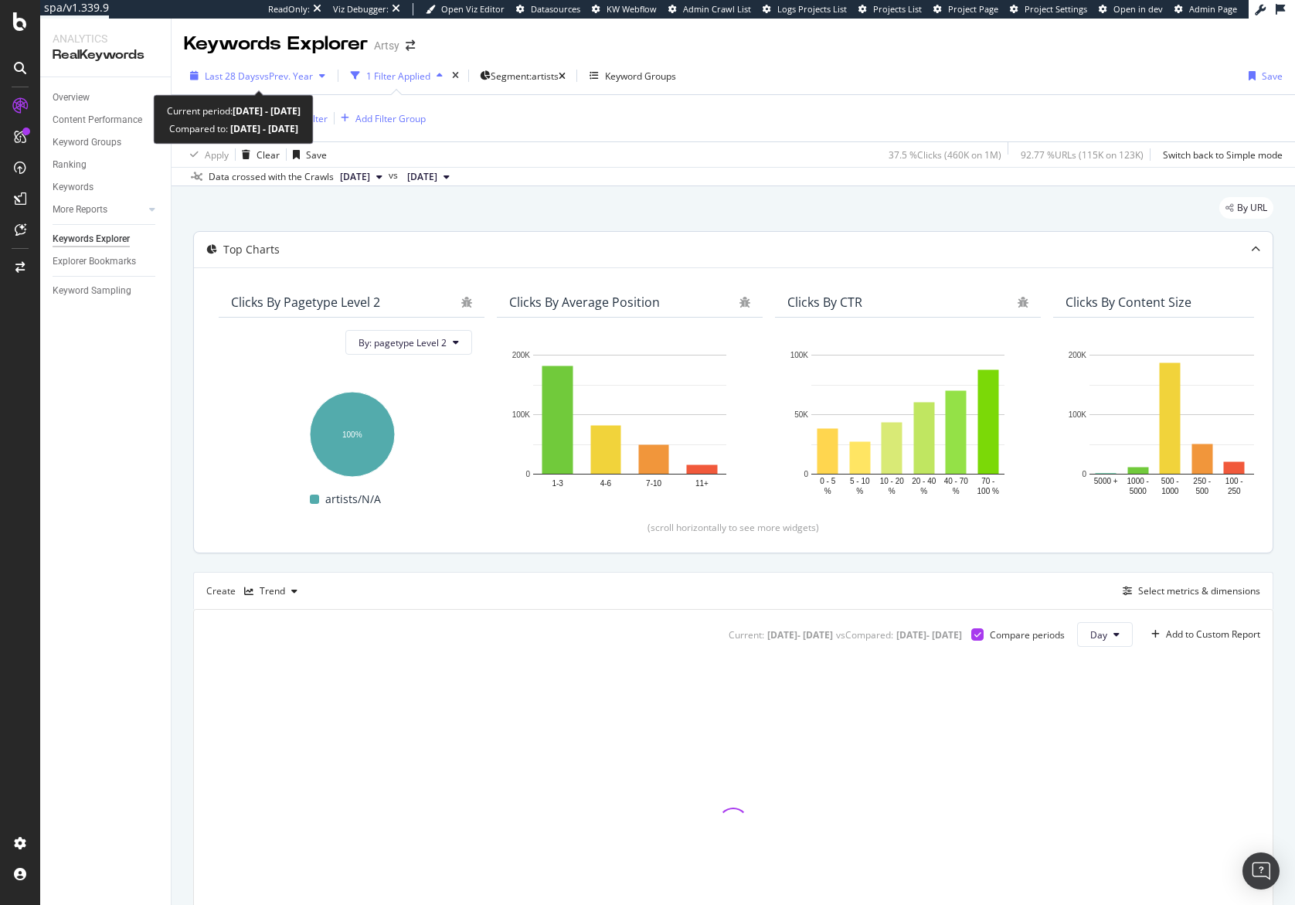
click at [306, 72] on span "vs Prev. Year" at bounding box center [286, 76] width 53 height 13
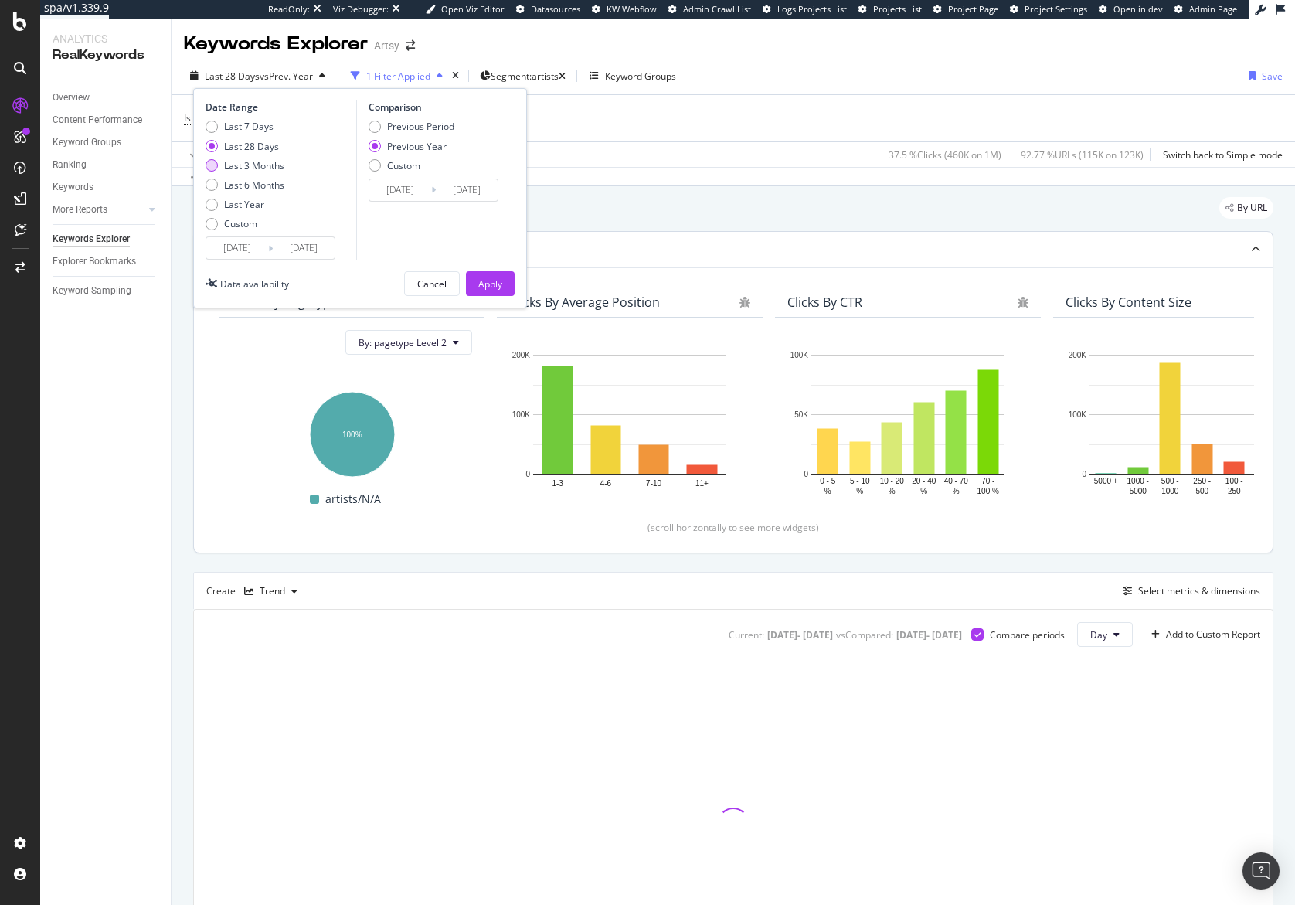
click at [270, 165] on div "Last 3 Months" at bounding box center [254, 165] width 60 height 13
type input "[DATE]"
click at [502, 283] on button "Apply" at bounding box center [490, 283] width 49 height 25
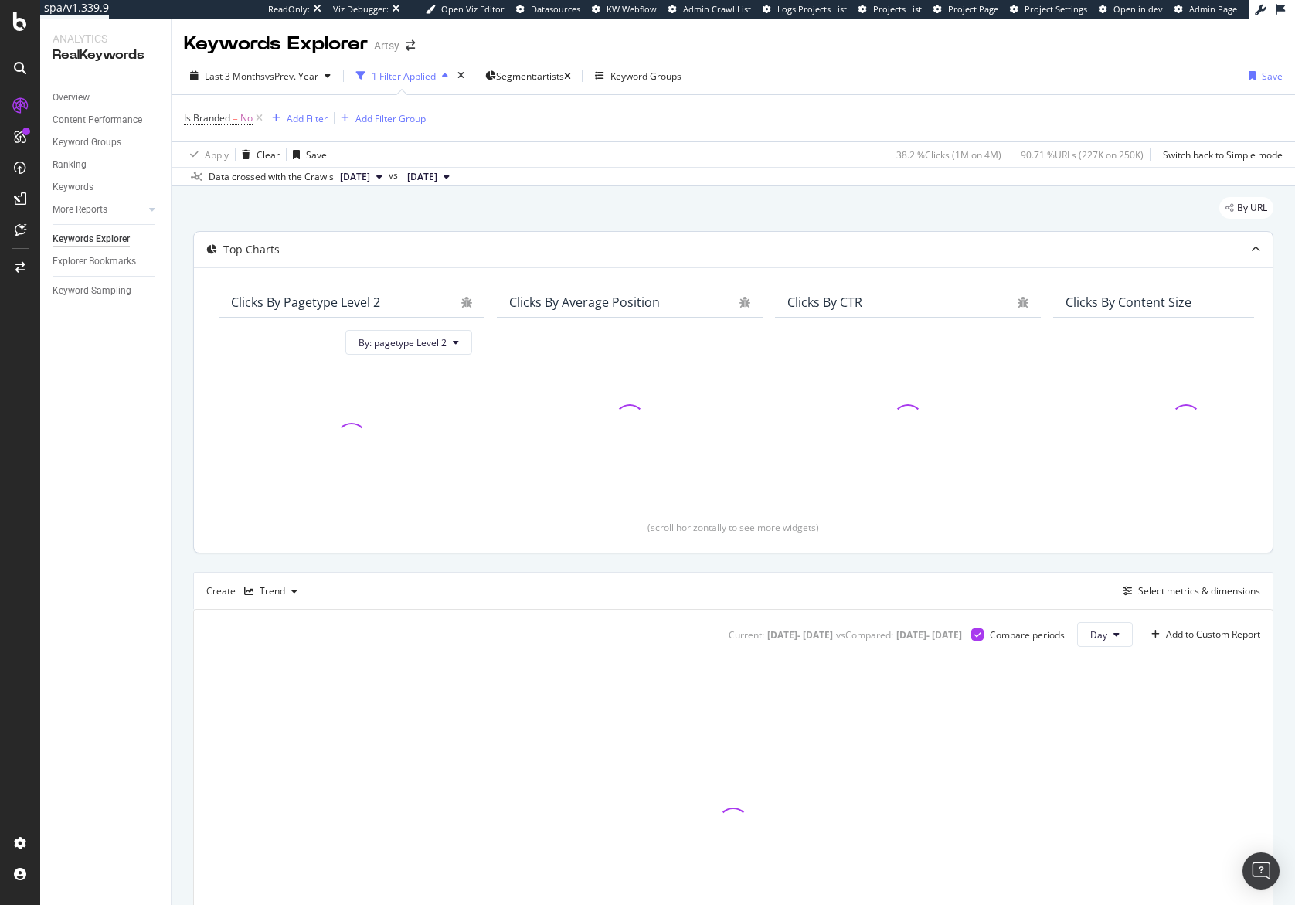
click at [642, 222] on div "By URL" at bounding box center [733, 214] width 1080 height 34
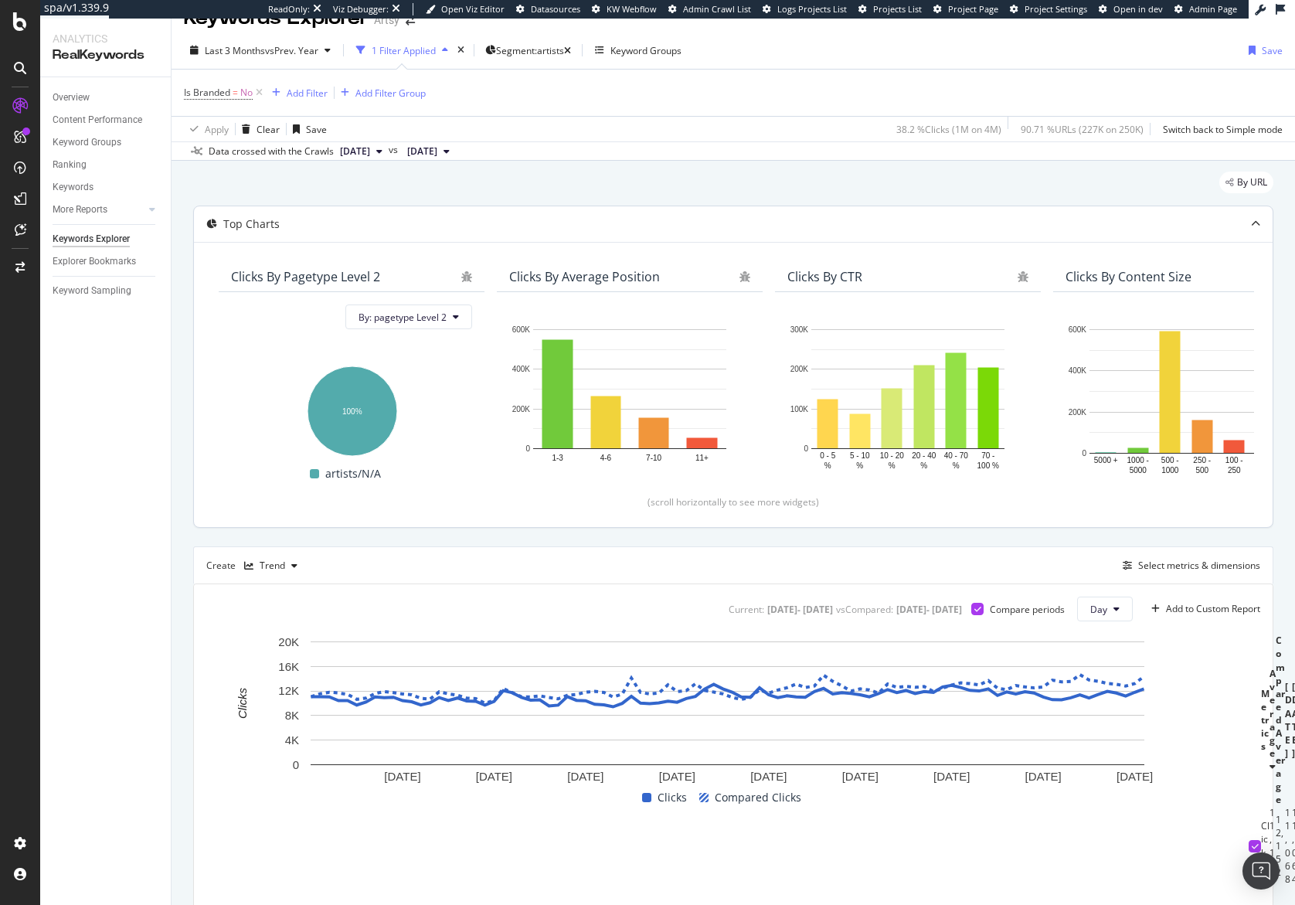
scroll to position [150, 0]
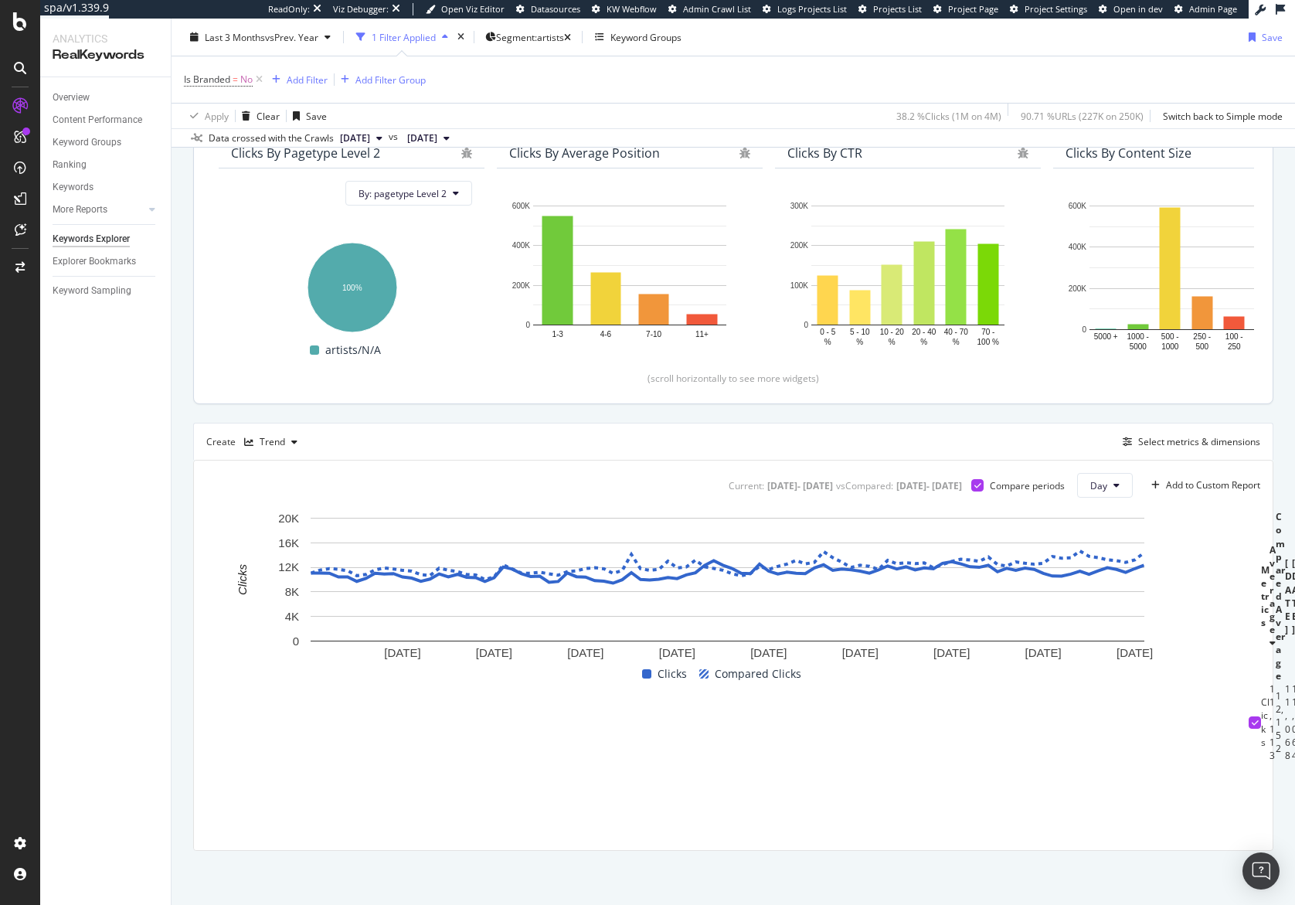
click at [636, 423] on div "Create Trend Select metrics & dimensions" at bounding box center [733, 441] width 1080 height 37
click at [547, 42] on span "Segment: artists" at bounding box center [530, 36] width 68 height 13
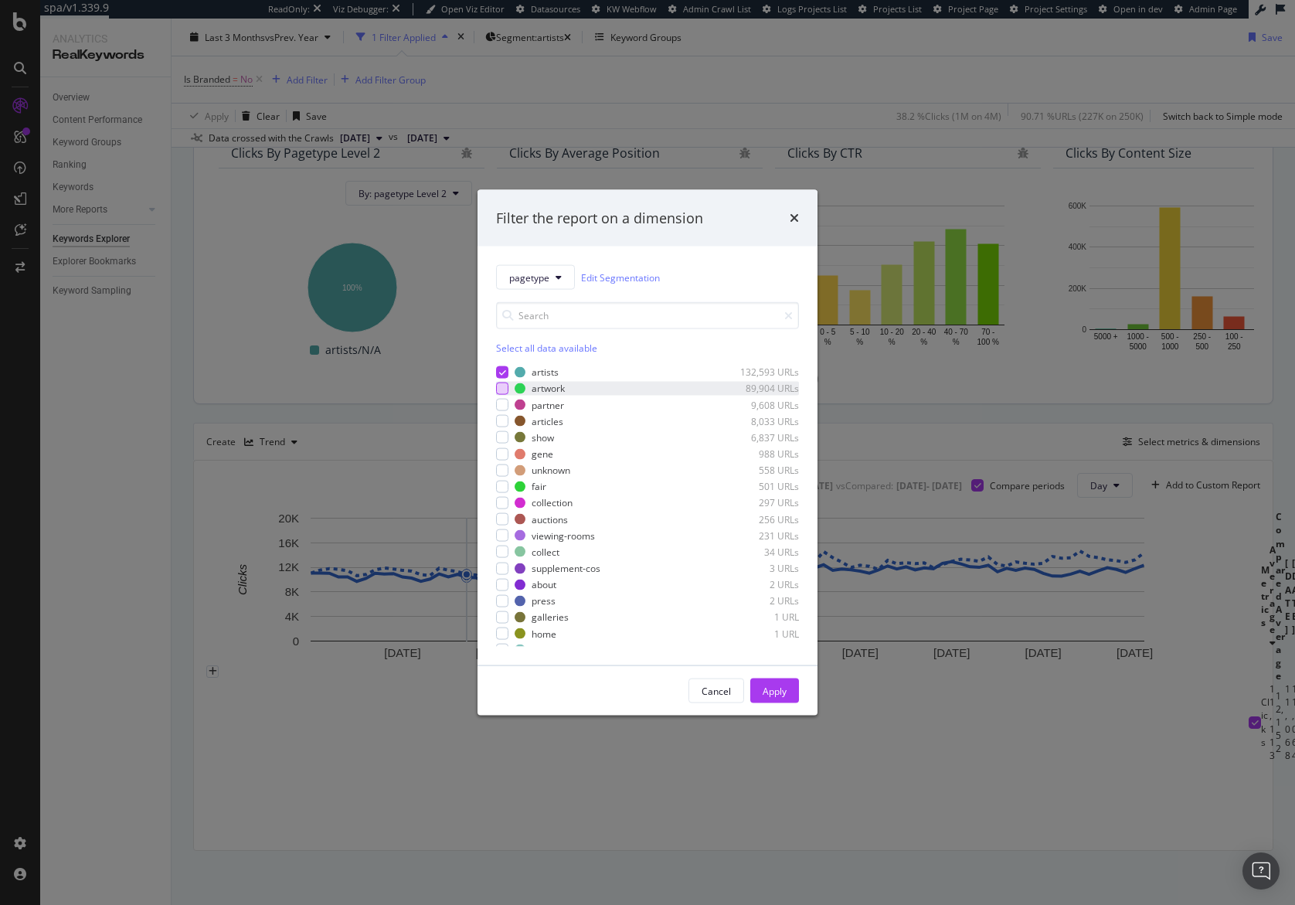
click at [503, 385] on div "modal" at bounding box center [502, 388] width 12 height 12
click at [500, 371] on icon "modal" at bounding box center [502, 372] width 7 height 8
click at [783, 690] on div "Apply" at bounding box center [774, 690] width 24 height 13
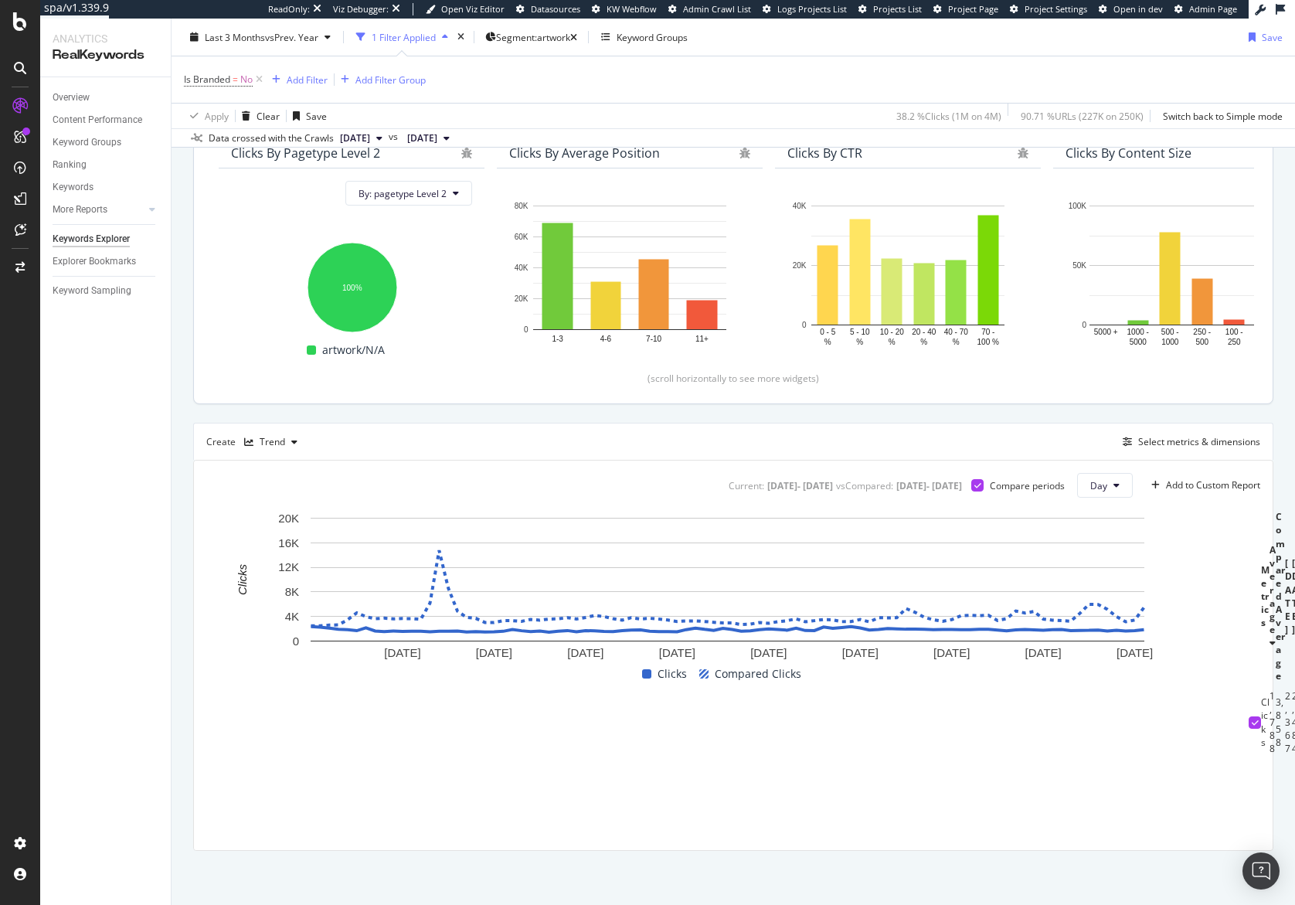
click at [1253, 676] on div "Current: [DATE] - [DATE] vs Compared : [DATE] - [DATE] Compare periods Day Add …" at bounding box center [733, 654] width 1078 height 389
click at [166, 618] on div "Overview Content Performance Keyword Groups Ranking Keywords More Reports Count…" at bounding box center [105, 490] width 131 height 827
click at [547, 37] on span "Segment: artwork" at bounding box center [533, 36] width 74 height 13
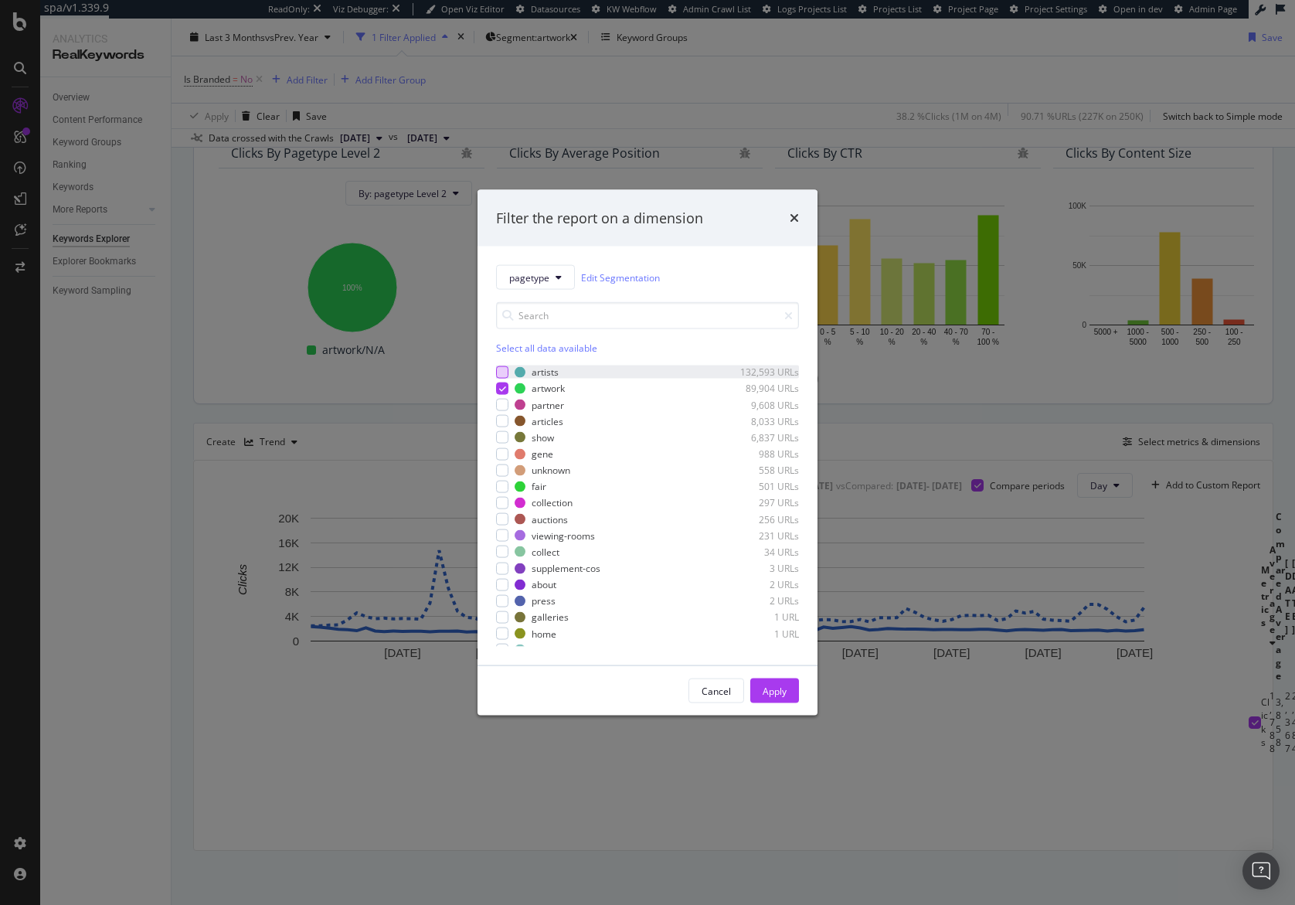
click at [503, 368] on div "modal" at bounding box center [502, 371] width 12 height 12
click at [776, 696] on div "Apply" at bounding box center [774, 690] width 24 height 13
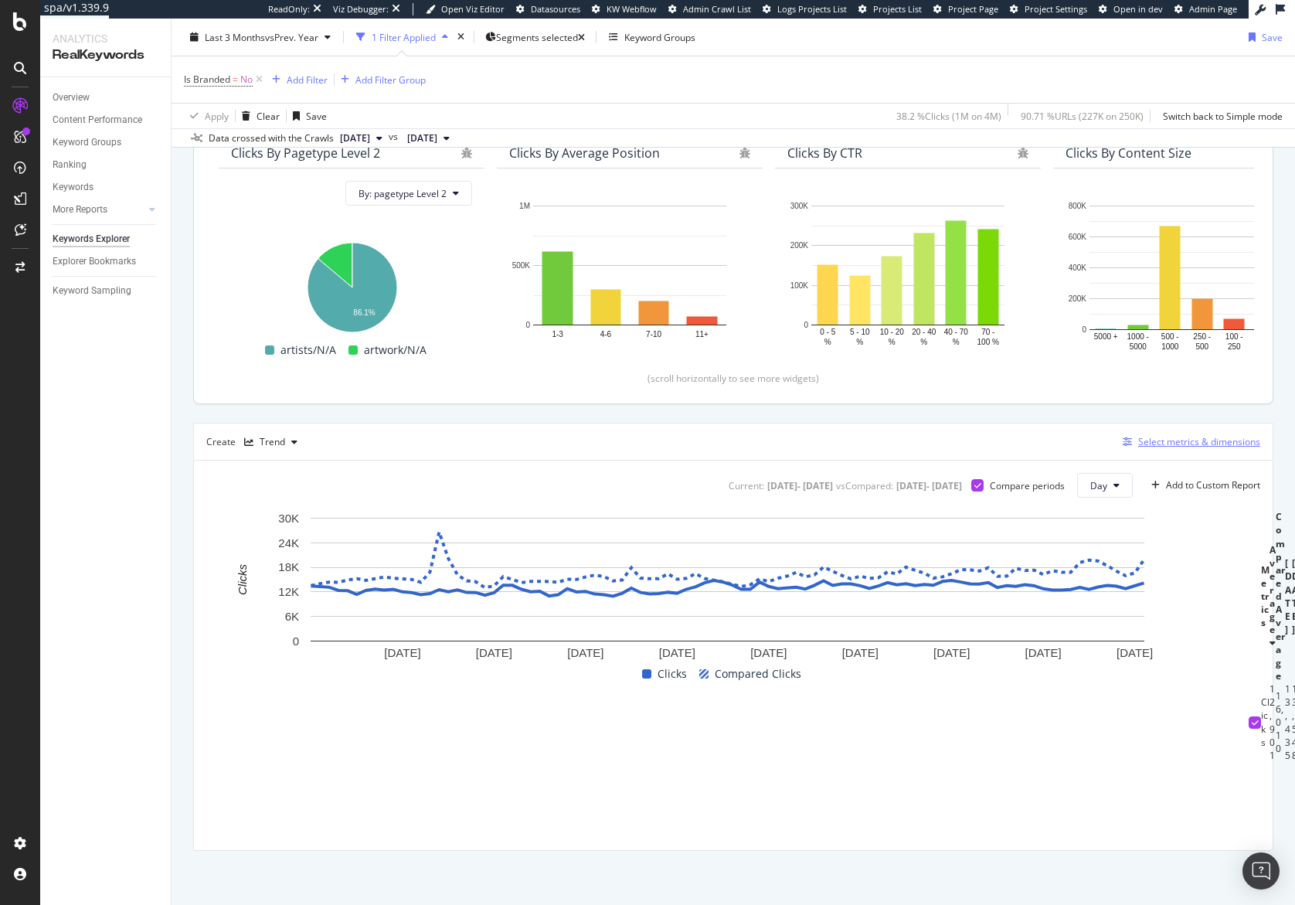
click at [1209, 444] on div "Select metrics & dimensions" at bounding box center [1199, 441] width 122 height 13
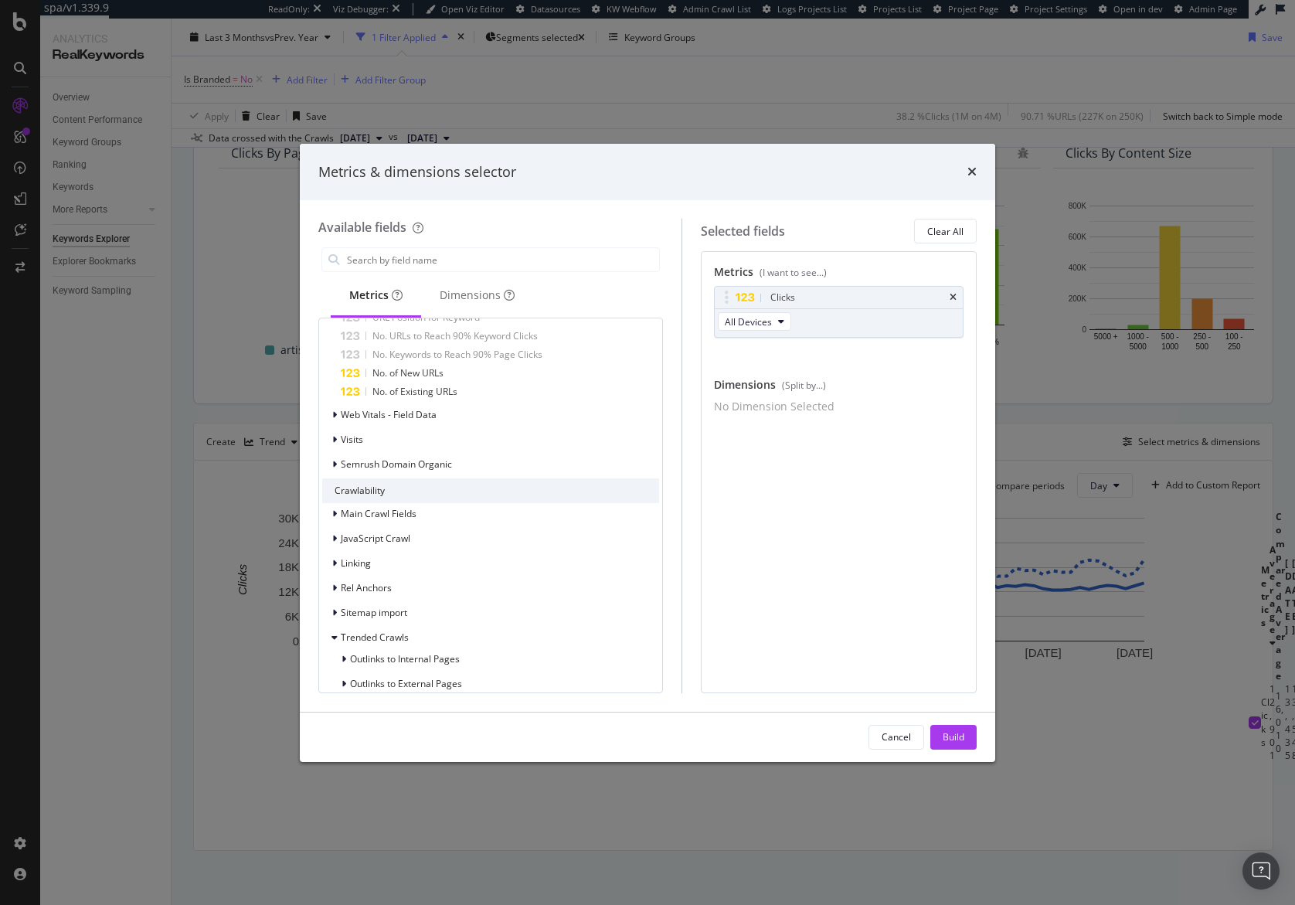
scroll to position [564, 0]
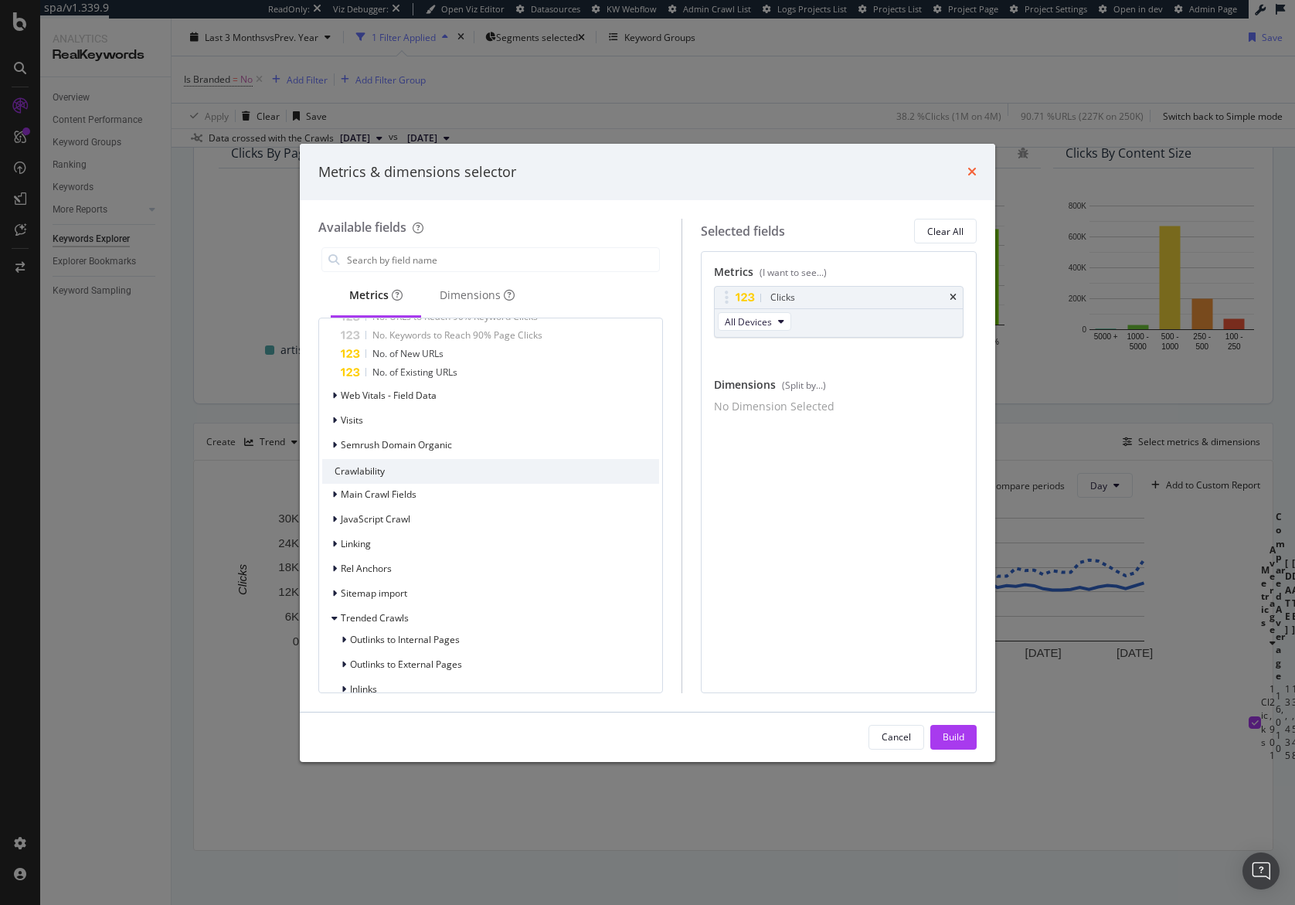
click at [971, 175] on icon "times" at bounding box center [971, 171] width 9 height 12
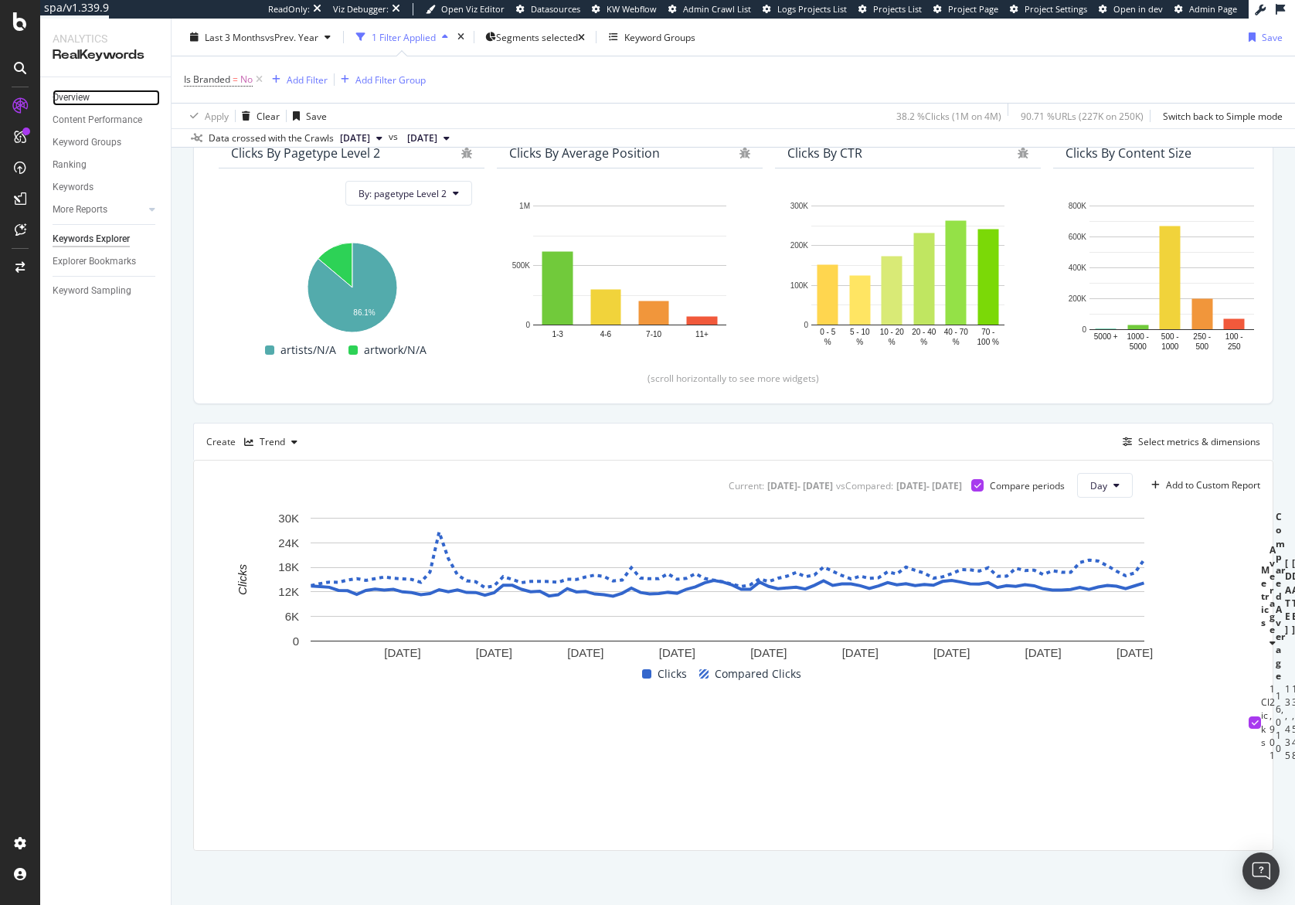
click at [90, 97] on link "Overview" at bounding box center [106, 98] width 107 height 16
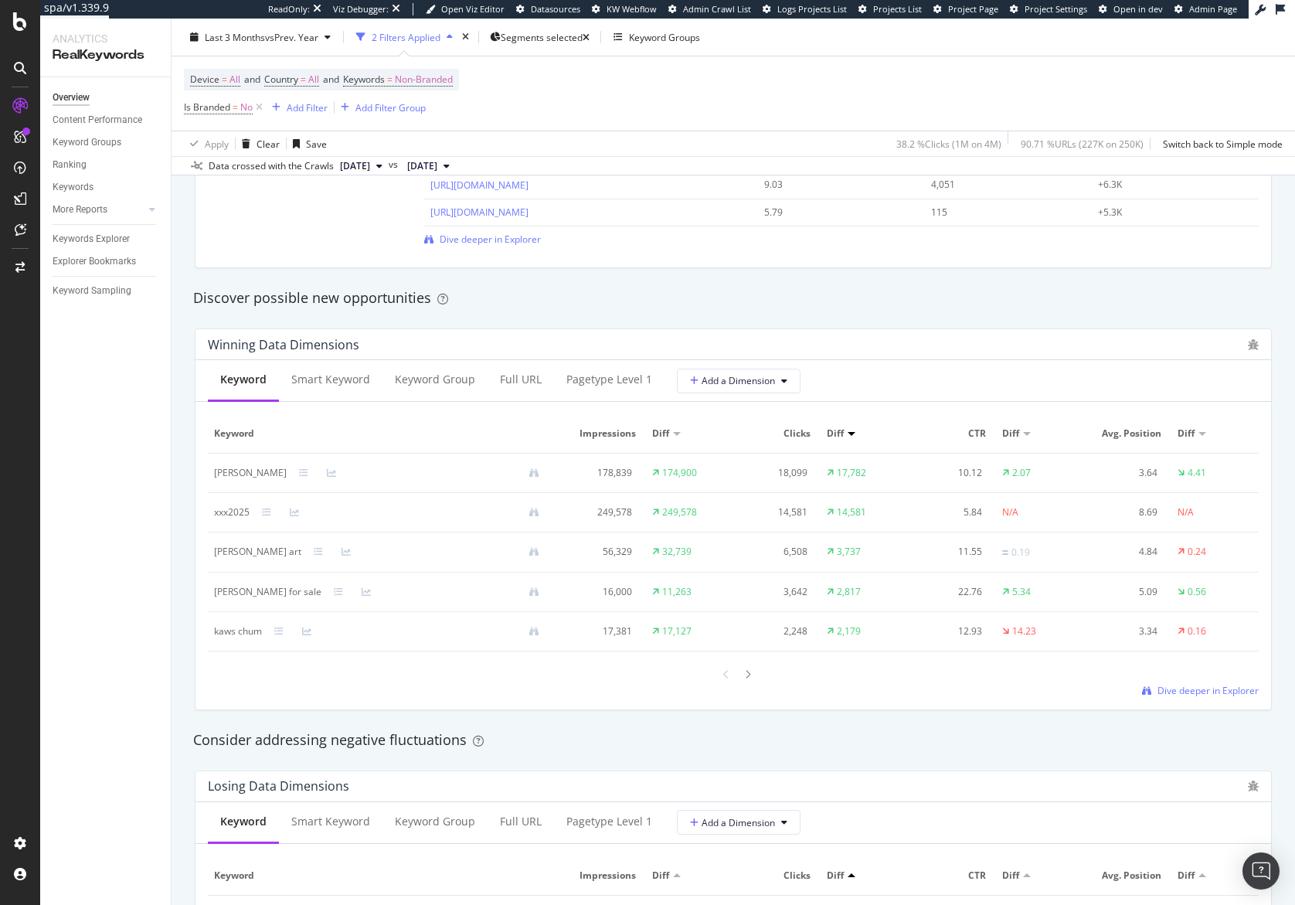
scroll to position [1266, 0]
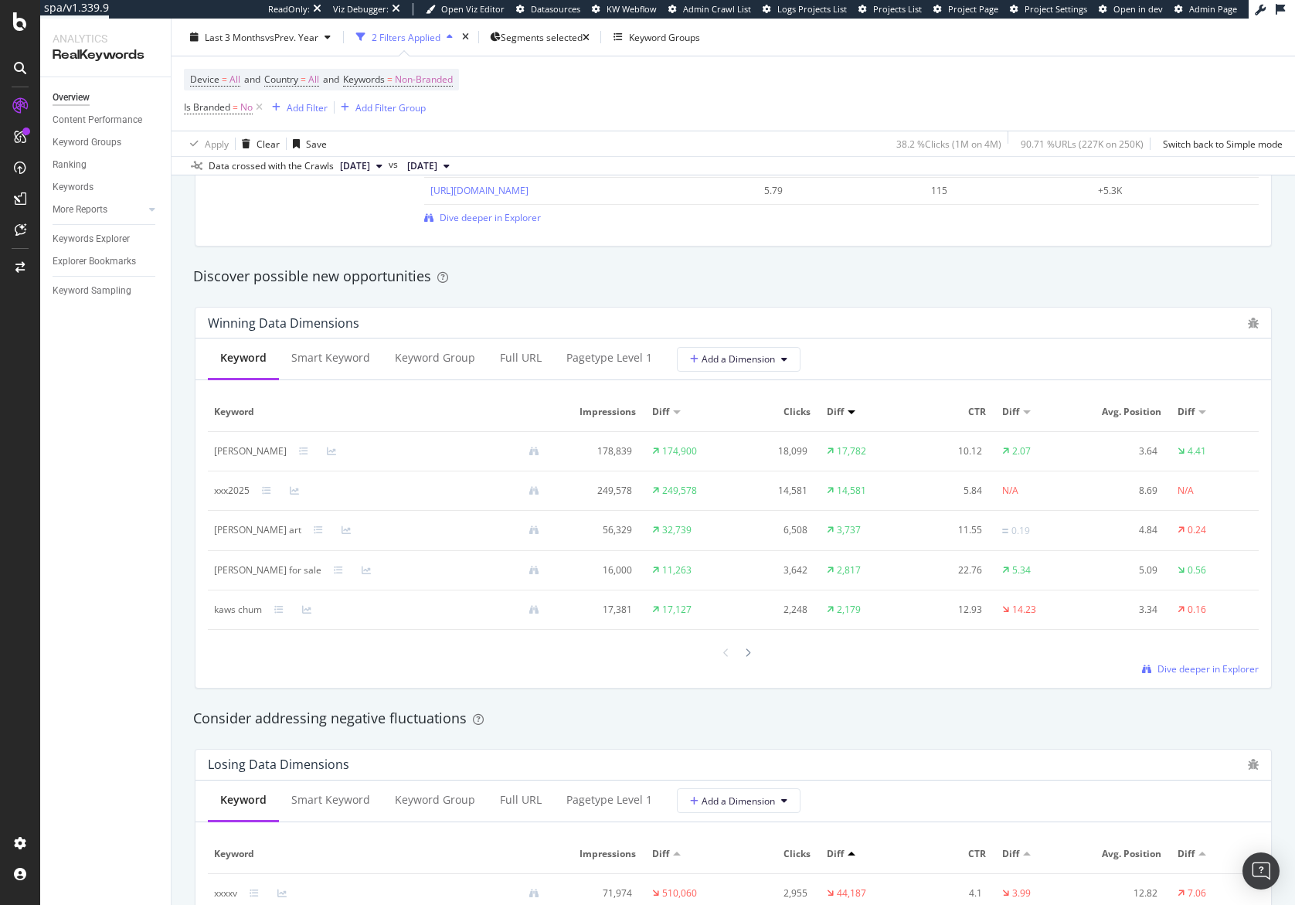
click at [254, 448] on div "[PERSON_NAME]" at bounding box center [250, 451] width 73 height 14
click at [134, 494] on div "Overview Content Performance Keyword Groups Ranking Keywords More Reports Count…" at bounding box center [105, 490] width 131 height 827
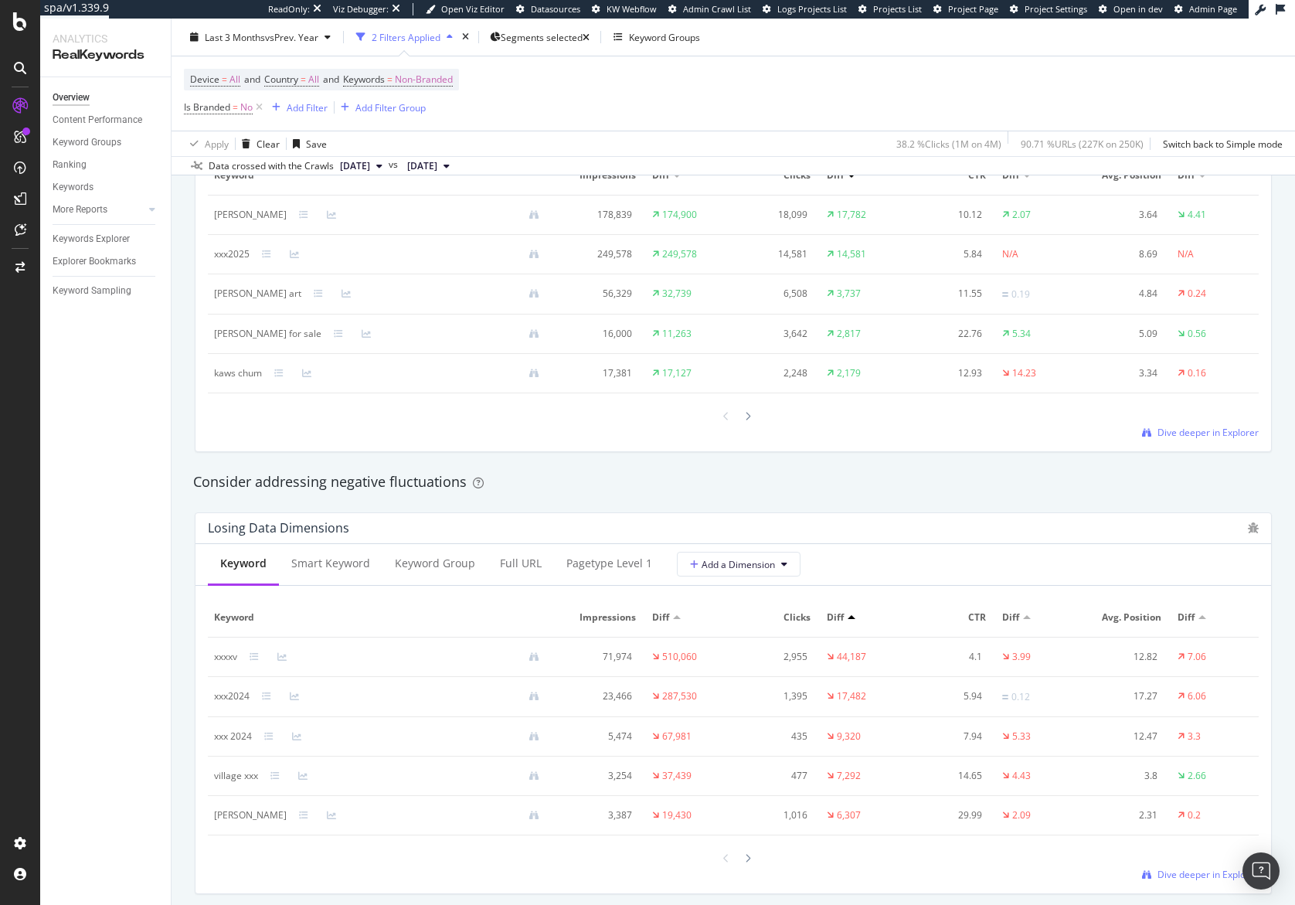
scroll to position [1594, 0]
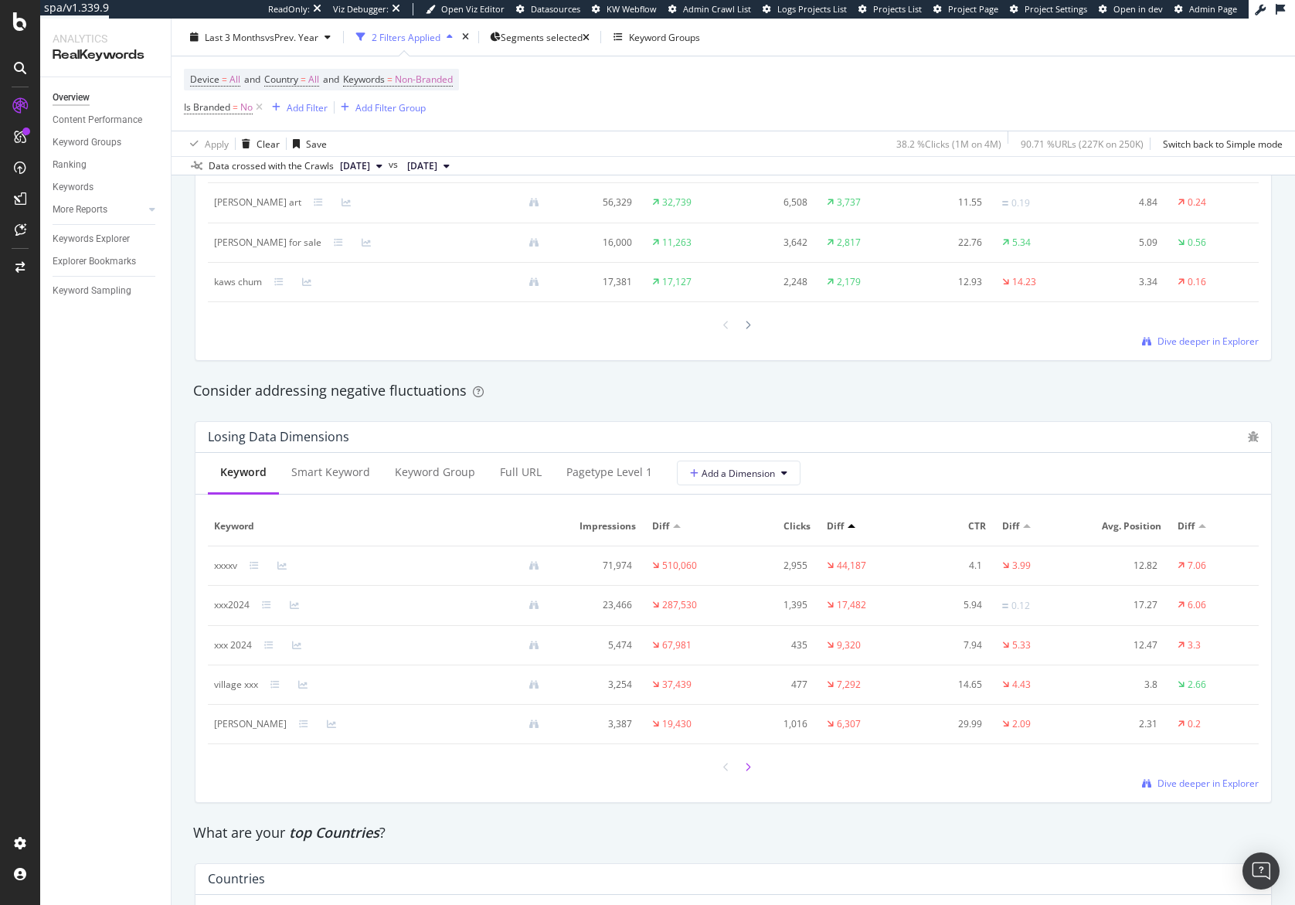
click at [745, 772] on icon at bounding box center [748, 766] width 6 height 9
click at [719, 767] on div at bounding box center [726, 766] width 14 height 21
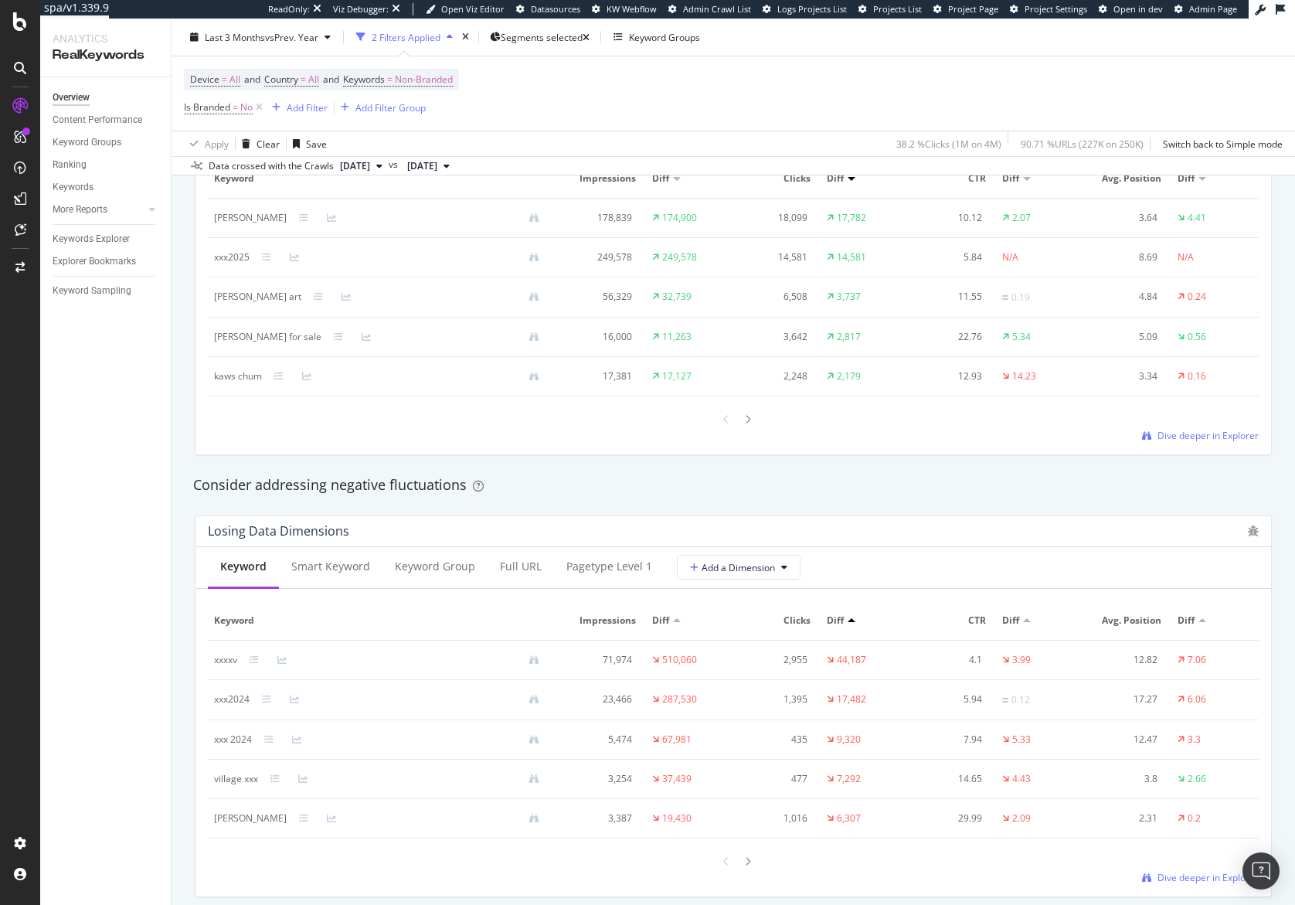
scroll to position [1494, 0]
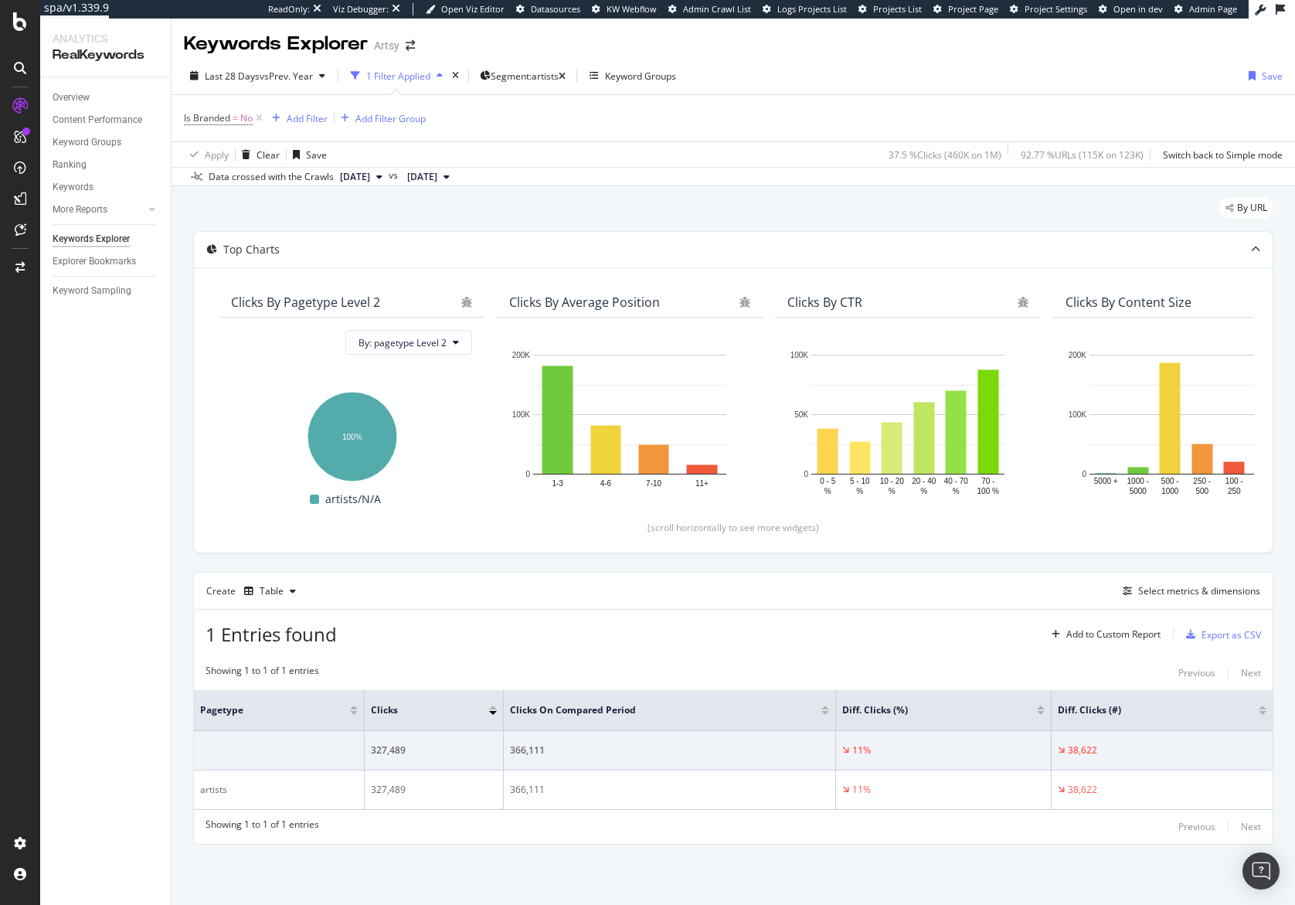
click at [1188, 582] on div "Select metrics & dimensions" at bounding box center [1188, 591] width 144 height 19
click at [1186, 588] on div "Select metrics & dimensions" at bounding box center [1199, 590] width 122 height 13
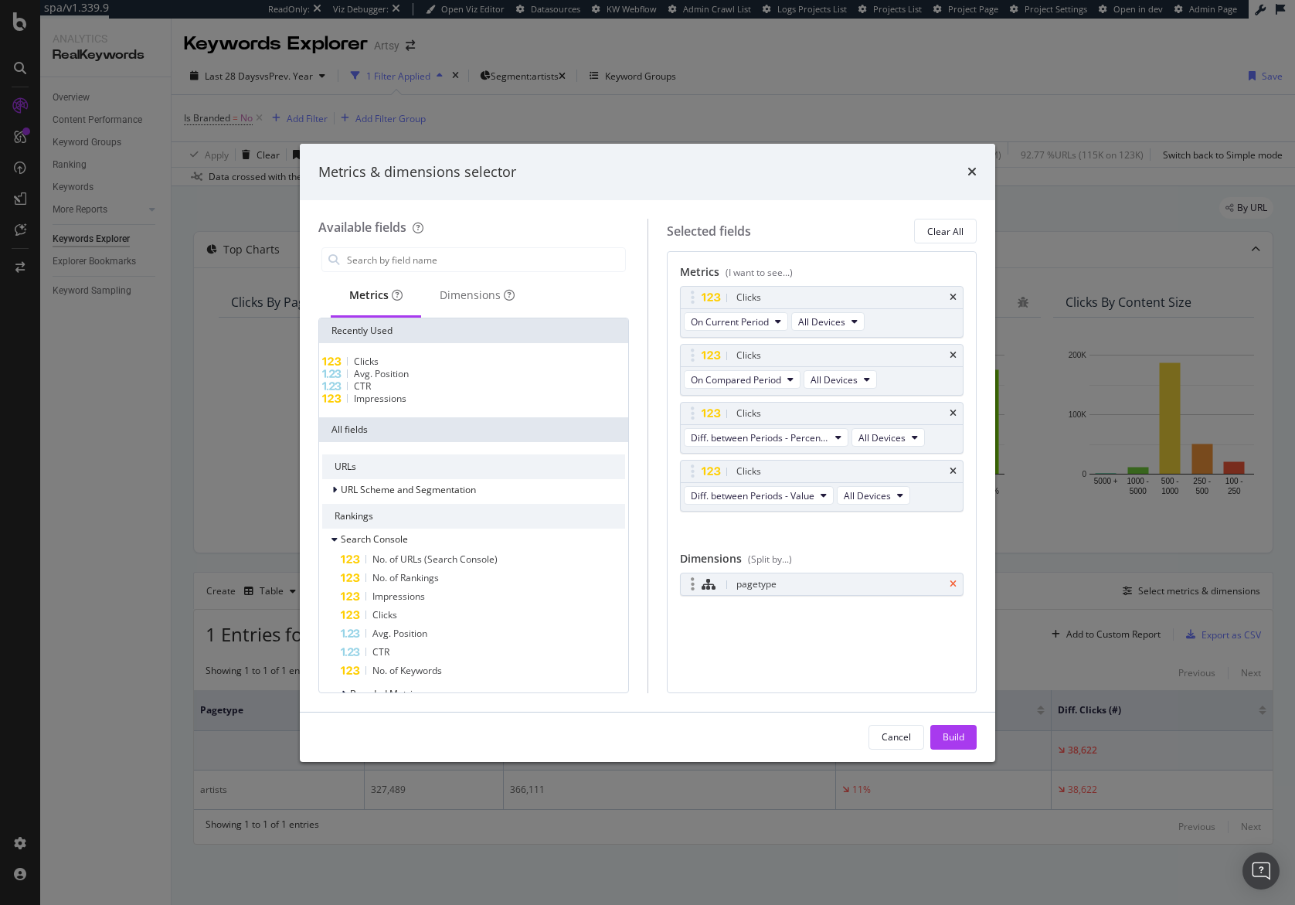
click at [953, 585] on icon "times" at bounding box center [952, 583] width 7 height 9
click at [416, 259] on input "modal" at bounding box center [485, 259] width 280 height 23
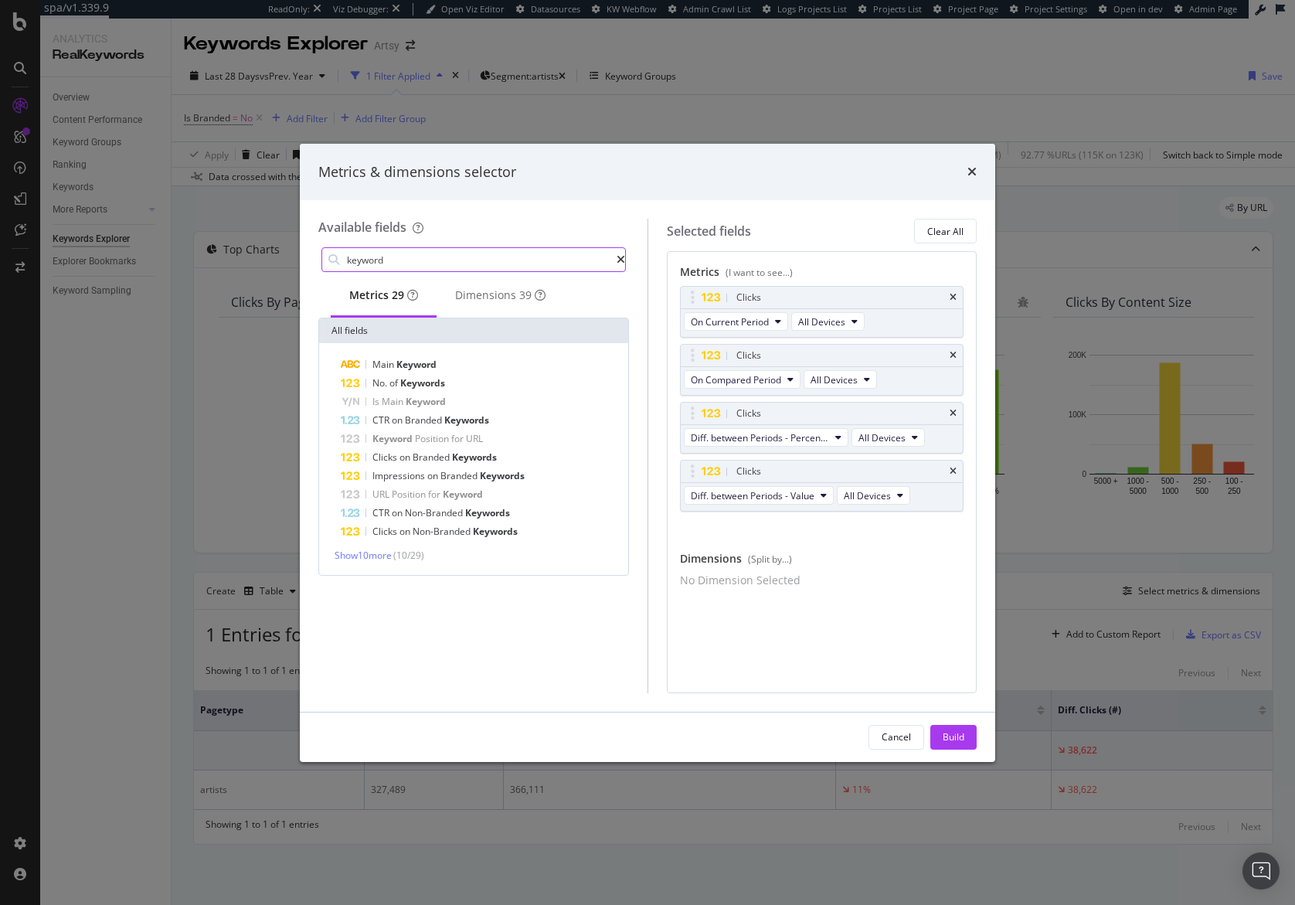
click at [418, 256] on input "keyword" at bounding box center [480, 259] width 271 height 23
type input "keyword"
click at [527, 303] on div "Dimensions 39" at bounding box center [500, 294] width 90 height 15
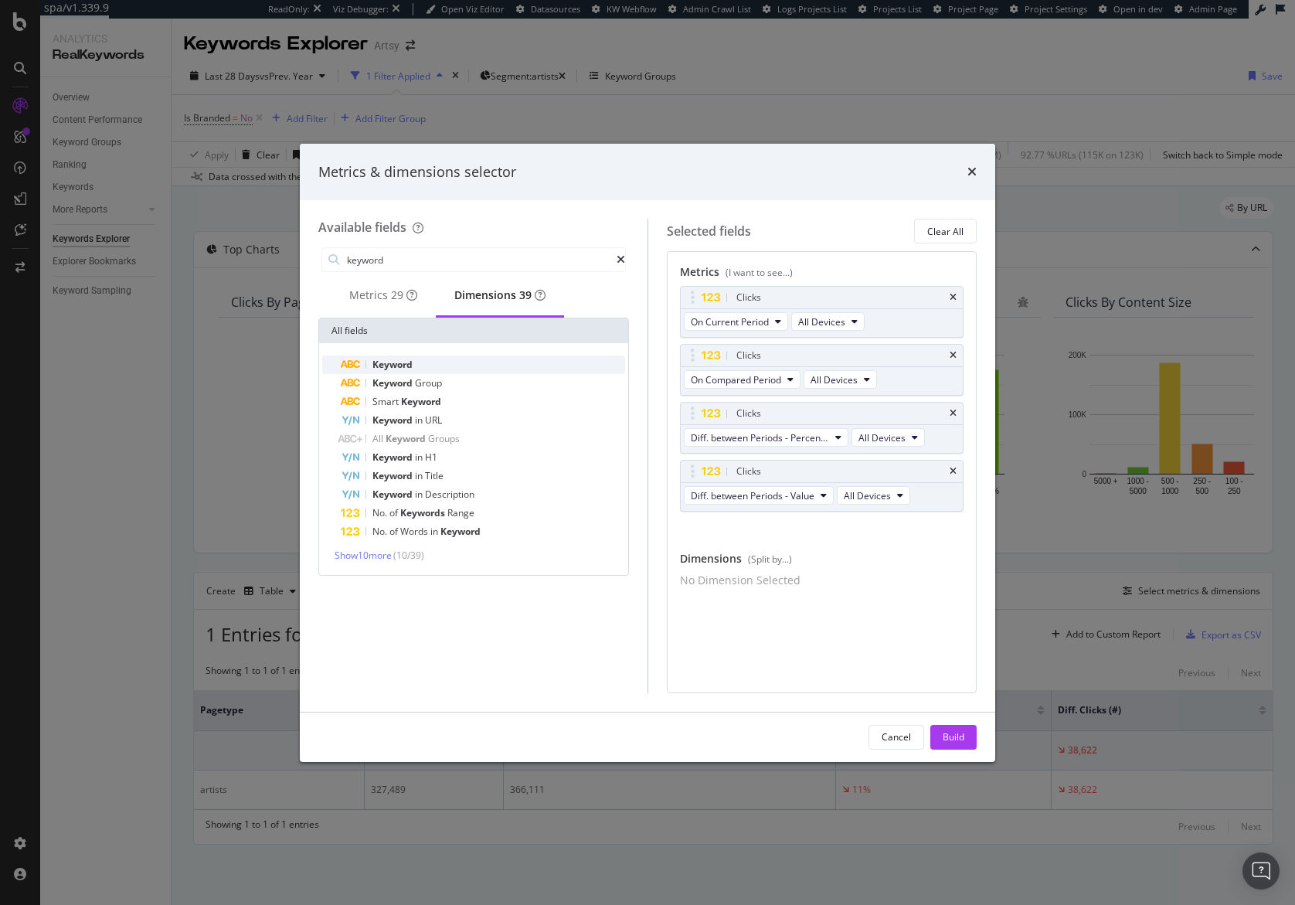
click at [408, 371] on span "Keyword" at bounding box center [392, 364] width 40 height 13
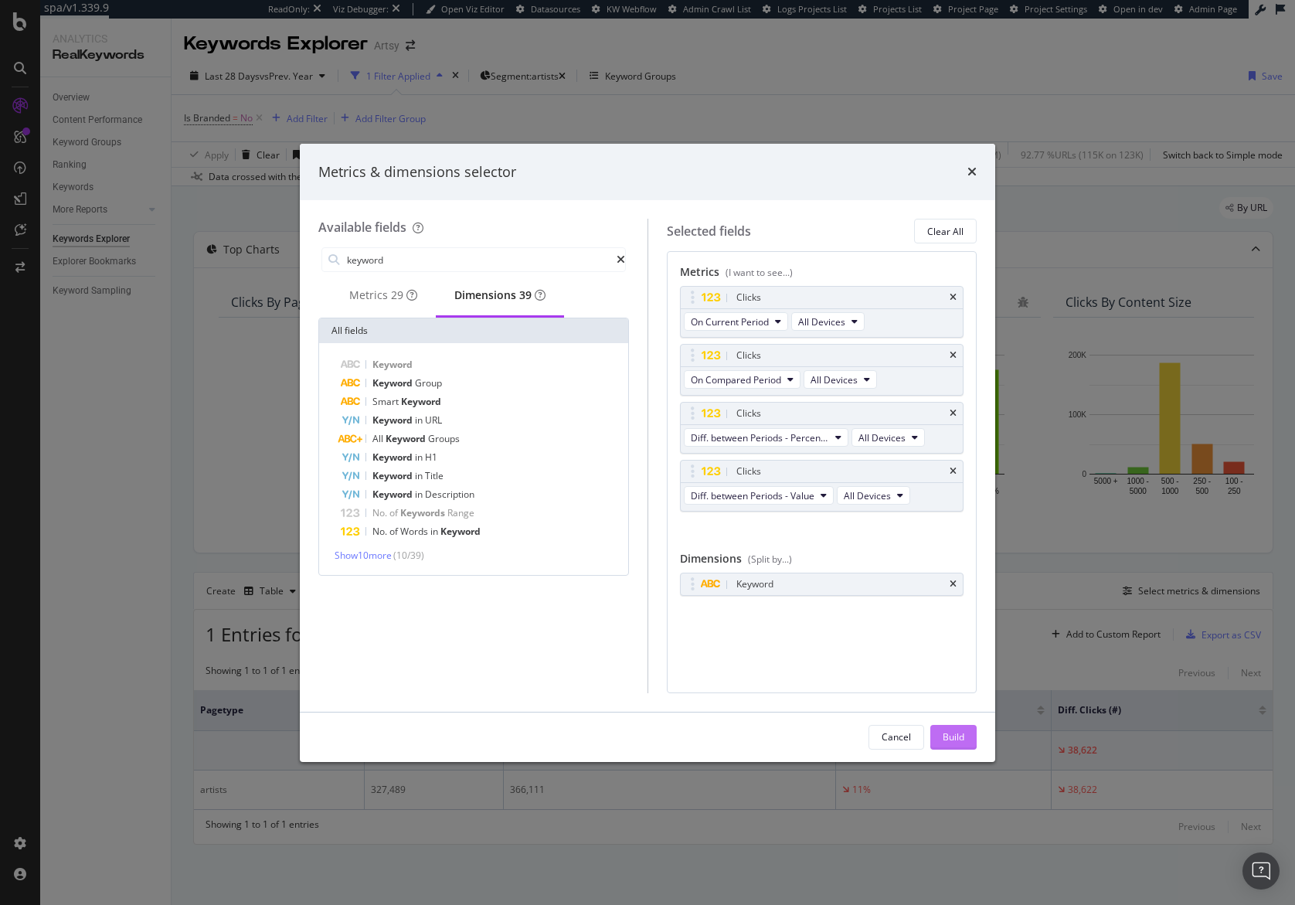
click at [963, 737] on div "Build" at bounding box center [953, 736] width 22 height 13
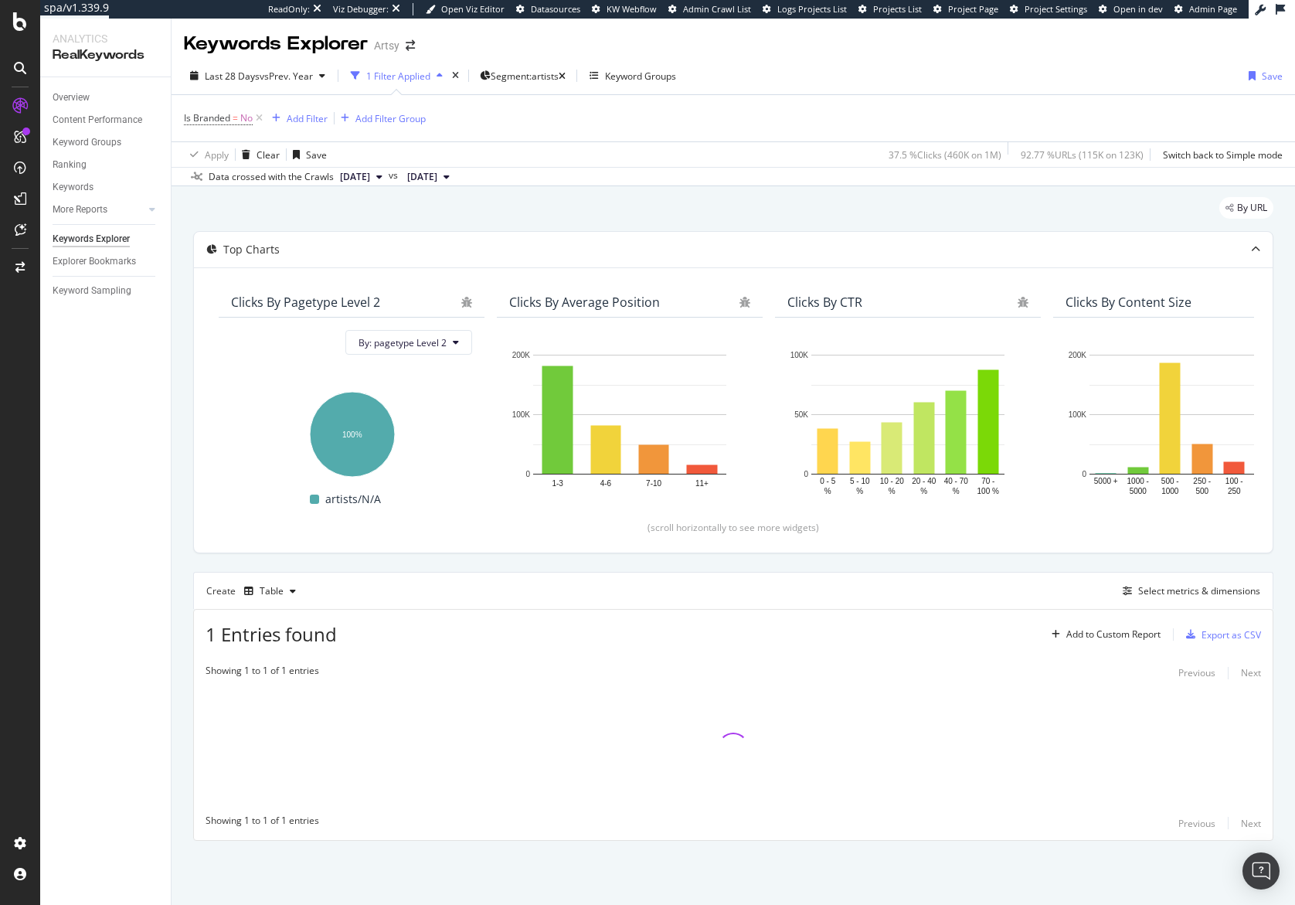
click at [540, 557] on div "Top Charts Clicks By pagetype Level 2 By: pagetype Level 2 Hold CMD (⌘) while c…" at bounding box center [733, 535] width 1080 height 609
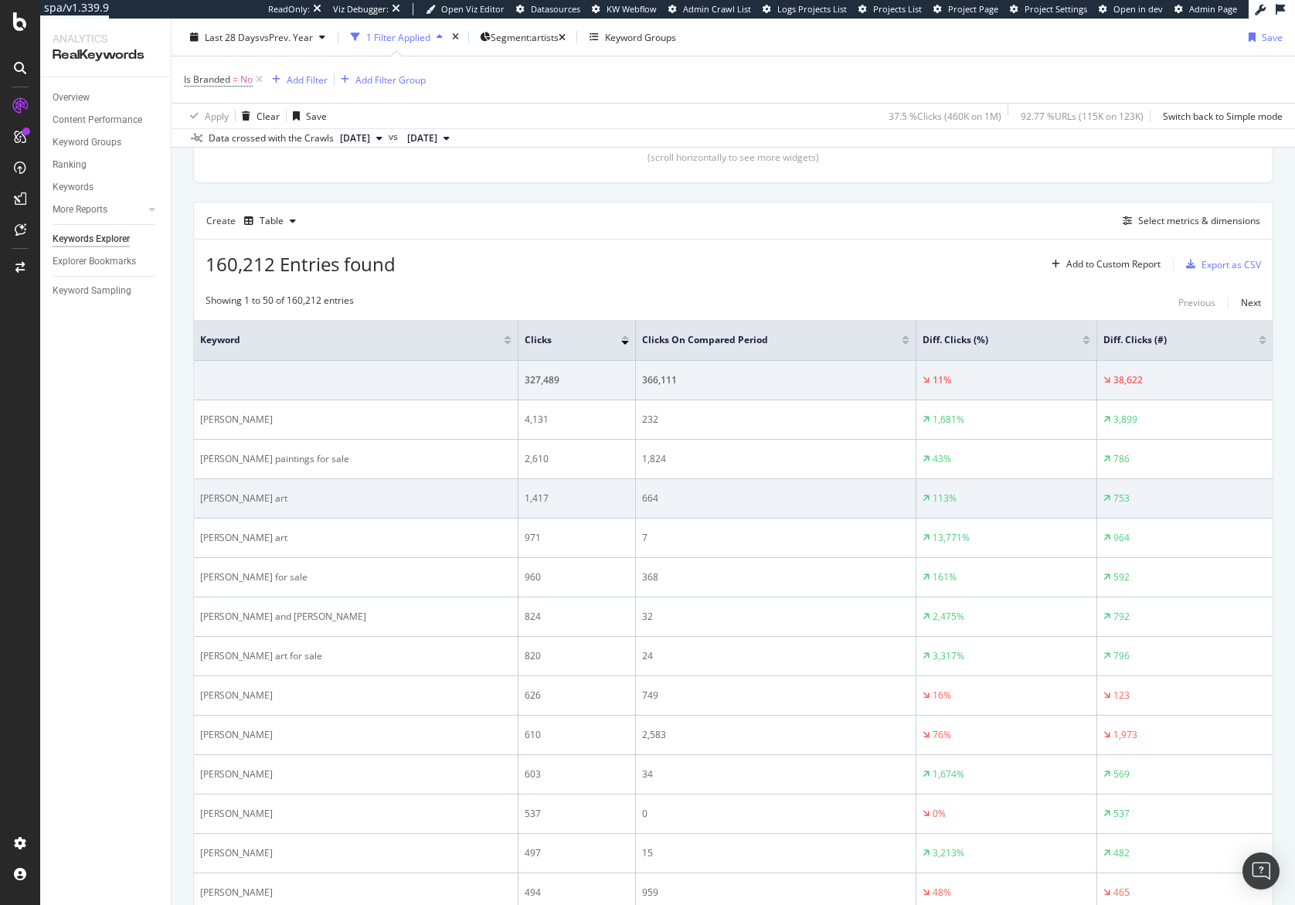
scroll to position [452, 0]
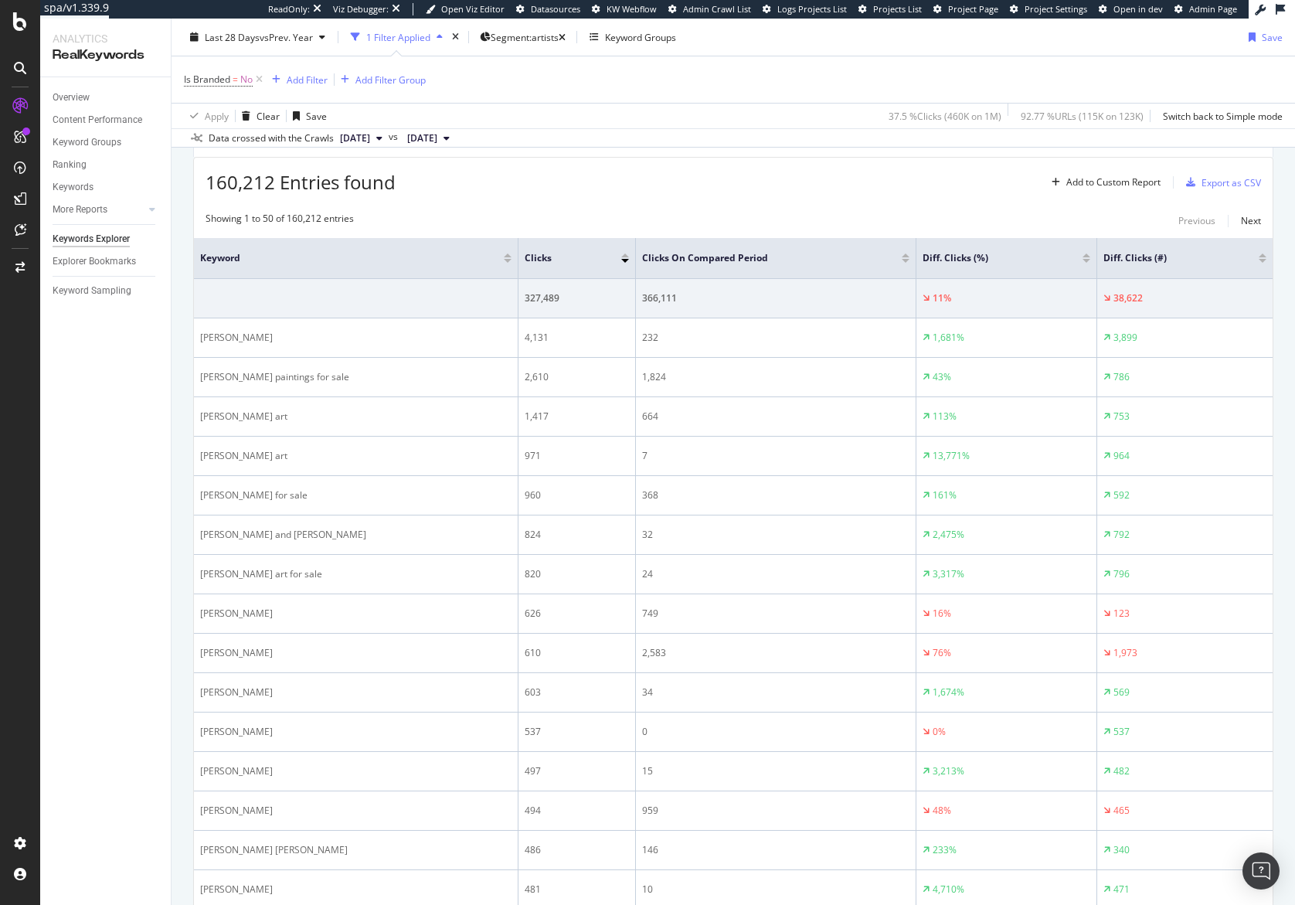
click at [1258, 261] on div at bounding box center [1262, 261] width 8 height 4
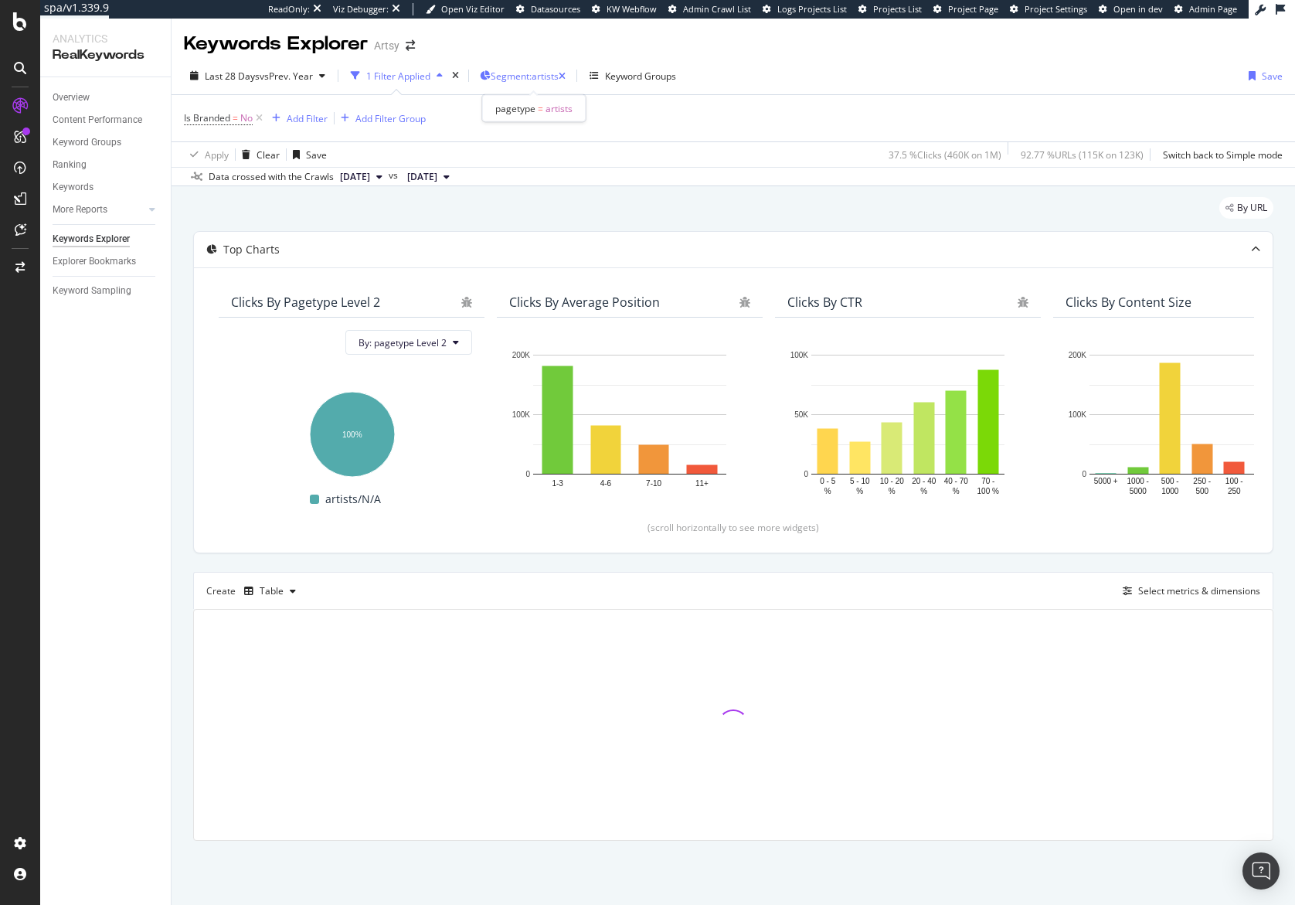
click at [549, 80] on span "Segment: artists" at bounding box center [524, 76] width 68 height 13
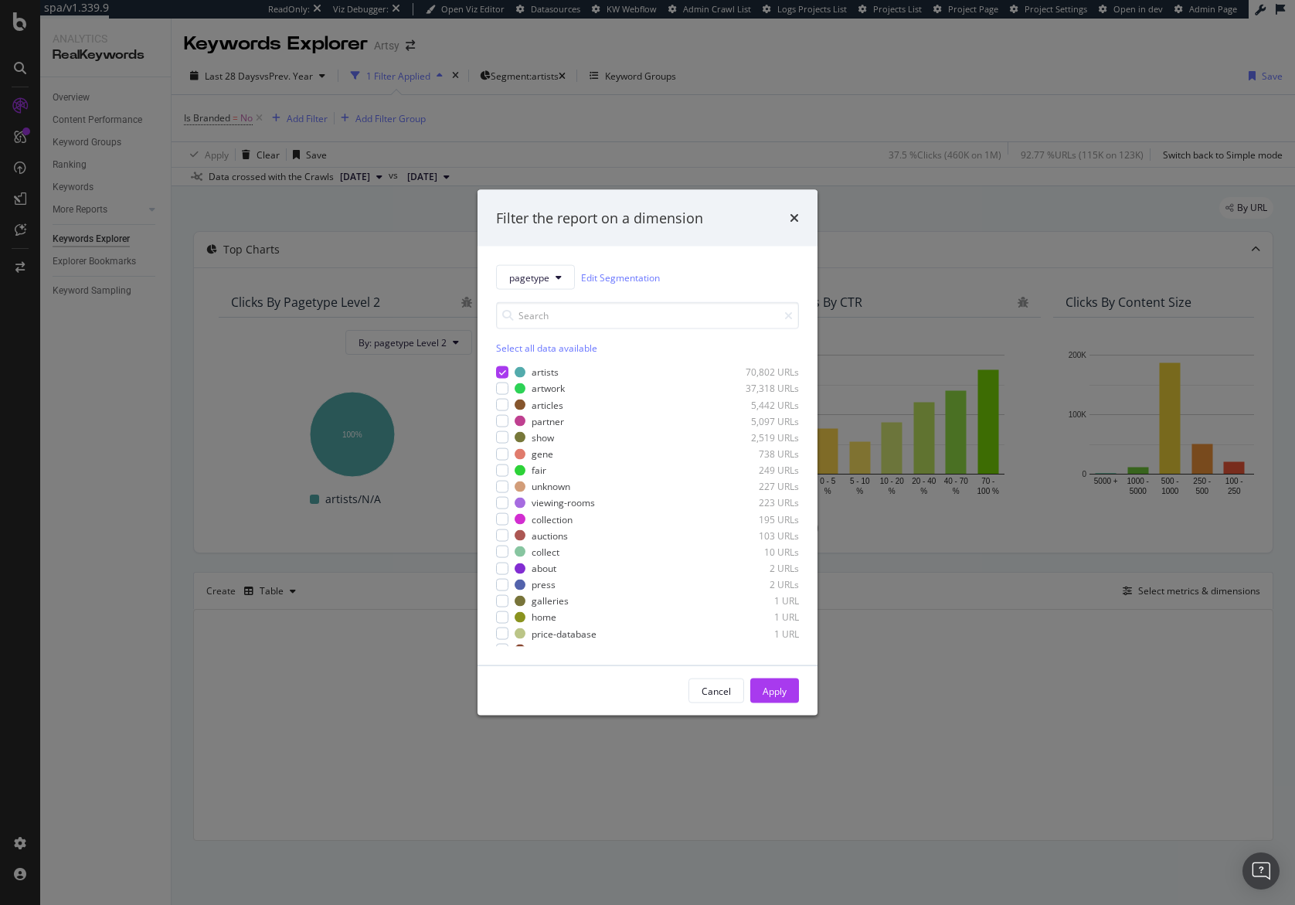
click at [982, 198] on div "Filter the report on a dimension pagetype Edit Segmentation Select all data ava…" at bounding box center [647, 452] width 1295 height 905
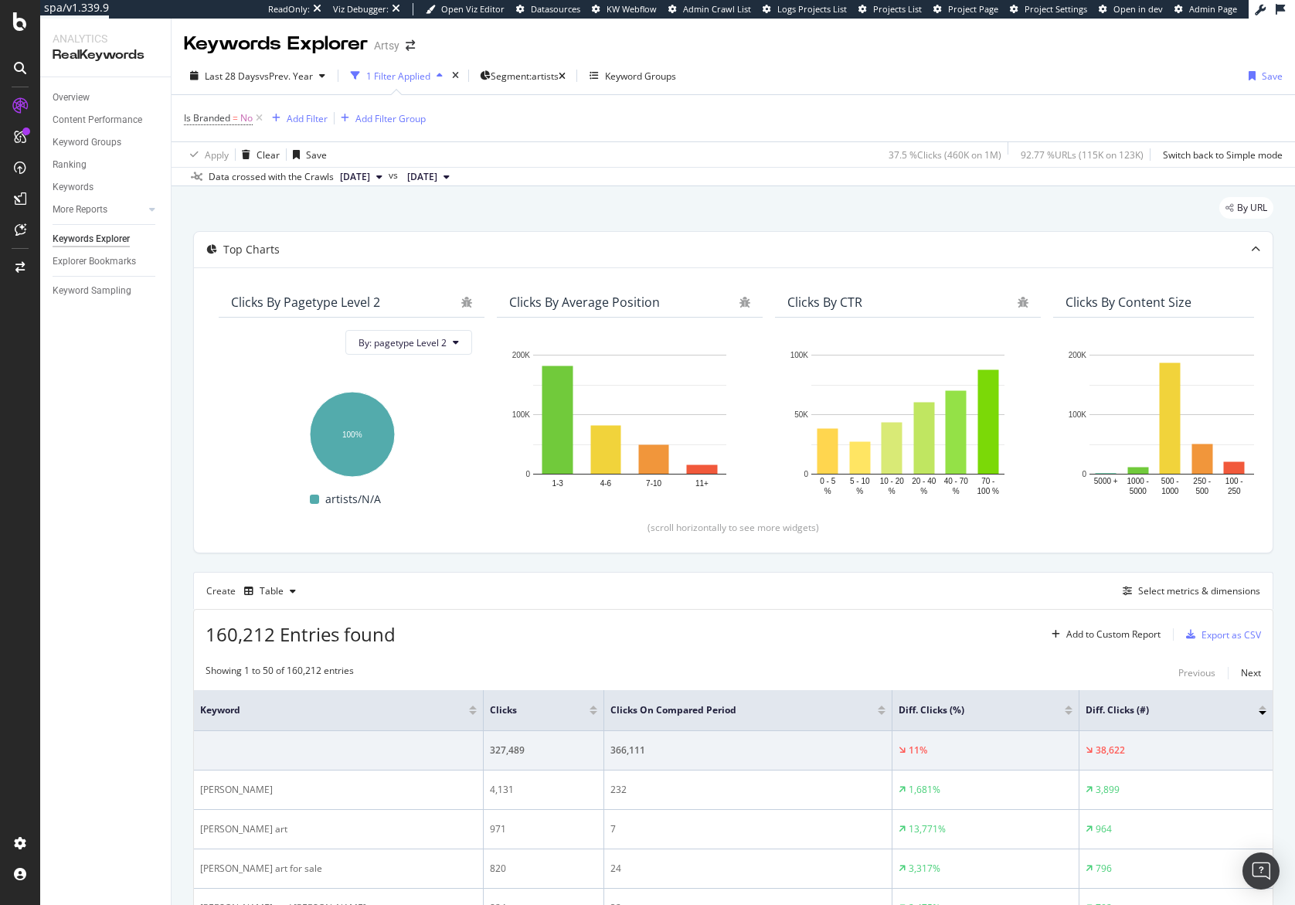
click at [1258, 706] on div at bounding box center [1262, 707] width 8 height 4
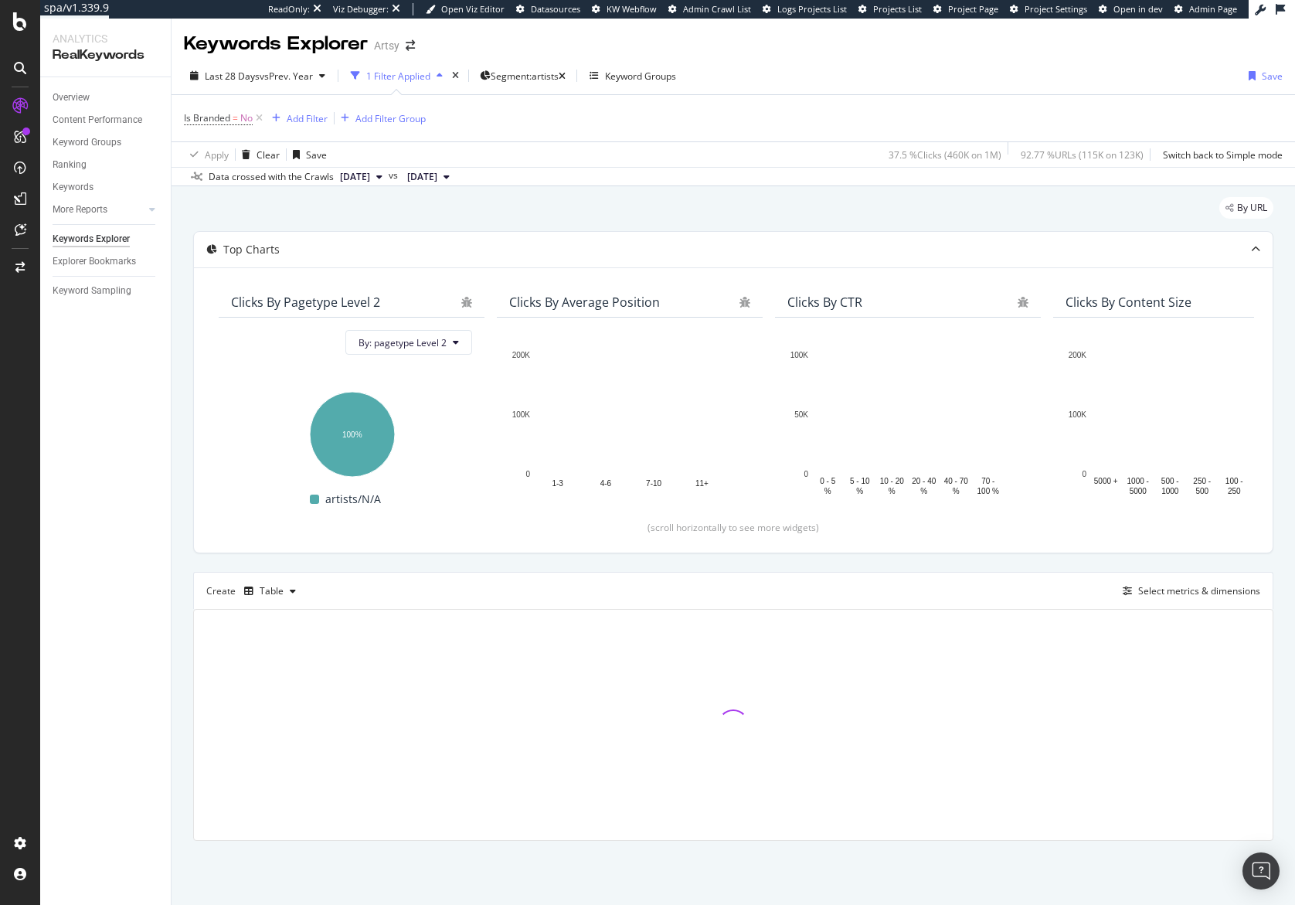
click at [807, 565] on div "Top Charts Clicks By pagetype Level 2 By: pagetype Level 2 Hold CMD (⌘) while c…" at bounding box center [733, 535] width 1080 height 609
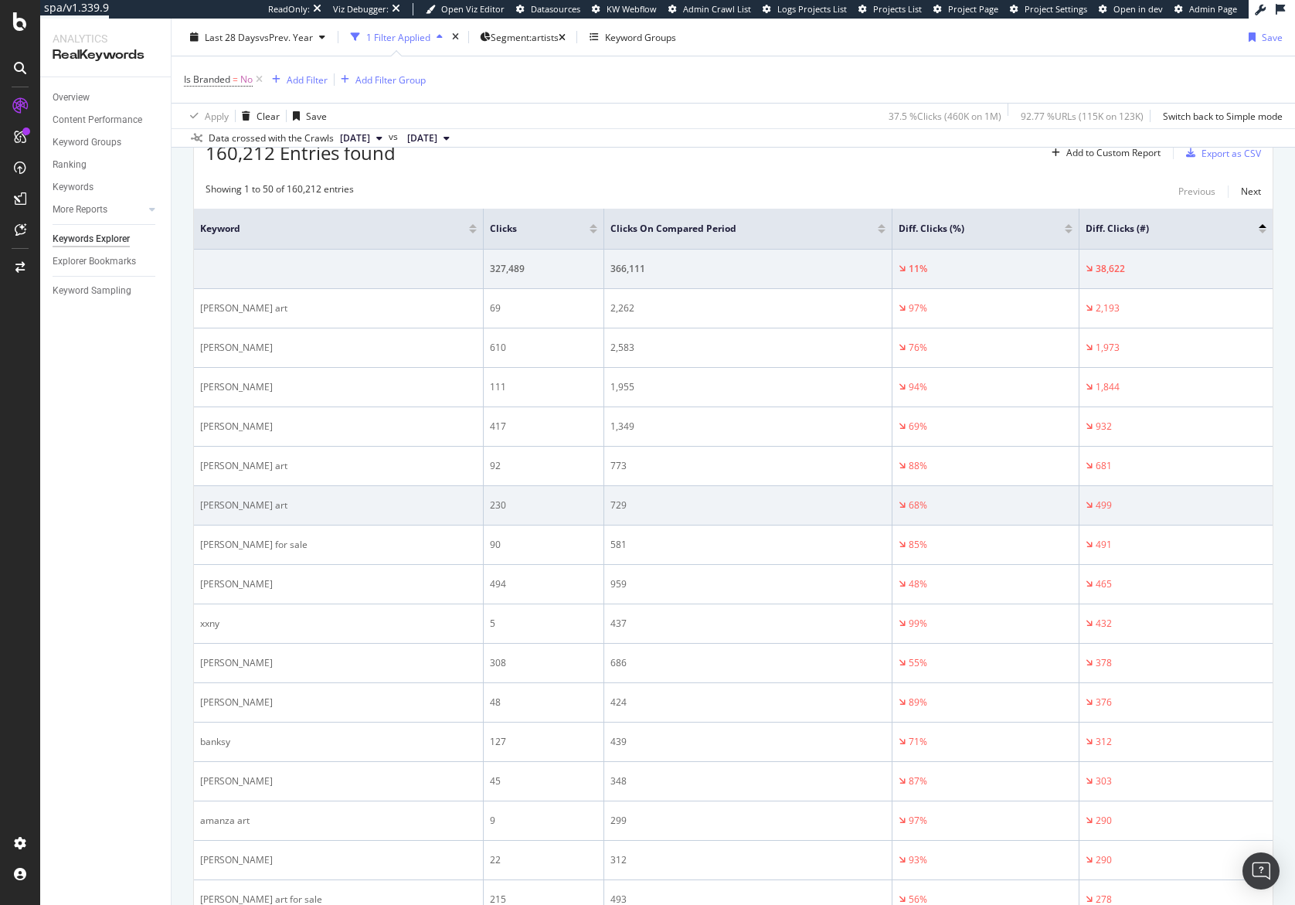
scroll to position [482, 0]
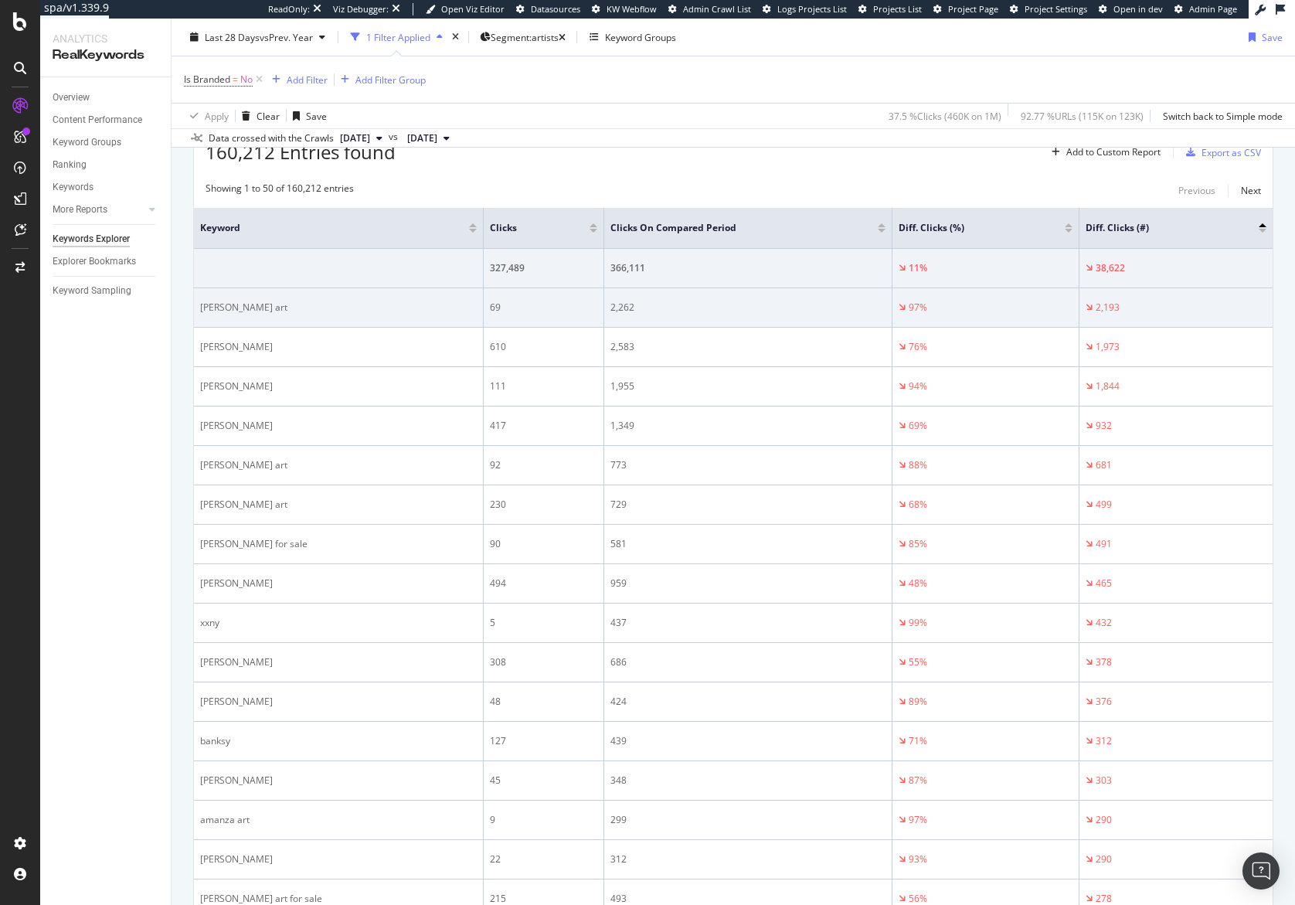
click at [216, 304] on div "[PERSON_NAME] art" at bounding box center [338, 307] width 277 height 14
copy div "[PERSON_NAME] art"
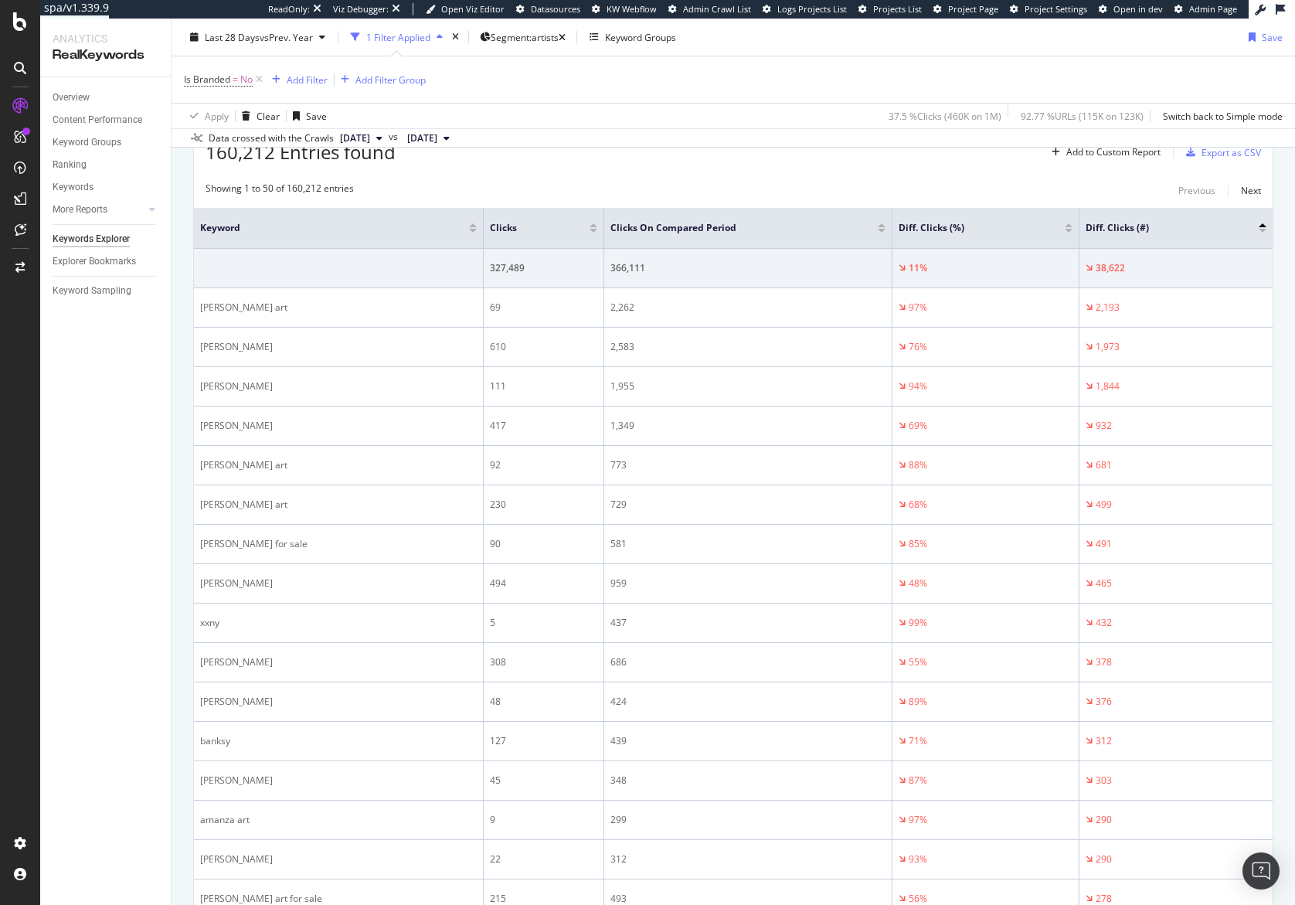
click at [714, 192] on div "Showing 1 to 50 of 160,212 entries Previous Next" at bounding box center [733, 191] width 1078 height 19
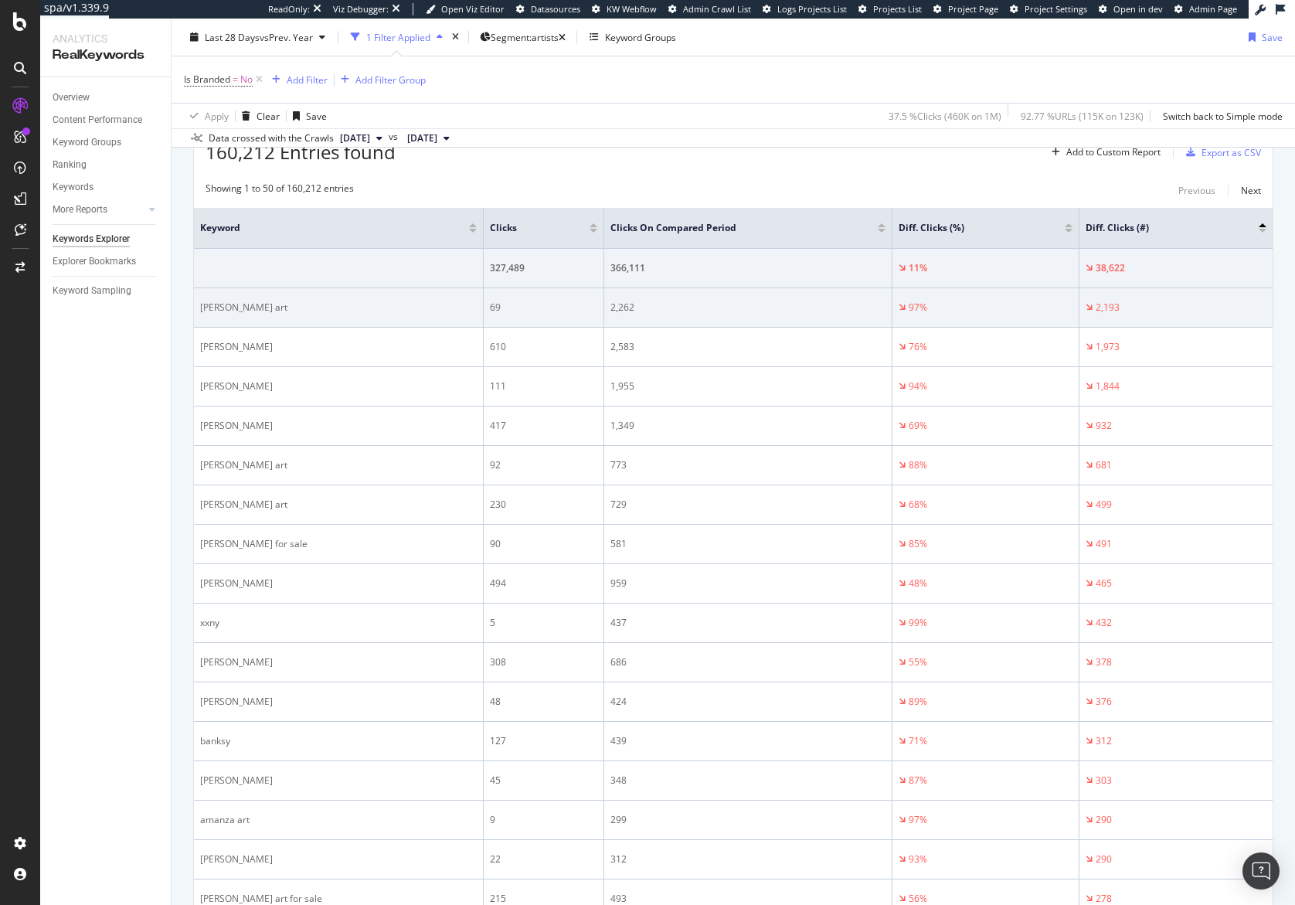
click at [248, 307] on div "[PERSON_NAME] art" at bounding box center [338, 307] width 277 height 14
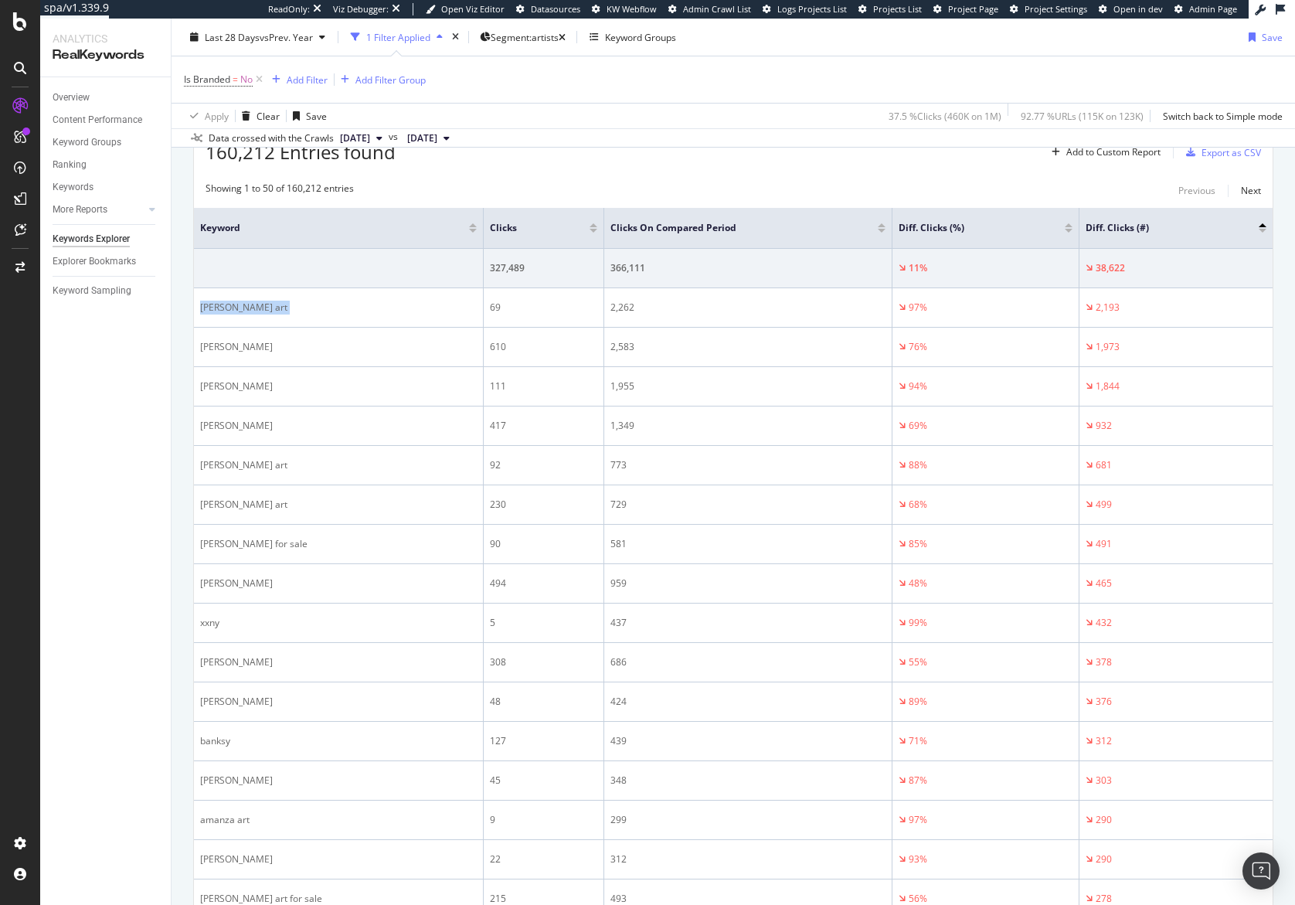
copy div "[PERSON_NAME] art"
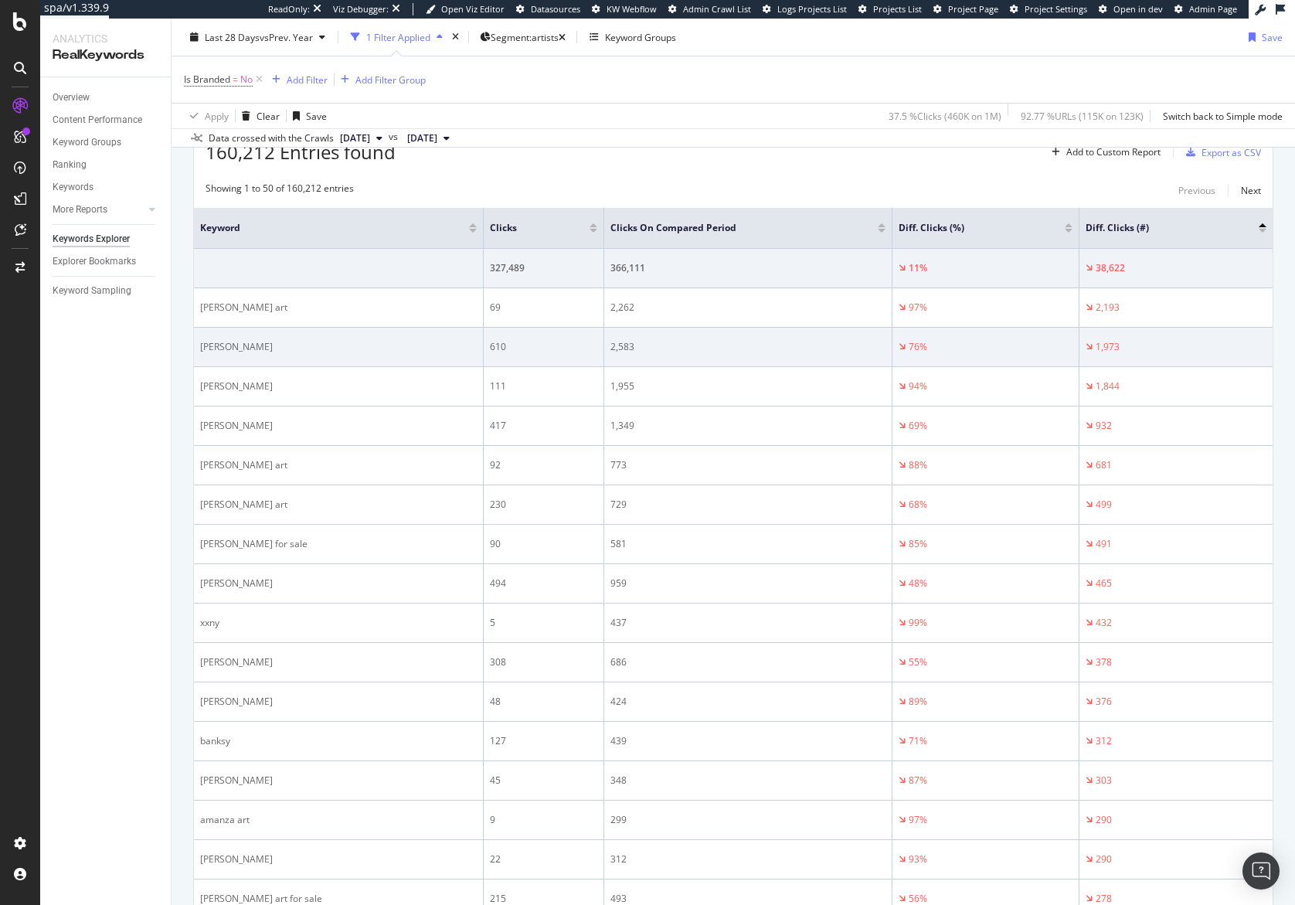
click at [249, 347] on div "[PERSON_NAME]" at bounding box center [338, 347] width 277 height 14
copy div "[PERSON_NAME]"
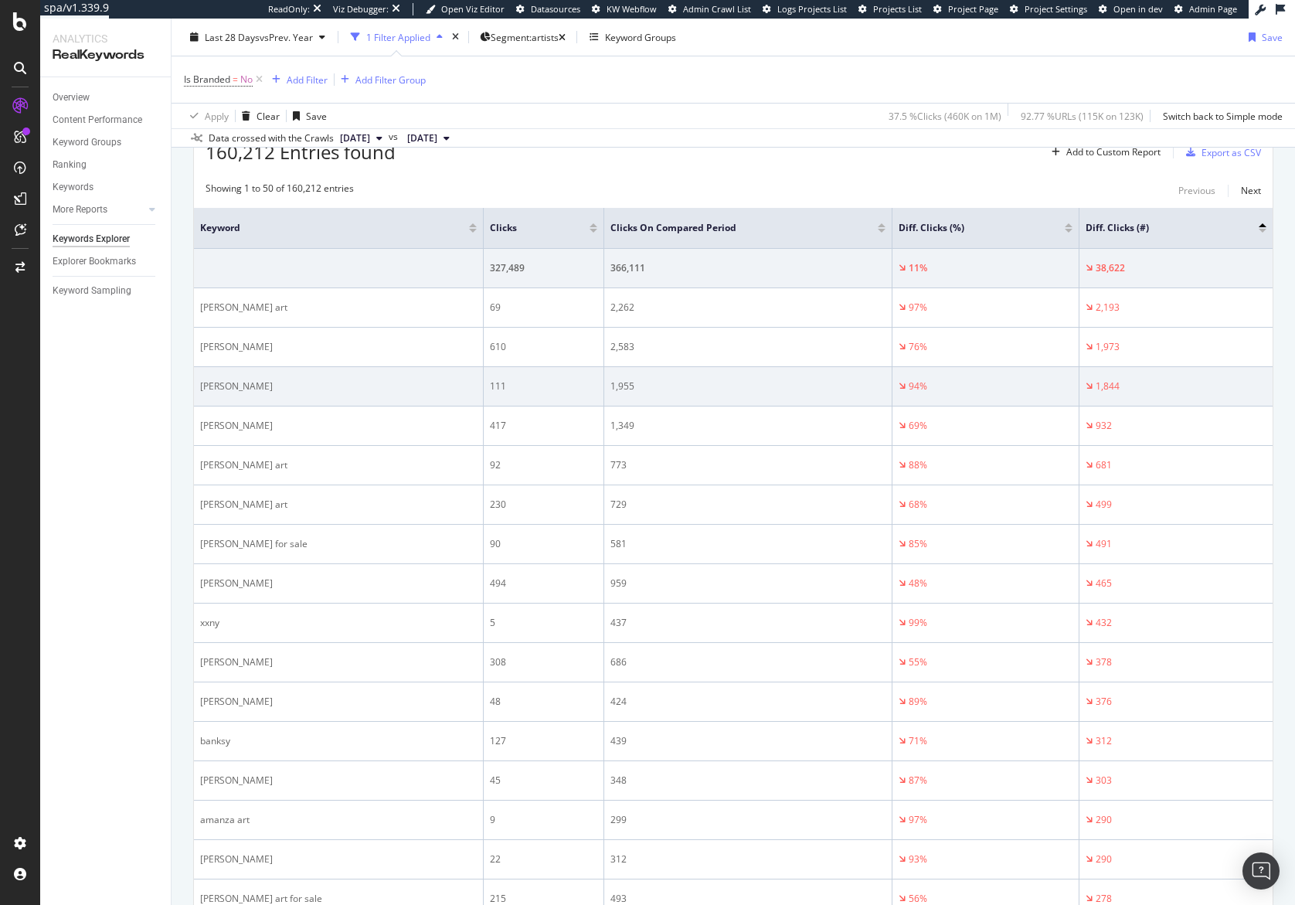
click at [240, 390] on div "[PERSON_NAME]" at bounding box center [338, 386] width 277 height 14
copy div "[PERSON_NAME]"
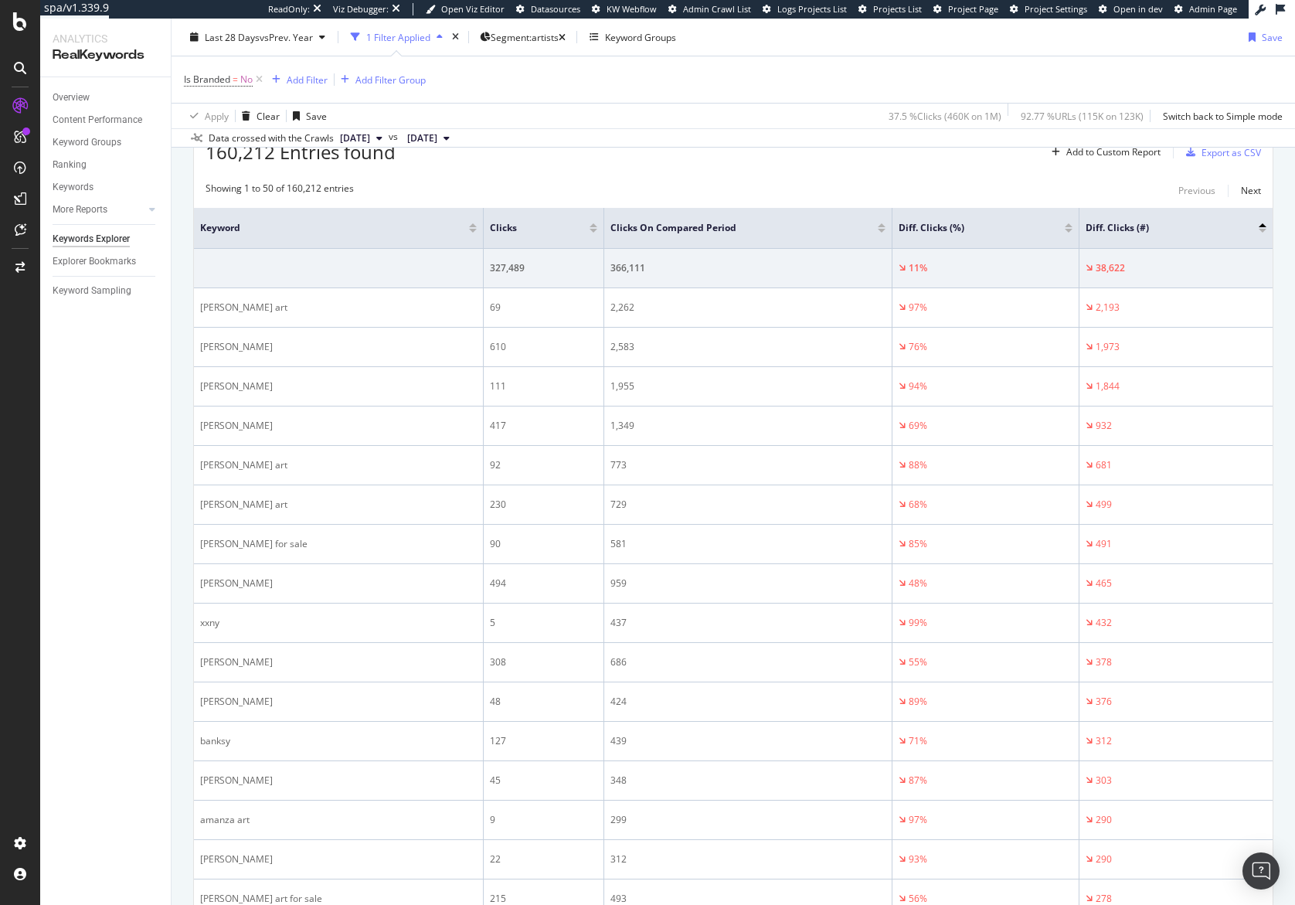
click at [945, 156] on div "160,212 Entries found Add to Custom Report Export as CSV" at bounding box center [733, 146] width 1078 height 38
